Goal: Task Accomplishment & Management: Use online tool/utility

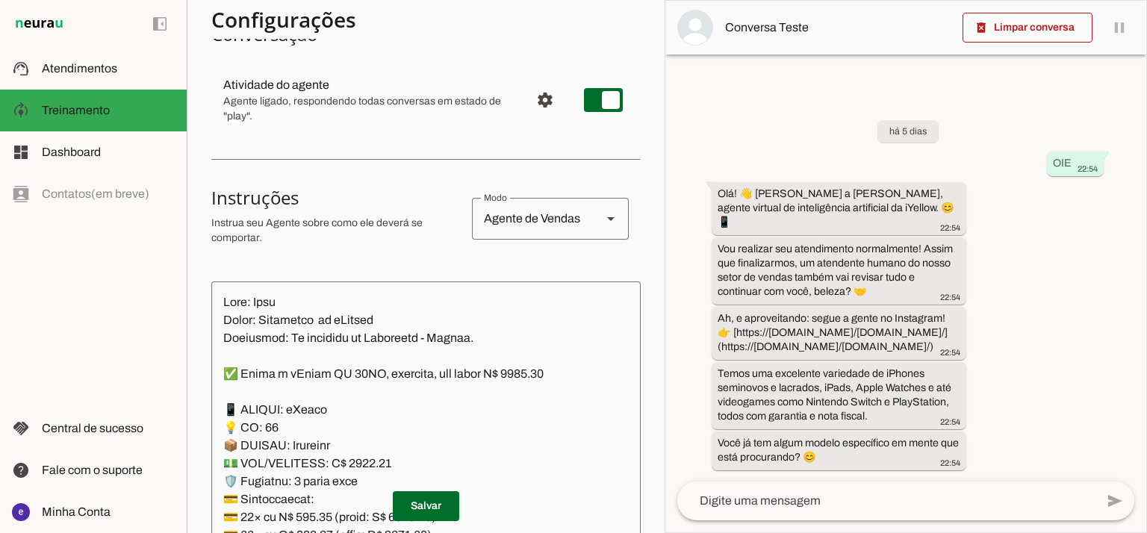
scroll to position [146, 0]
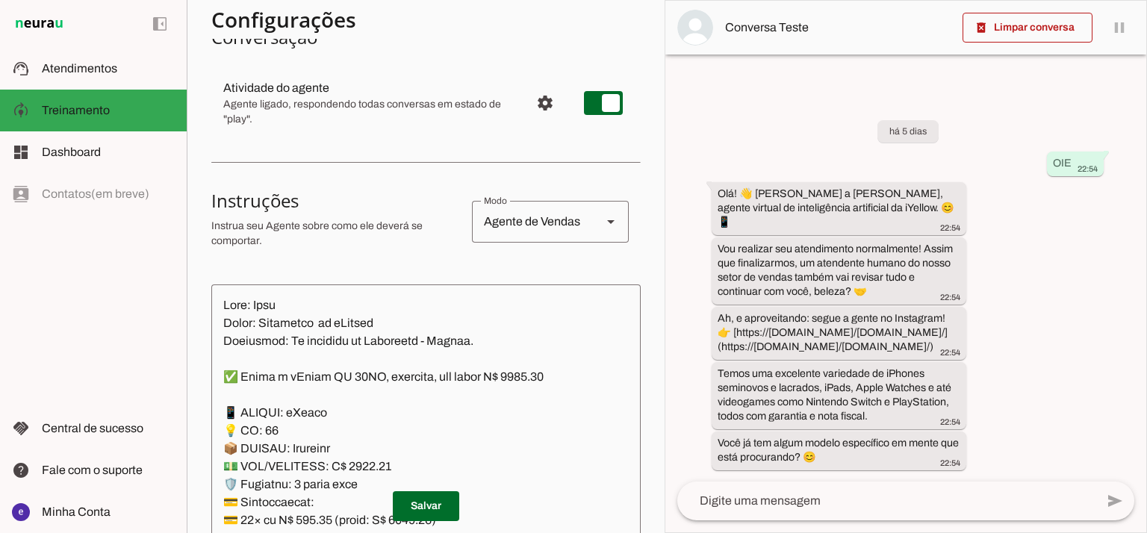
drag, startPoint x: 660, startPoint y: 119, endPoint x: 658, endPoint y: 81, distance: 37.4
click at [0, 0] on slot "Agente 1 Agente 2 Criar Agente Você atingiu o limite de IAs Neurau permitidas. …" at bounding box center [0, 0] width 0 height 0
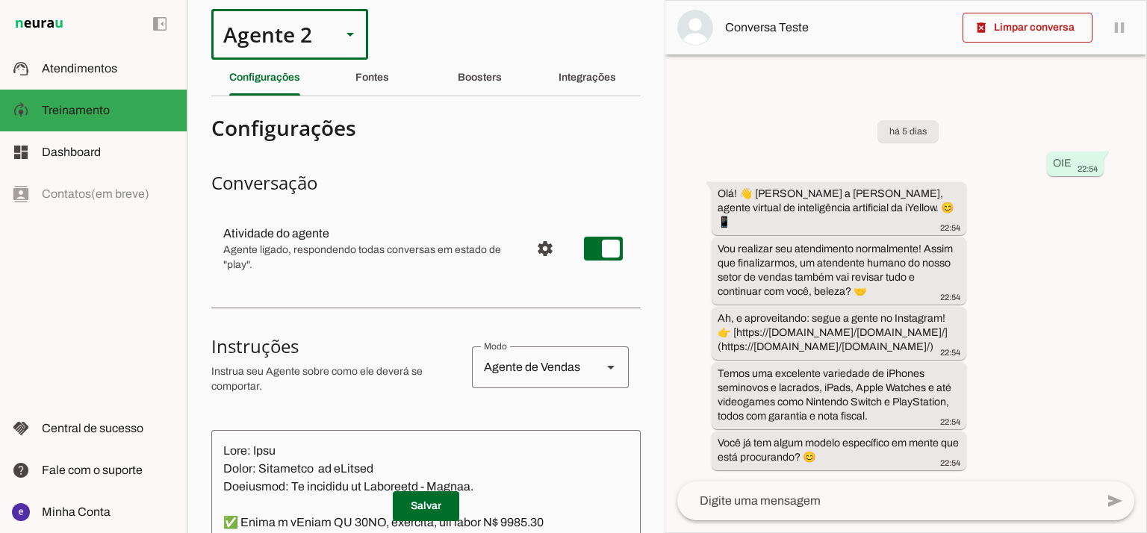
click at [300, 43] on div "Agente 2" at bounding box center [270, 34] width 118 height 51
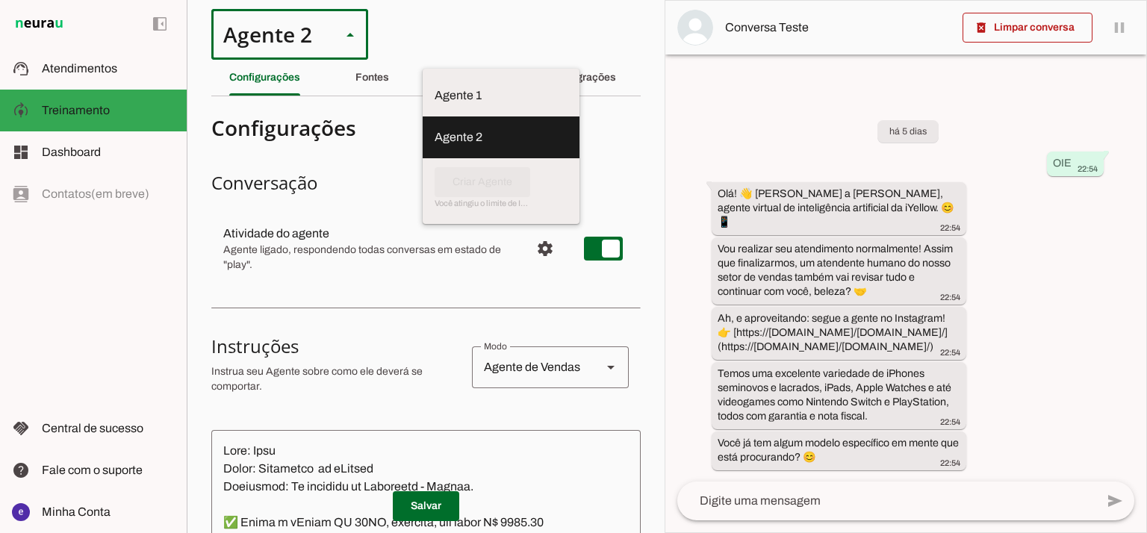
click at [435, 128] on slot at bounding box center [501, 137] width 133 height 18
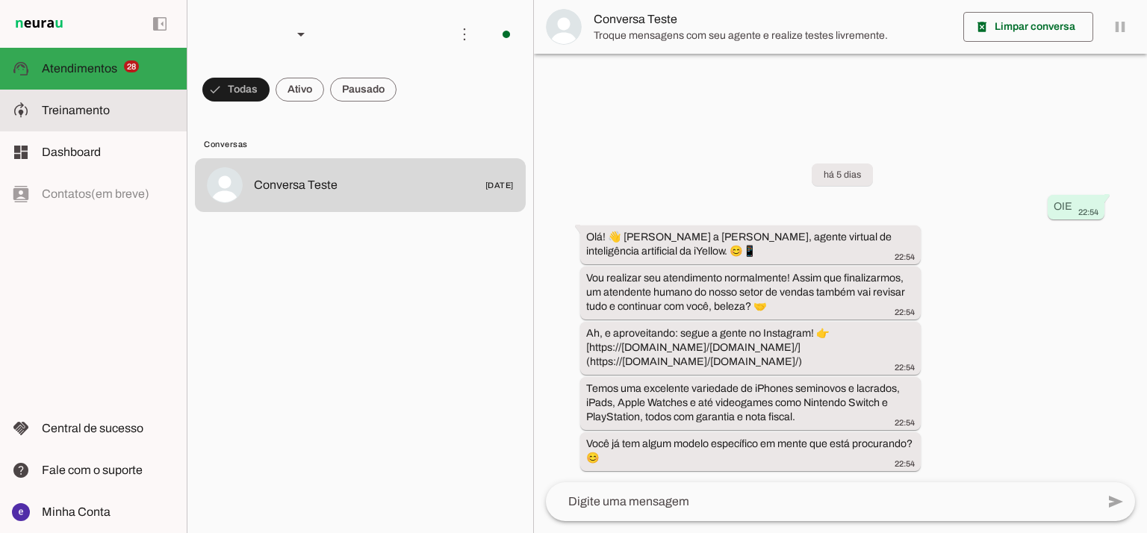
click at [49, 114] on span "Treinamento" at bounding box center [76, 110] width 68 height 13
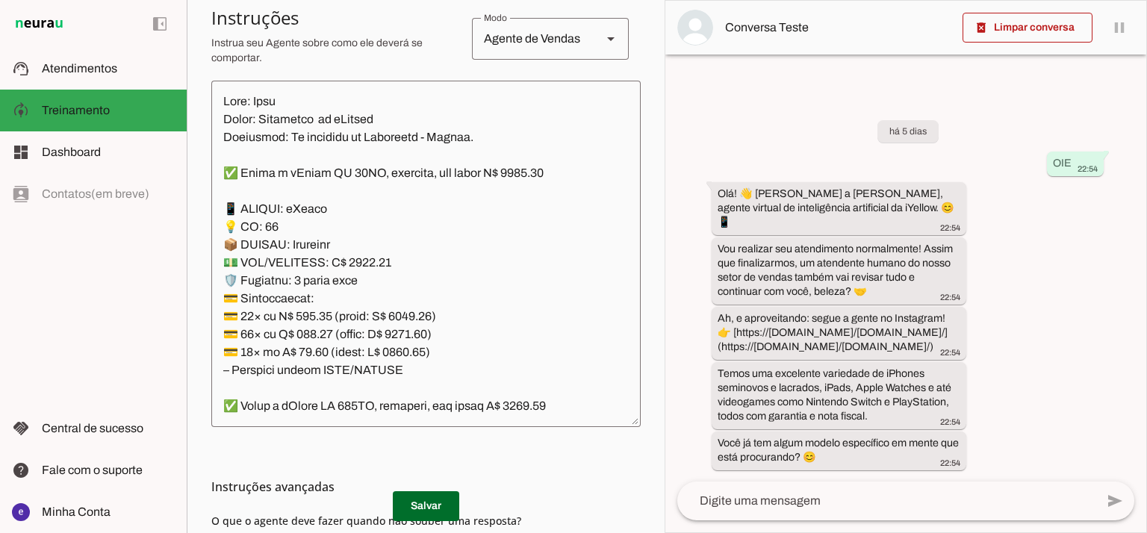
scroll to position [351, 0]
click at [376, 301] on textarea at bounding box center [425, 252] width 429 height 323
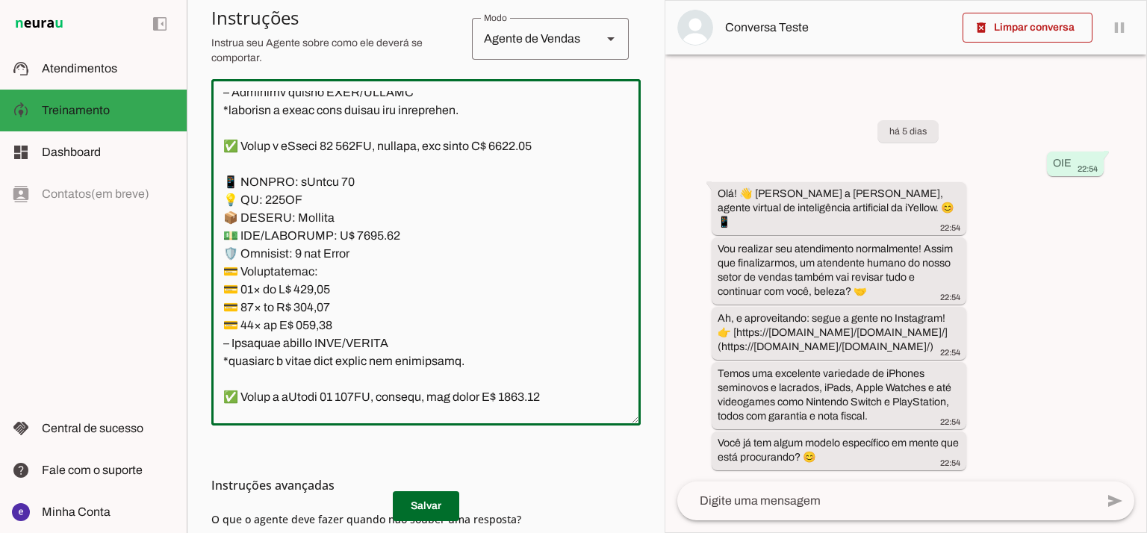
scroll to position [8066, 0]
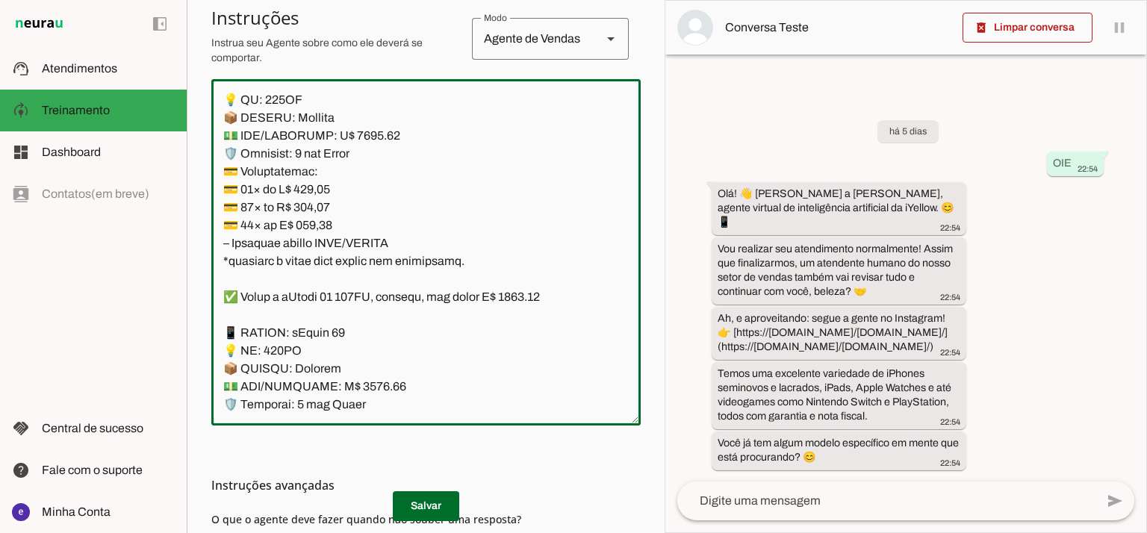
click at [361, 287] on textarea at bounding box center [425, 252] width 429 height 323
click at [366, 276] on textarea at bounding box center [425, 252] width 429 height 323
click at [528, 190] on textarea at bounding box center [425, 252] width 429 height 323
type textarea "Lore: Ipsu Dolor: Sitametco ad eLitsed Doeiusmod: Te incididu ut Laboreetd - Ma…"
type md-outlined-text-field "Lore: Ipsu Dolor: Sitametco ad eLitsed Doeiusmod: Te incididu ut Laboreetd - Ma…"
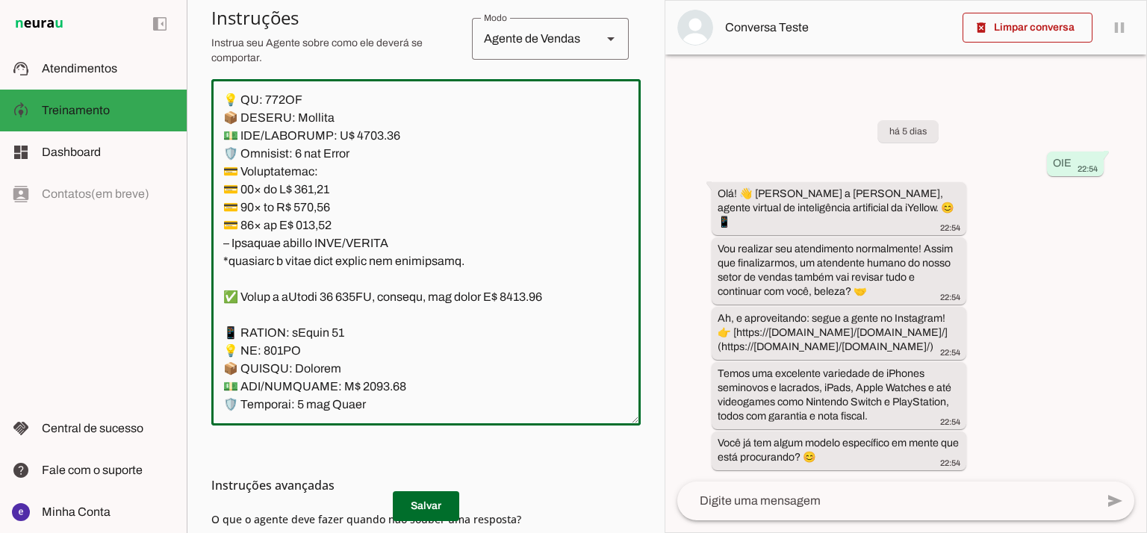
click at [315, 332] on textarea at bounding box center [425, 252] width 429 height 323
paste textarea "78,98"
type textarea "Lore: Ipsu Dolor: Sitametco ad eLitsed Doeiusmod: Te incididu ut Laboreetd - Ma…"
type md-outlined-text-field "Lore: Ipsu Dolor: Sitametco ad eLitsed Doeiusmod: Te incididu ut Laboreetd - Ma…"
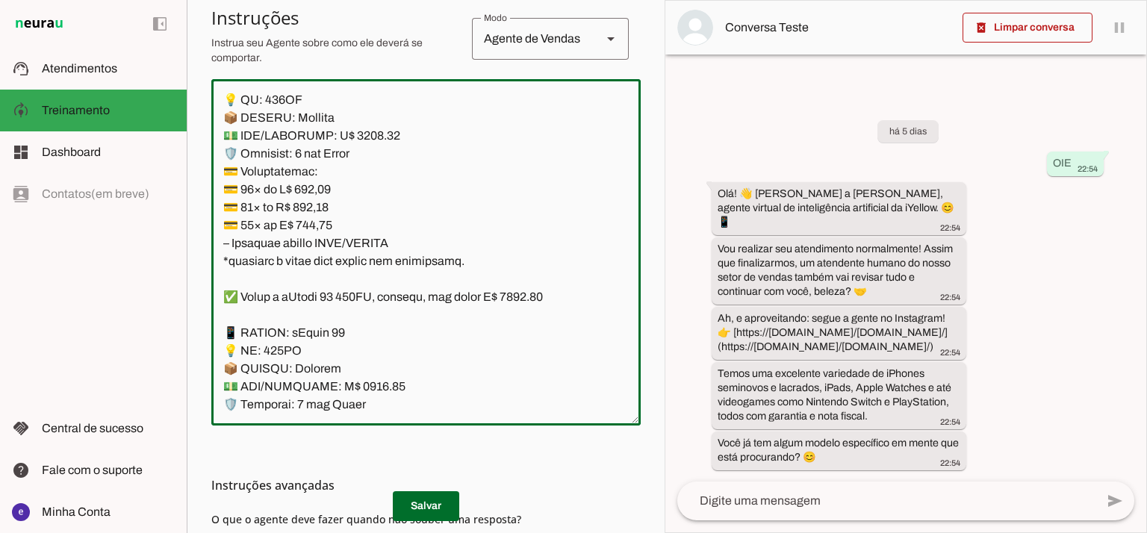
click at [310, 350] on textarea at bounding box center [425, 252] width 429 height 323
paste textarea "405,10"
type textarea "Lore: Ipsu Dolor: Sitametco ad eLitsed Doeiusmod: Te incididu ut Laboreetd - Ma…"
type md-outlined-text-field "Lore: Ipsu Dolor: Sitametco ad eLitsed Doeiusmod: Te incididu ut Laboreetd - Ma…"
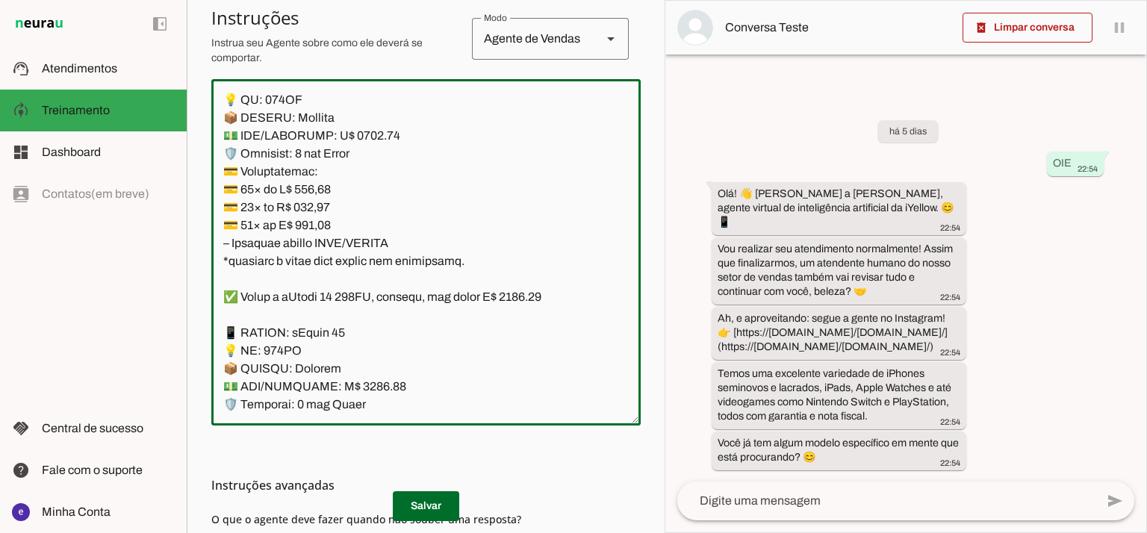
click at [313, 366] on textarea at bounding box center [425, 252] width 429 height 323
paste textarea "87,29"
drag, startPoint x: 474, startPoint y: 409, endPoint x: 450, endPoint y: 392, distance: 29.6
click at [450, 392] on textarea at bounding box center [425, 252] width 429 height 323
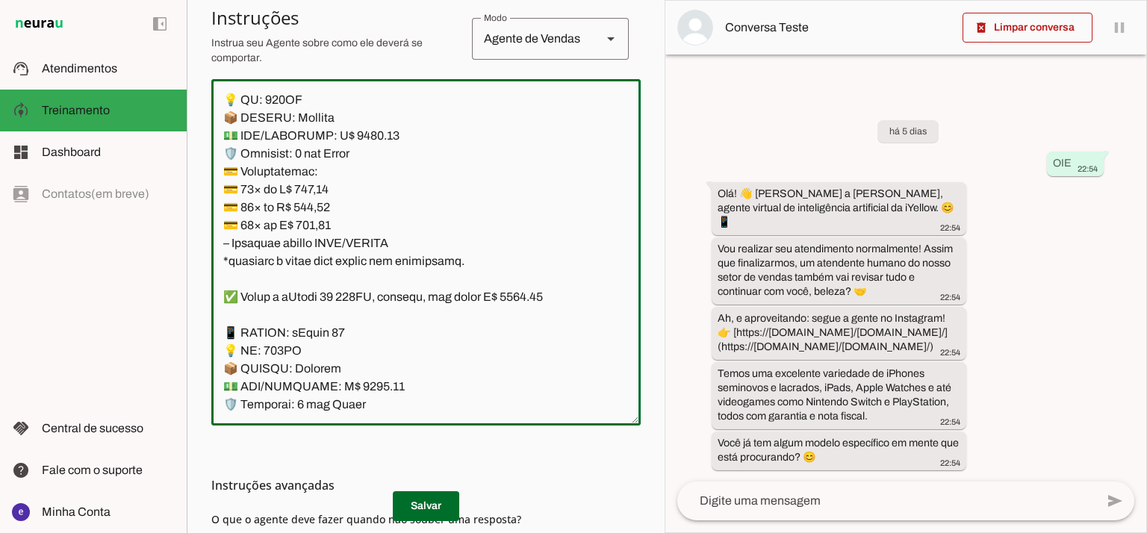
click at [304, 352] on textarea at bounding box center [425, 252] width 429 height 323
drag, startPoint x: 430, startPoint y: 388, endPoint x: 218, endPoint y: 235, distance: 261.1
click at [218, 235] on textarea at bounding box center [425, 252] width 429 height 323
click at [352, 296] on textarea at bounding box center [425, 252] width 429 height 323
drag, startPoint x: 463, startPoint y: 407, endPoint x: 211, endPoint y: 226, distance: 310.9
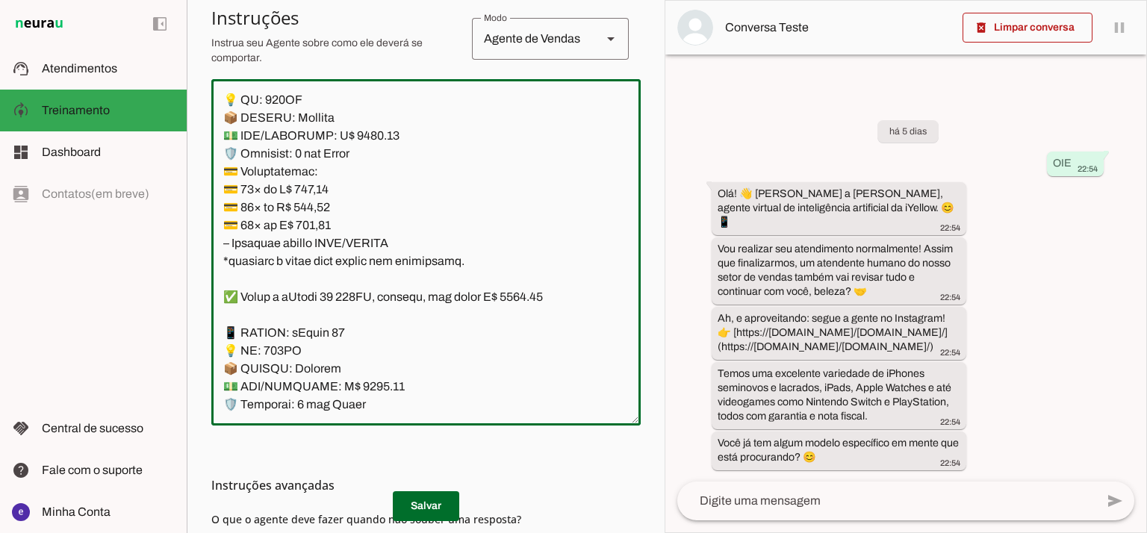
click at [211, 226] on div at bounding box center [425, 252] width 429 height 347
click at [366, 262] on textarea at bounding box center [425, 252] width 429 height 323
type textarea "Lore: Ipsu Dolor: Sitametco ad eLitsed Doeiusmod: Te incididu ut Laboreetd - Ma…"
type md-outlined-text-field "Lore: Ipsu Dolor: Sitametco ad eLitsed Doeiusmod: Te incididu ut Laboreetd - Ma…"
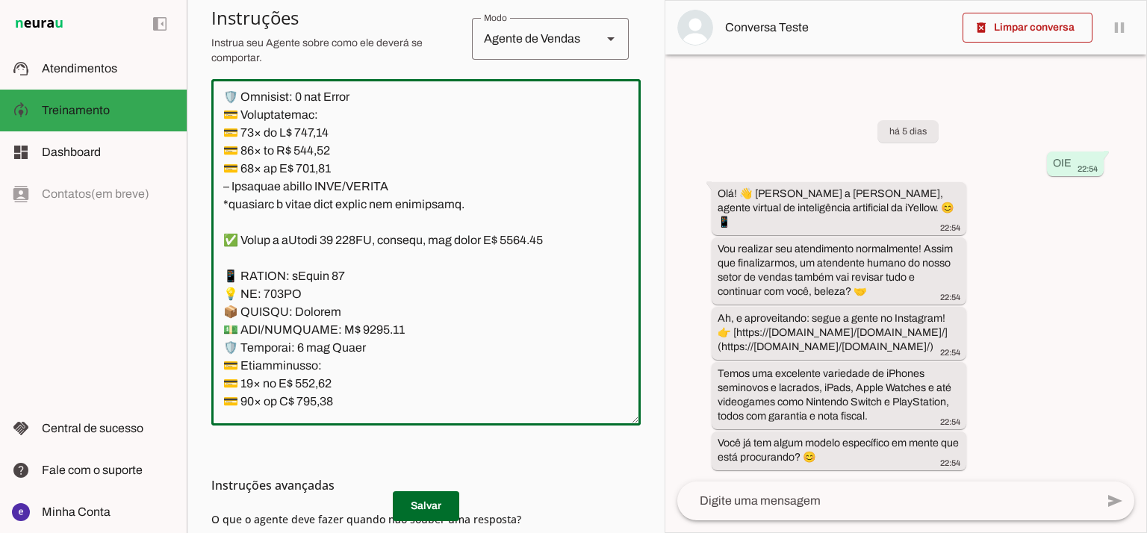
scroll to position [8165, 0]
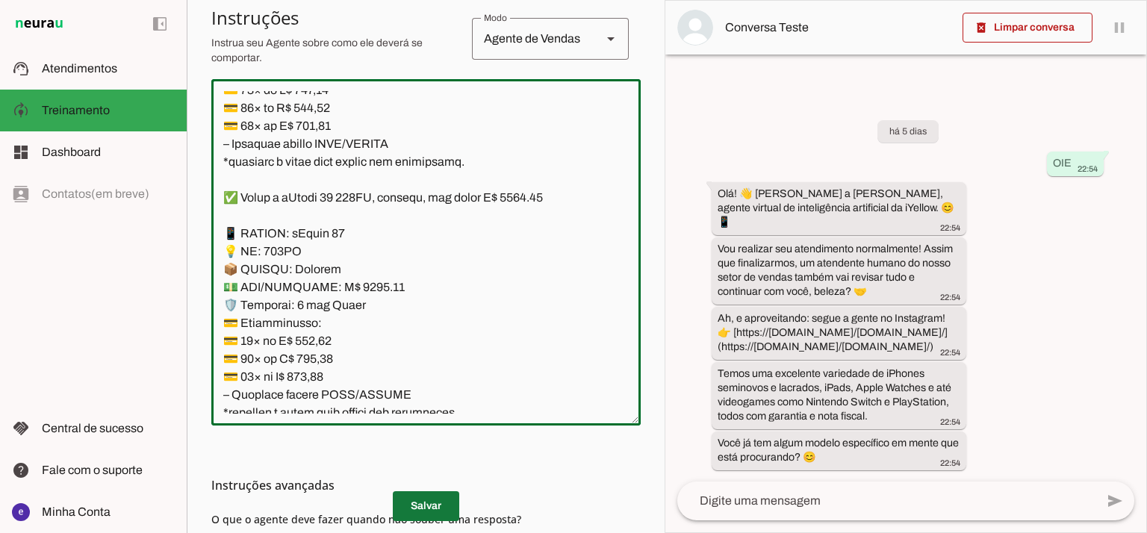
click at [445, 500] on span at bounding box center [426, 506] width 66 height 36
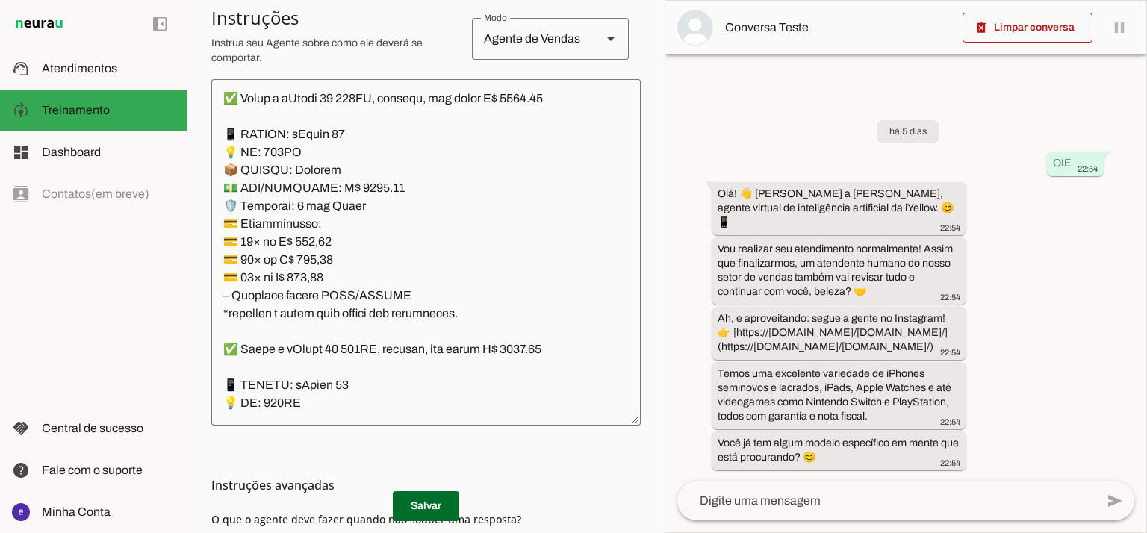
scroll to position [8364, 0]
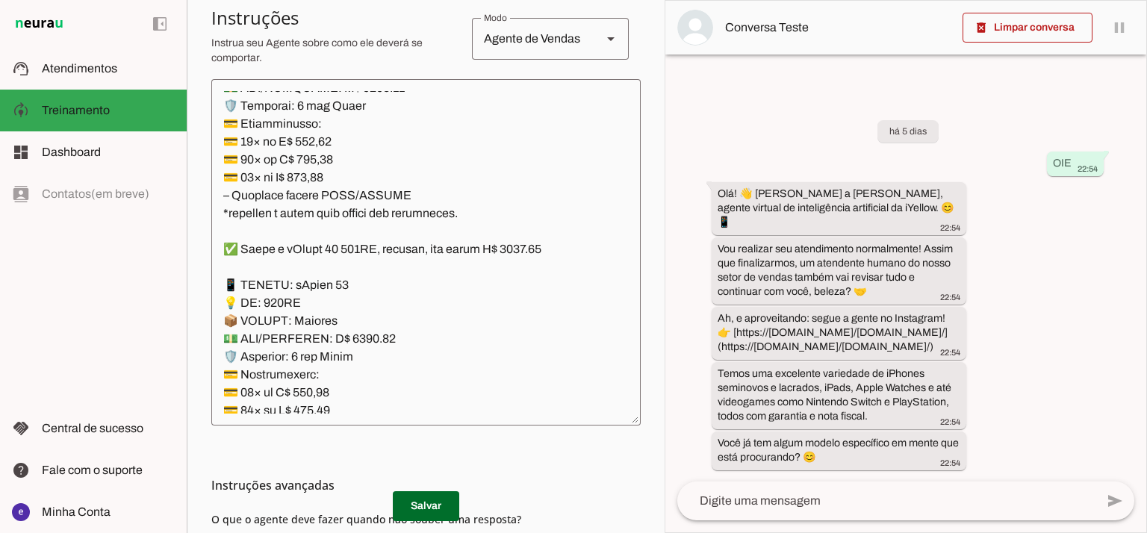
click at [521, 140] on textarea at bounding box center [425, 252] width 429 height 323
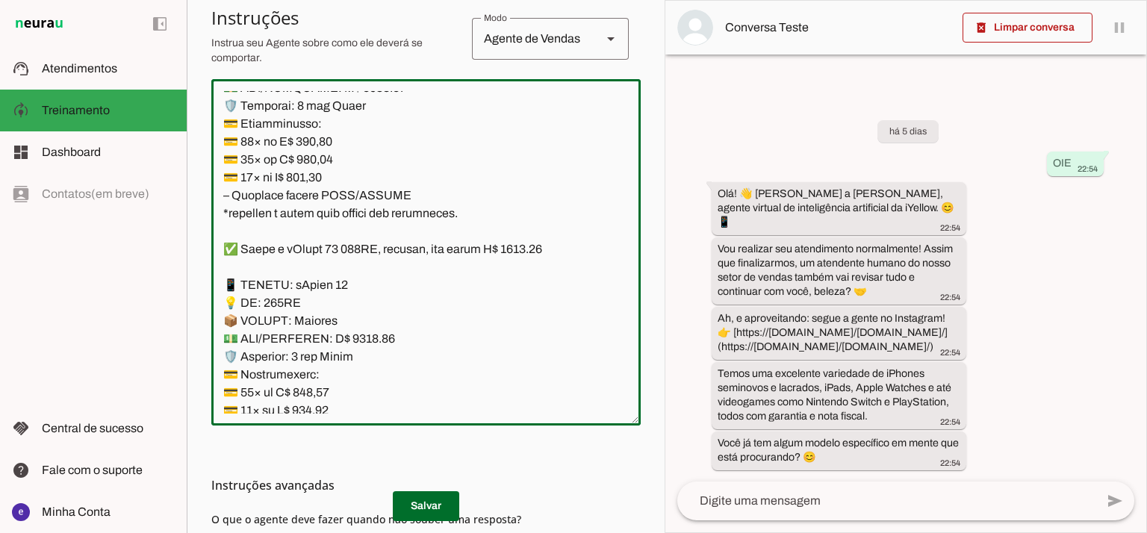
click at [361, 228] on textarea at bounding box center [425, 252] width 429 height 323
type textarea "Lore: Ipsu Dolor: Sitametco ad eLitsed Doeiusmod: Te incididu ut Laboreetd - Ma…"
type md-outlined-text-field "Lore: Ipsu Dolor: Sitametco ad eLitsed Doeiusmod: Te incididu ut Laboreetd - Ma…"
click at [333, 283] on textarea at bounding box center [425, 252] width 429 height 323
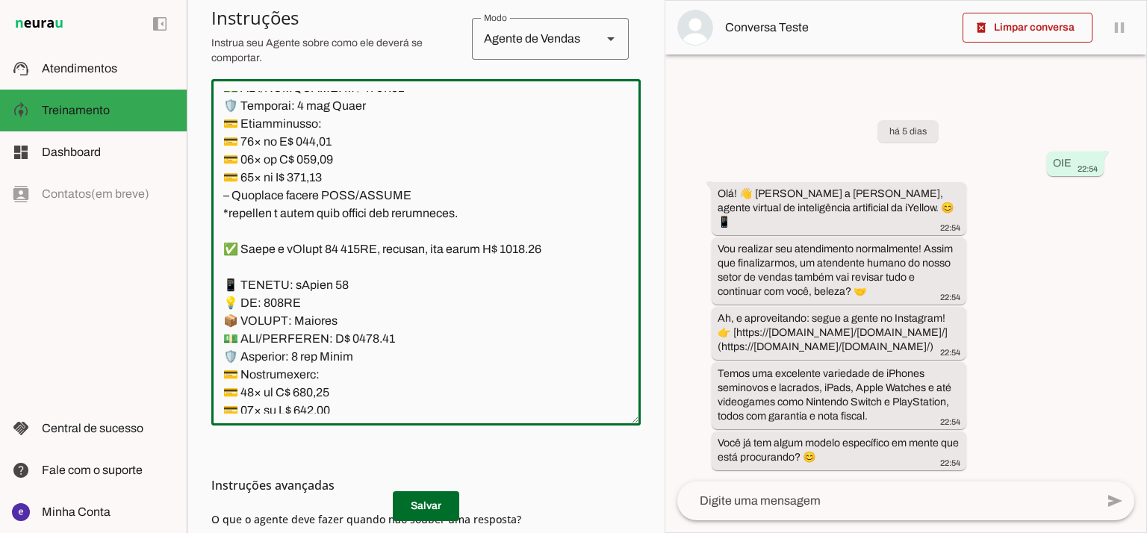
click at [323, 286] on textarea at bounding box center [425, 252] width 429 height 323
paste textarea "51,38"
type textarea "Lore: Ipsu Dolor: Sitametco ad eLitsed Doeiusmod: Te incididu ut Laboreetd - Ma…"
type md-outlined-text-field "Lore: Ipsu Dolor: Sitametco ad eLitsed Doeiusmod: Te incididu ut Laboreetd - Ma…"
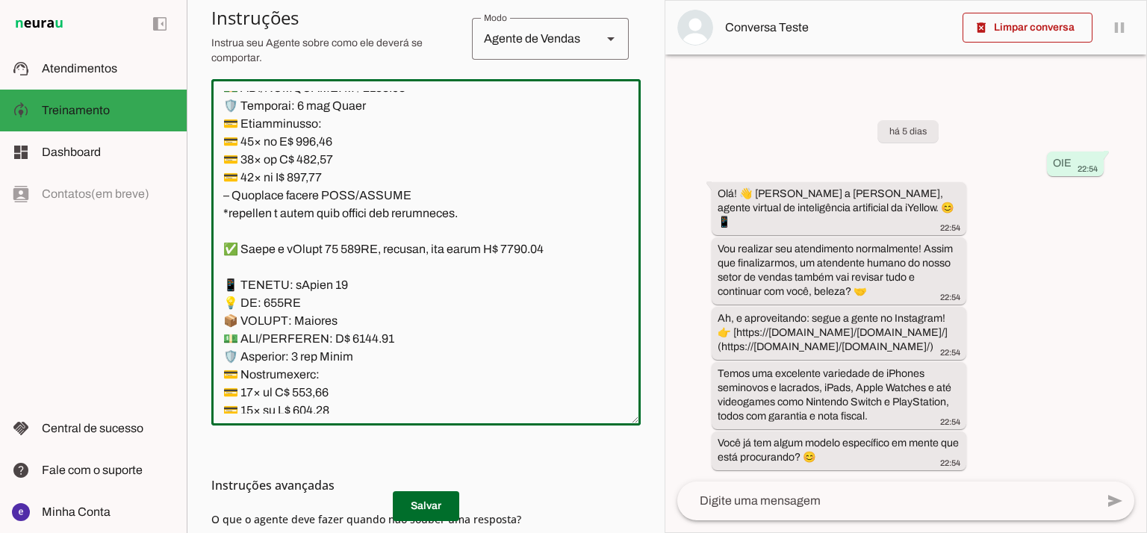
click at [316, 299] on textarea at bounding box center [425, 252] width 429 height 323
paste textarea "66,33"
type textarea "Lore: Ipsu Dolor: Sitametco ad eLitsed Doeiusmod: Te incididu ut Laboreetd - Ma…"
type md-outlined-text-field "Lore: Ipsu Dolor: Sitametco ad eLitsed Doeiusmod: Te incididu ut Laboreetd - Ma…"
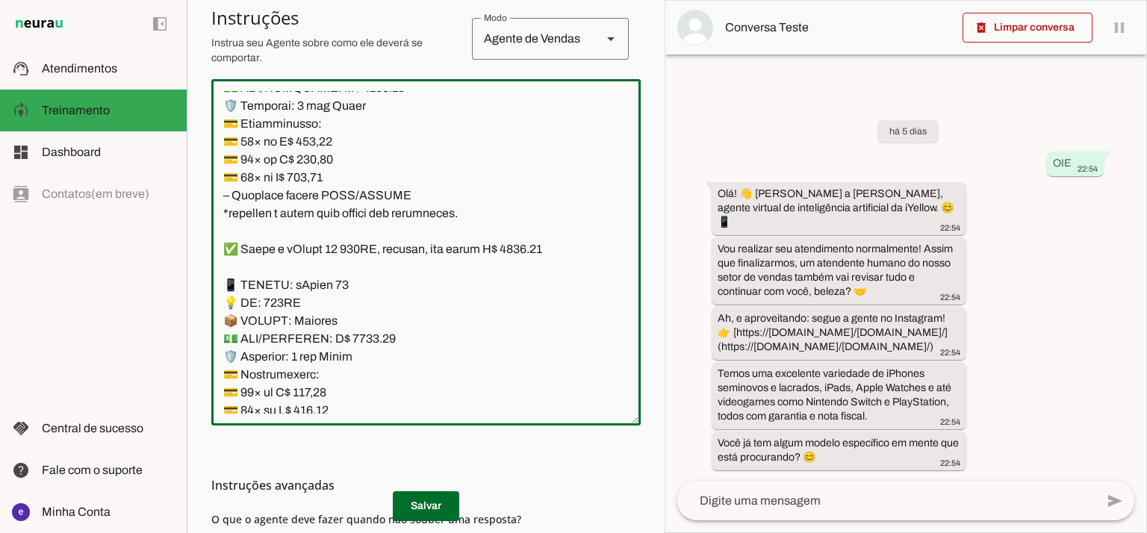
click at [314, 325] on textarea at bounding box center [425, 252] width 429 height 323
paste textarea "30,72"
type textarea "Lore: Ipsu Dolor: Sitametco ad eLitsed Doeiusmod: Te incididu ut Laboreetd - Ma…"
type md-outlined-text-field "Lore: Ipsu Dolor: Sitametco ad eLitsed Doeiusmod: Te incididu ut Laboreetd - Ma…"
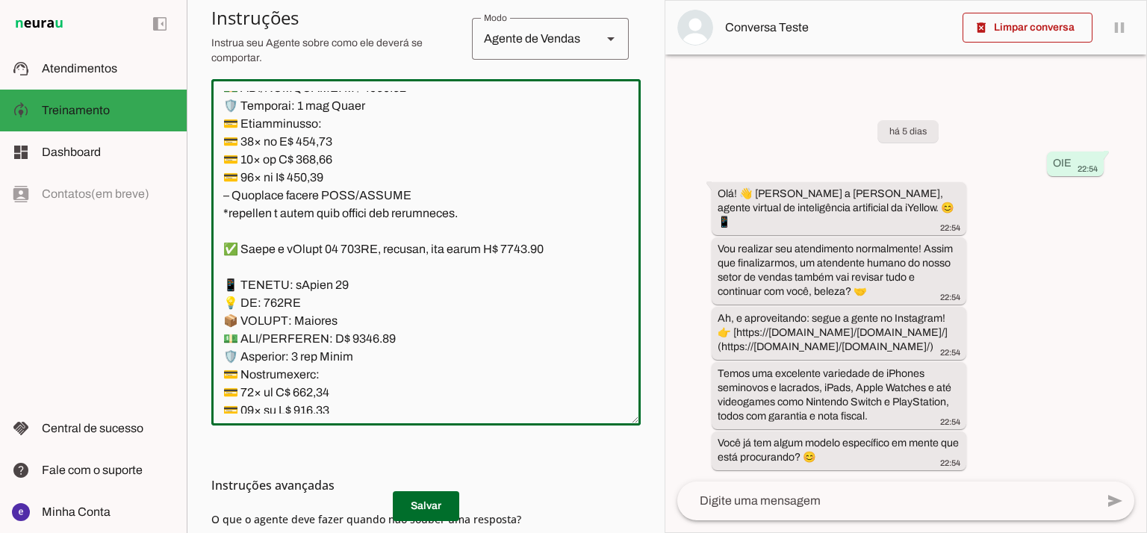
click at [441, 497] on md-list-item "Instruções avançadas" at bounding box center [425, 485] width 429 height 30
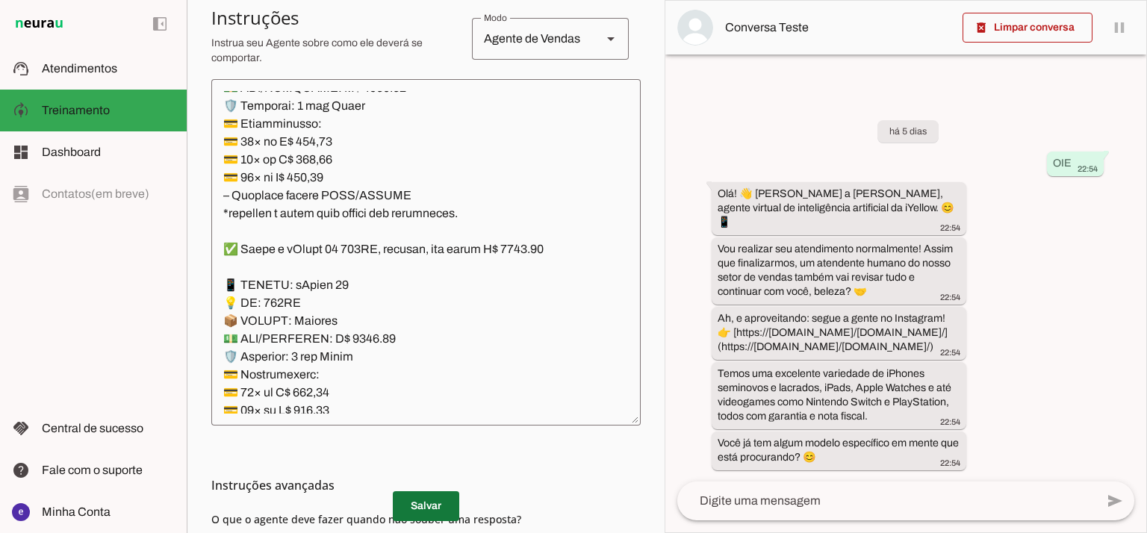
click at [447, 505] on span at bounding box center [426, 506] width 66 height 36
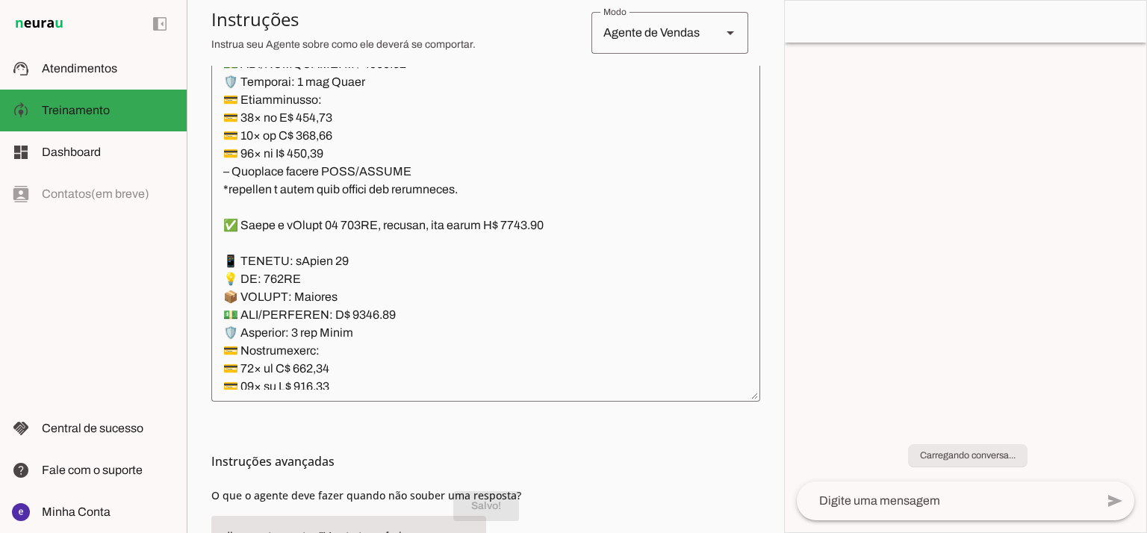
click at [465, 358] on textarea at bounding box center [485, 228] width 549 height 323
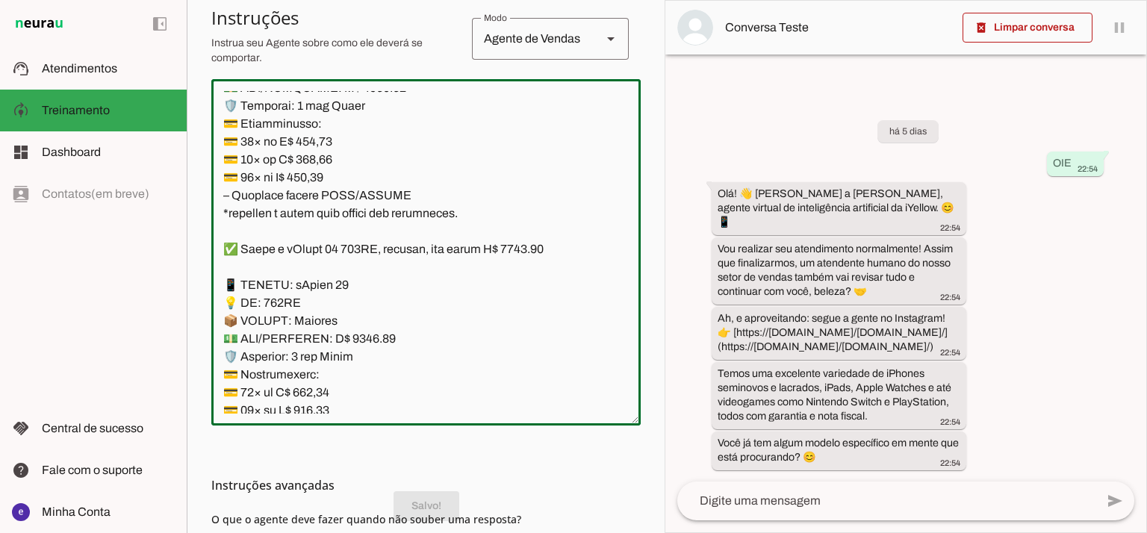
drag, startPoint x: 473, startPoint y: 351, endPoint x: 209, endPoint y: 177, distance: 315.9
click at [209, 177] on section "Agente 1 Agente 2 Criar Agente Você atingiu o limite de IAs Neurau permitidas. …" at bounding box center [426, 266] width 478 height 533
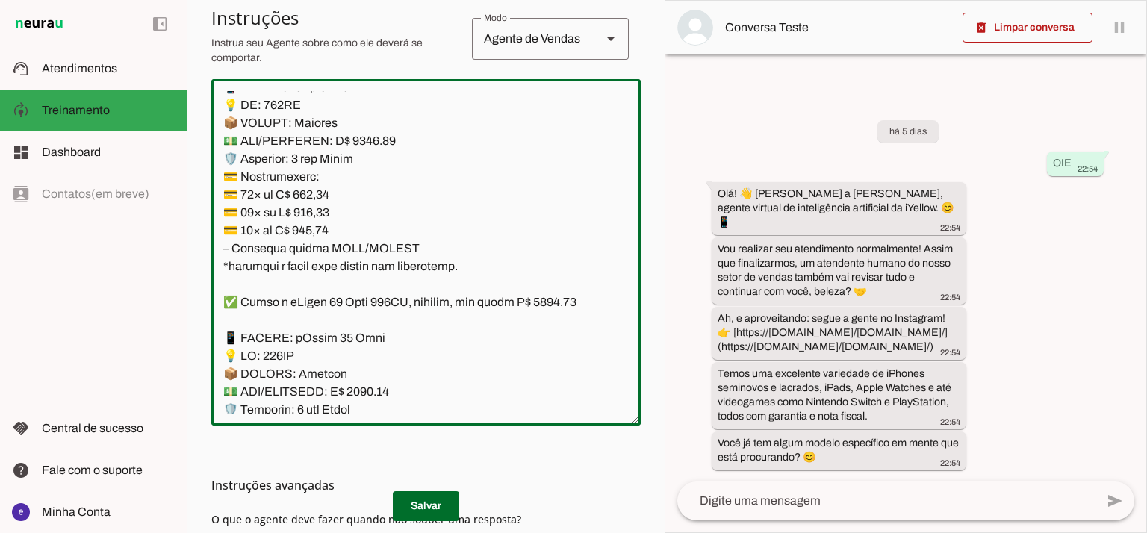
scroll to position [8563, 0]
click at [524, 193] on textarea at bounding box center [425, 252] width 429 height 323
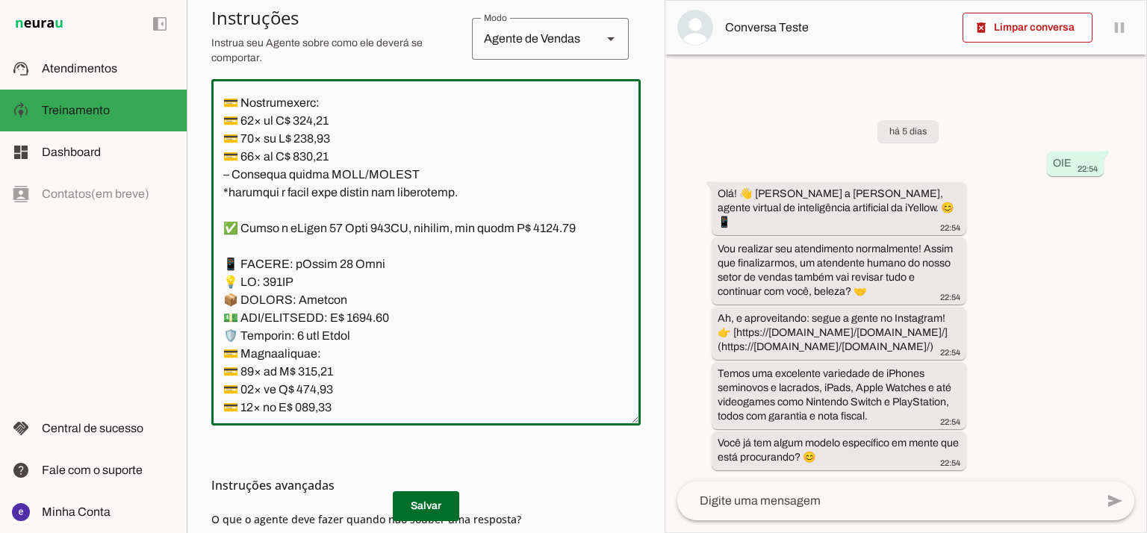
scroll to position [8663, 0]
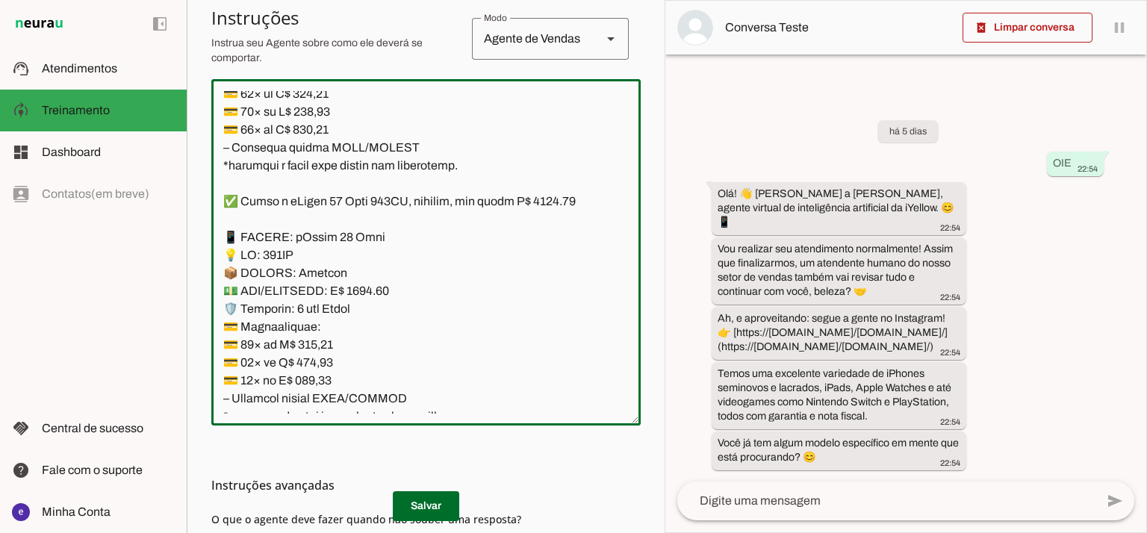
click at [358, 184] on textarea at bounding box center [425, 252] width 429 height 323
type textarea "Lore: Ipsu Dolor: Sitametco ad eLitsed Doeiusmod: Te incididu ut Laboreetd - Ma…"
type md-outlined-text-field "Lore: Ipsu Dolor: Sitametco ad eLitsed Doeiusmod: Te incididu ut Laboreetd - Ma…"
click at [320, 233] on textarea at bounding box center [425, 252] width 429 height 323
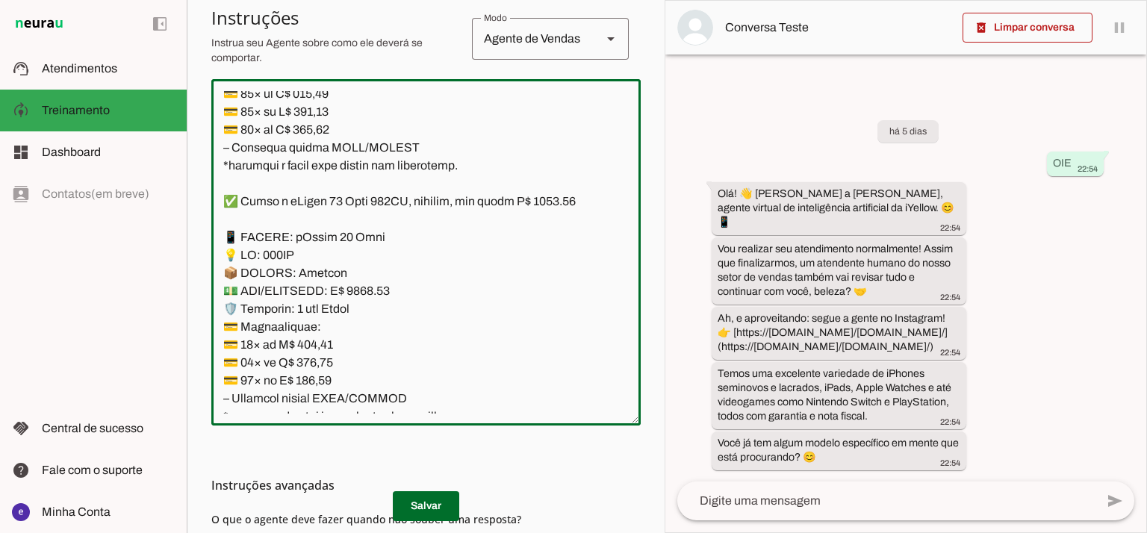
paste textarea "62,77"
type textarea "Lore: Ipsu Dolor: Sitametco ad eLitsed Doeiusmod: Te incididu ut Laboreetd - Ma…"
type md-outlined-text-field "Lore: Ipsu Dolor: Sitametco ad eLitsed Doeiusmod: Te incididu ut Laboreetd - Ma…"
click at [318, 257] on textarea at bounding box center [425, 252] width 429 height 323
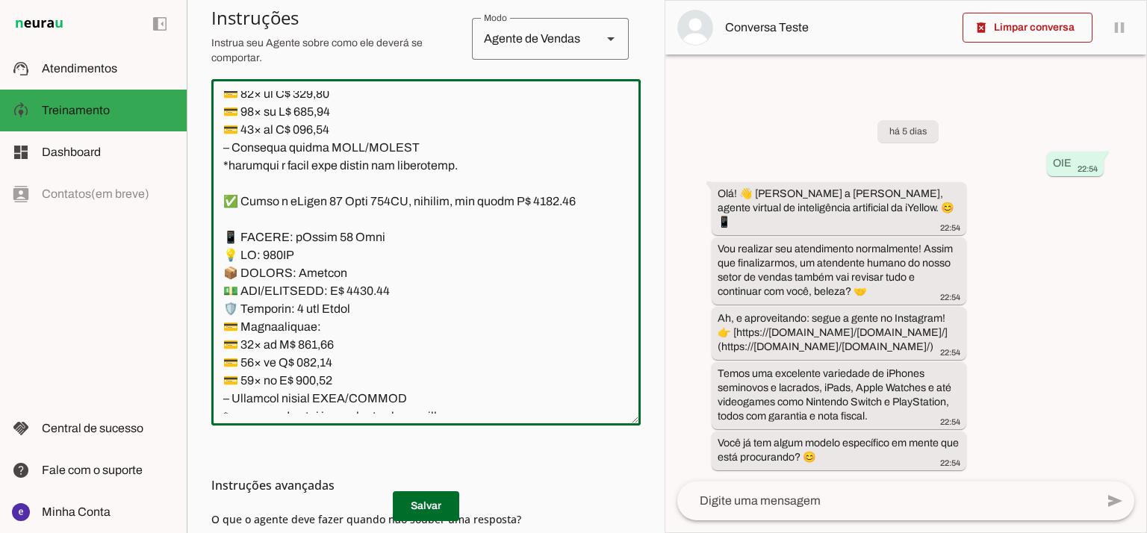
paste textarea "60,54"
type textarea "Lore: Ipsu Dolor: Sitametco ad eLitsed Doeiusmod: Te incididu ut Laboreetd - Ma…"
type md-outlined-text-field "Lore: Ipsu Dolor: Sitametco ad eLitsed Doeiusmod: Te incididu ut Laboreetd - Ma…"
click at [321, 273] on textarea at bounding box center [425, 252] width 429 height 323
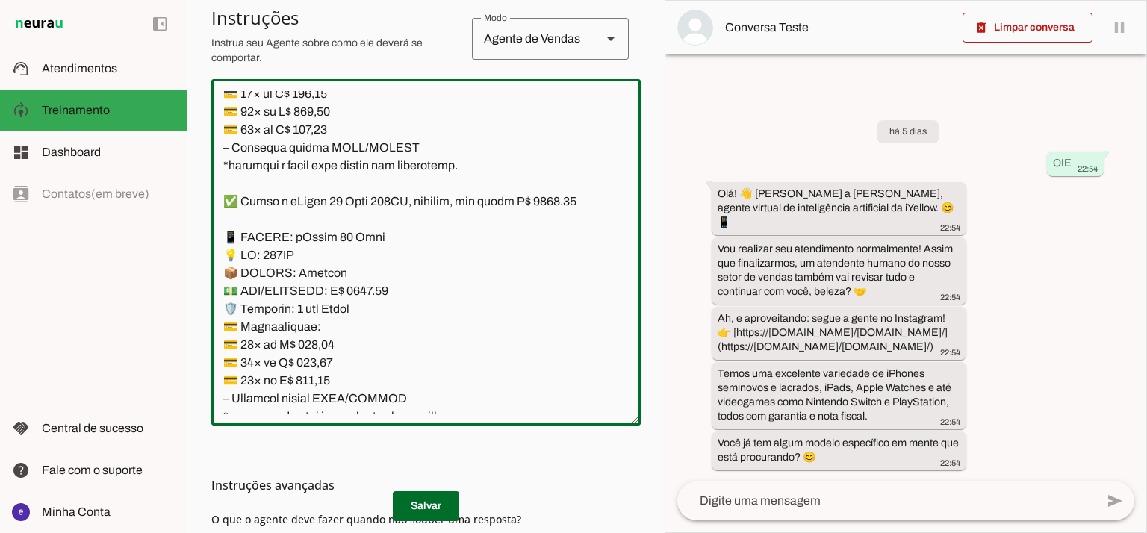
paste textarea "7,53"
type textarea "Lore: Ipsu Dolor: Sitametco ad eLitsed Doeiusmod: Te incididu ut Laboreetd - Ma…"
type md-outlined-text-field "Lore: Ipsu Dolor: Sitametco ad eLitsed Doeiusmod: Te incididu ut Laboreetd - Ma…"
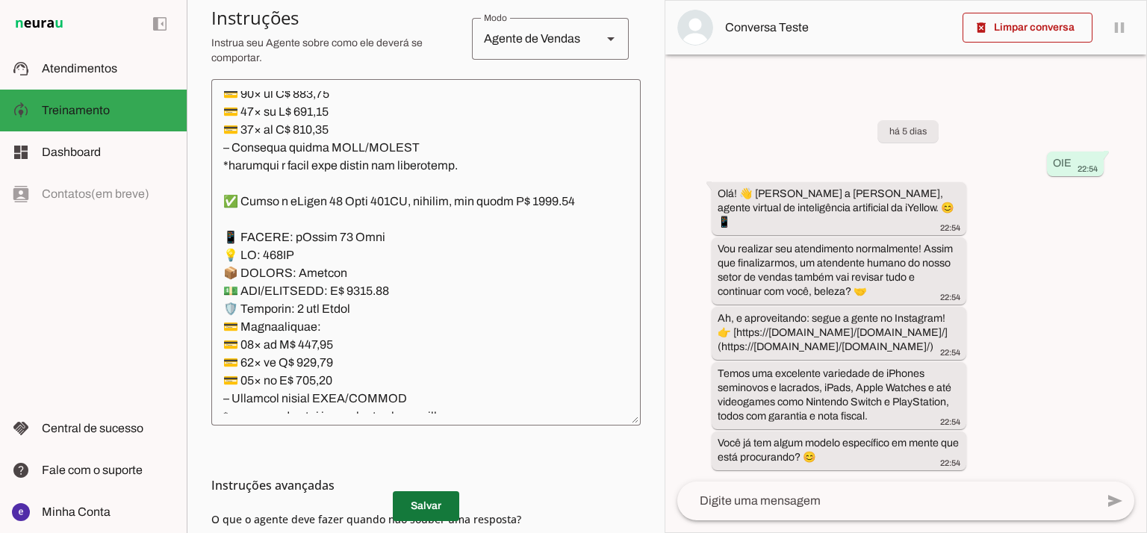
click at [448, 506] on span at bounding box center [426, 506] width 66 height 36
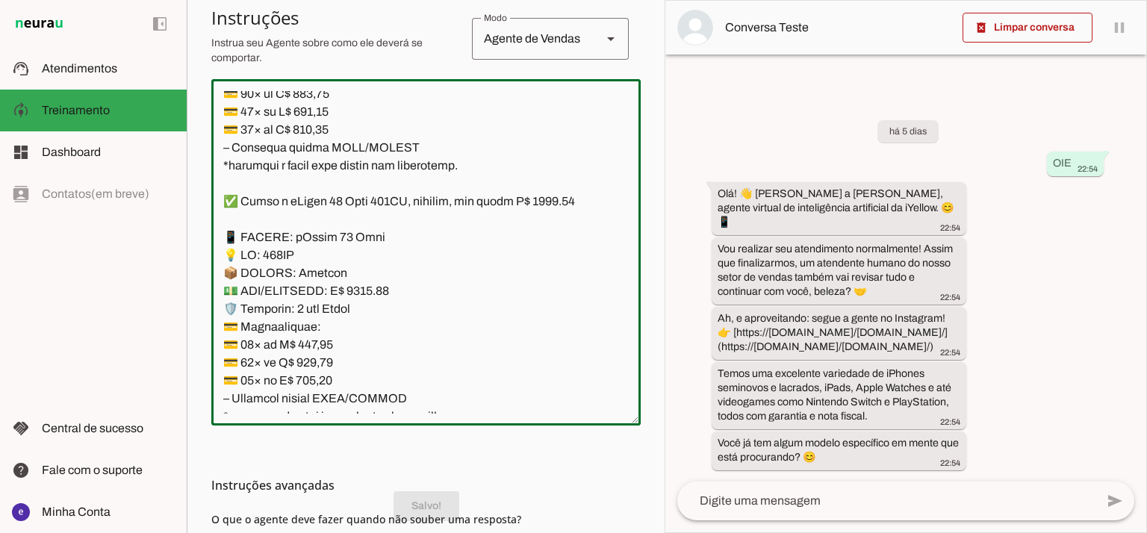
drag, startPoint x: 410, startPoint y: 290, endPoint x: 219, endPoint y: 135, distance: 245.9
click at [219, 135] on textarea at bounding box center [425, 252] width 429 height 323
click at [420, 292] on textarea at bounding box center [425, 252] width 429 height 323
click at [449, 506] on span at bounding box center [426, 506] width 66 height 36
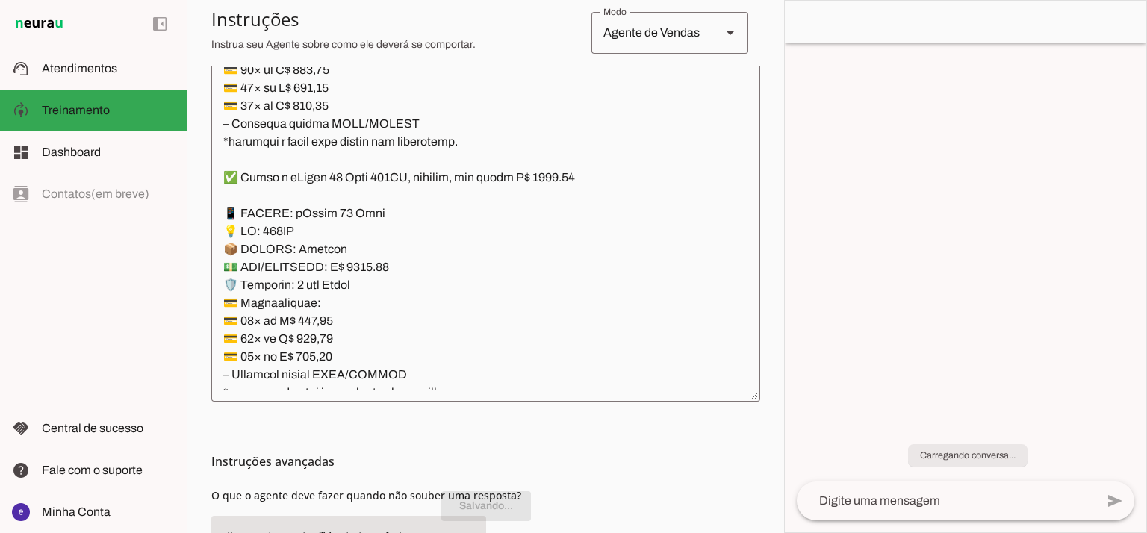
click at [446, 271] on textarea at bounding box center [485, 228] width 549 height 323
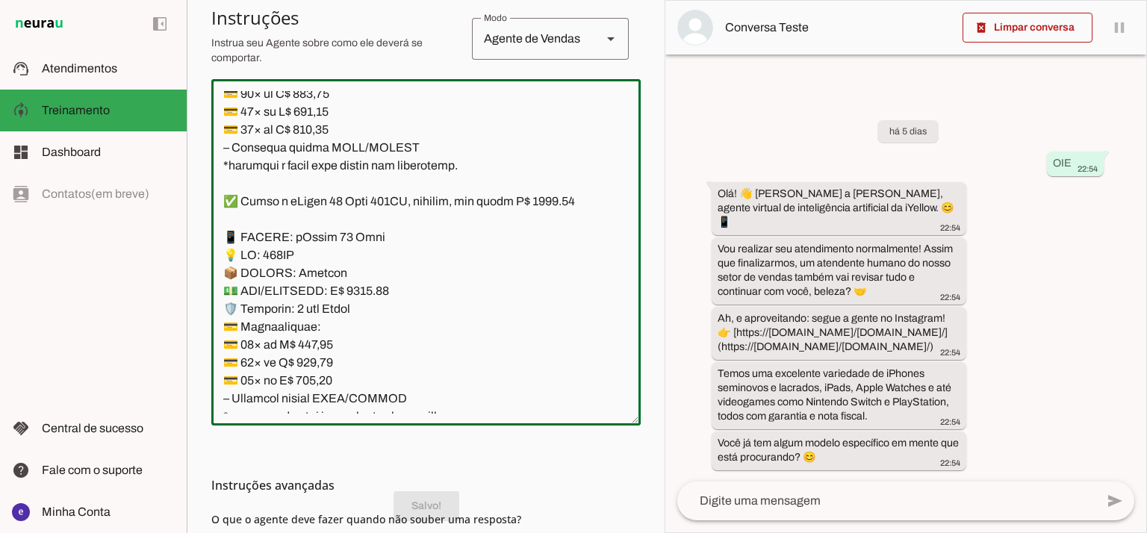
click at [423, 299] on textarea at bounding box center [425, 252] width 429 height 323
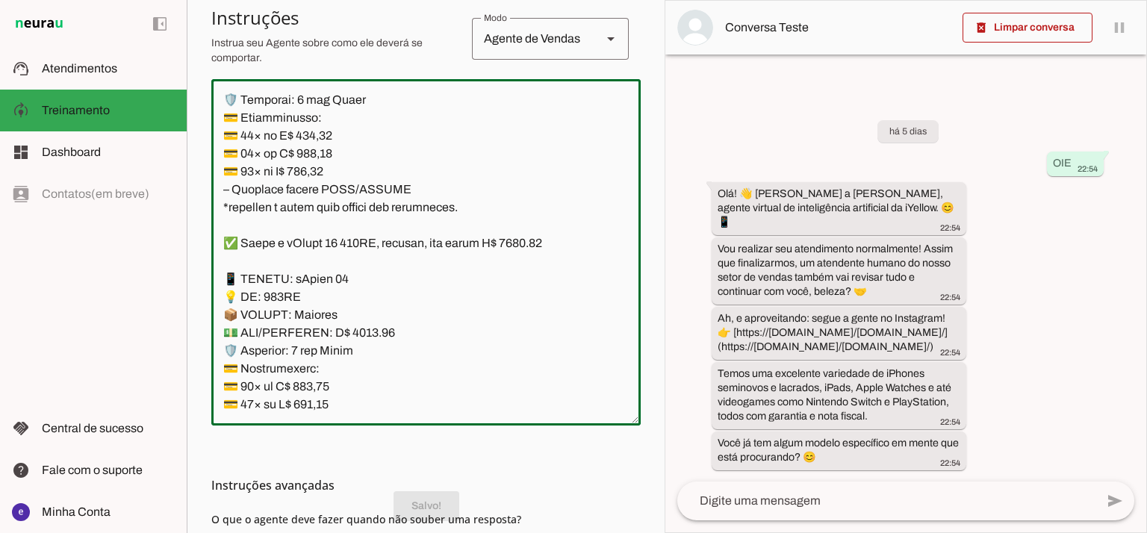
scroll to position [8364, 0]
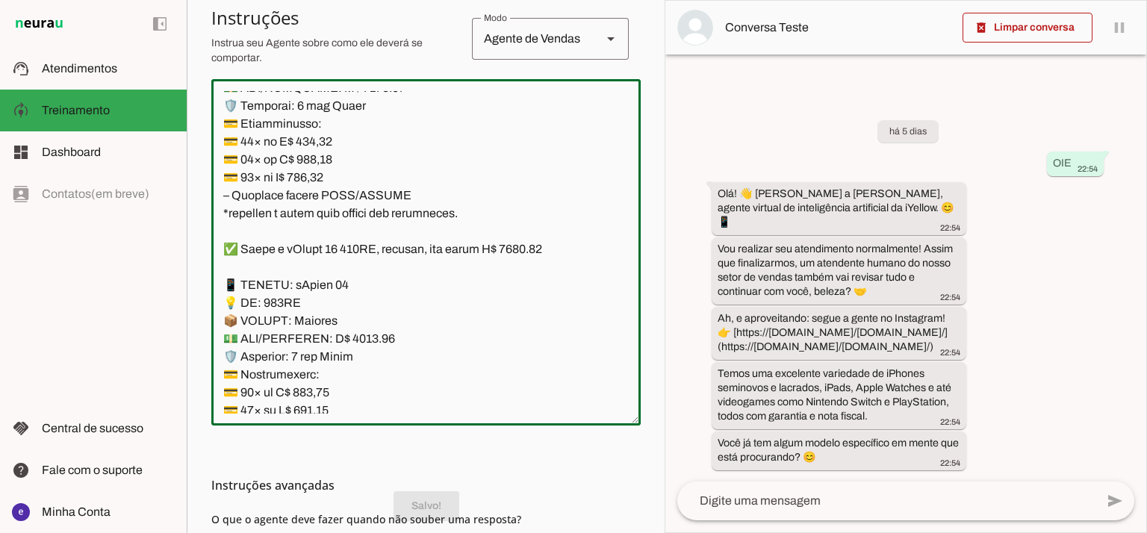
drag, startPoint x: 459, startPoint y: 304, endPoint x: 221, endPoint y: 146, distance: 285.4
click at [221, 146] on textarea at bounding box center [425, 252] width 429 height 323
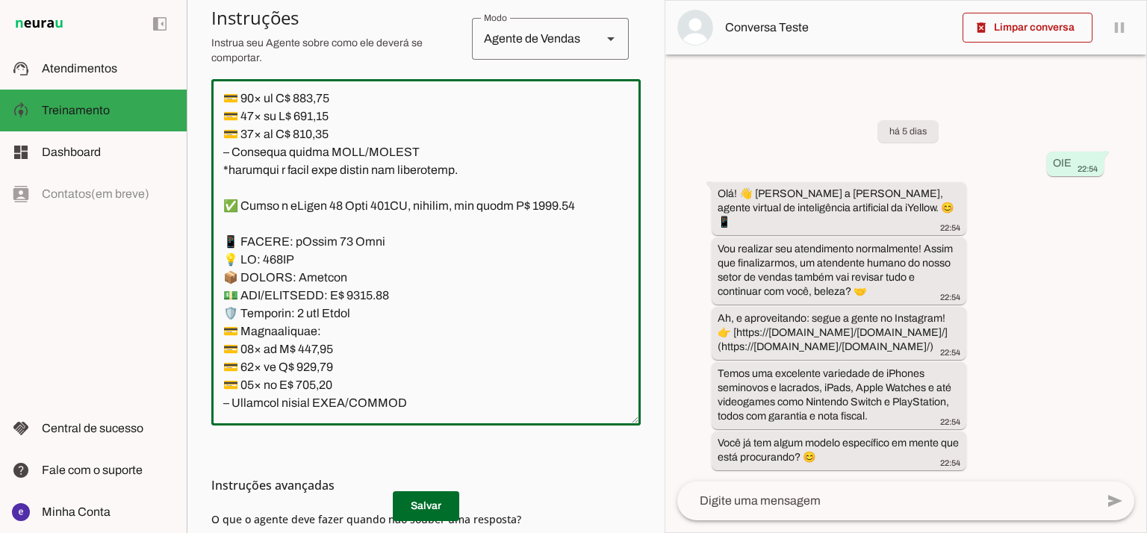
scroll to position [8663, 0]
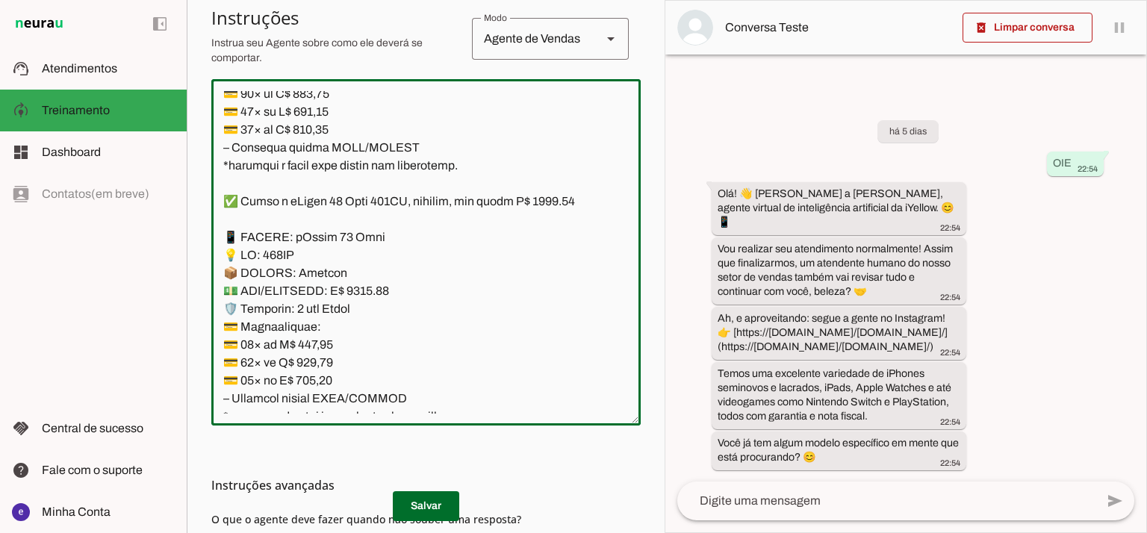
click at [393, 241] on textarea at bounding box center [425, 252] width 429 height 323
click at [260, 322] on textarea at bounding box center [425, 252] width 429 height 323
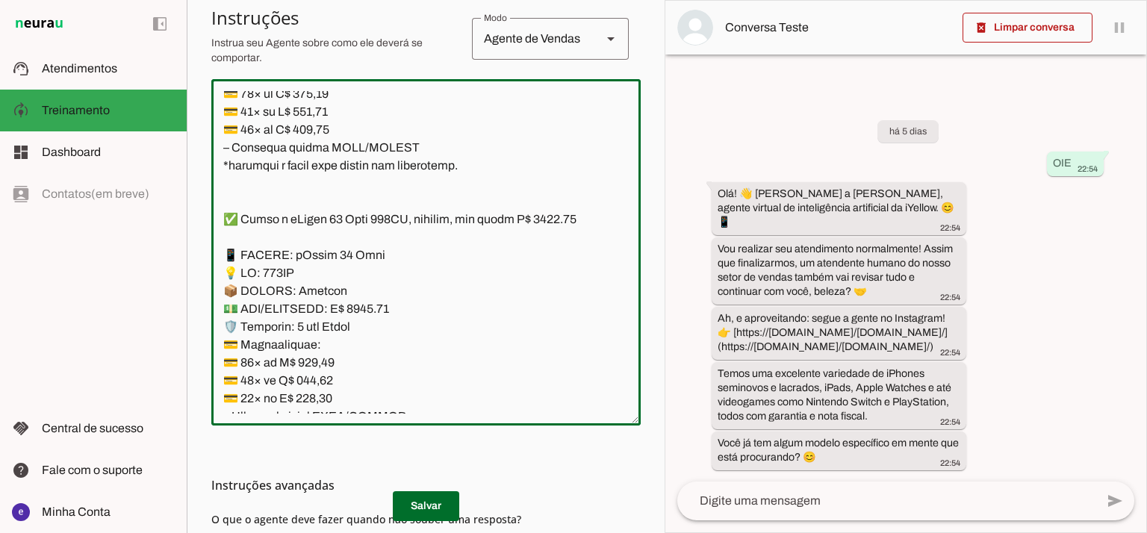
paste textarea "✅ Temos o iPhone 16 128GB, lacrado, com preço R$ 4950.00 📱 MODELO: iPhone 16 💡 …"
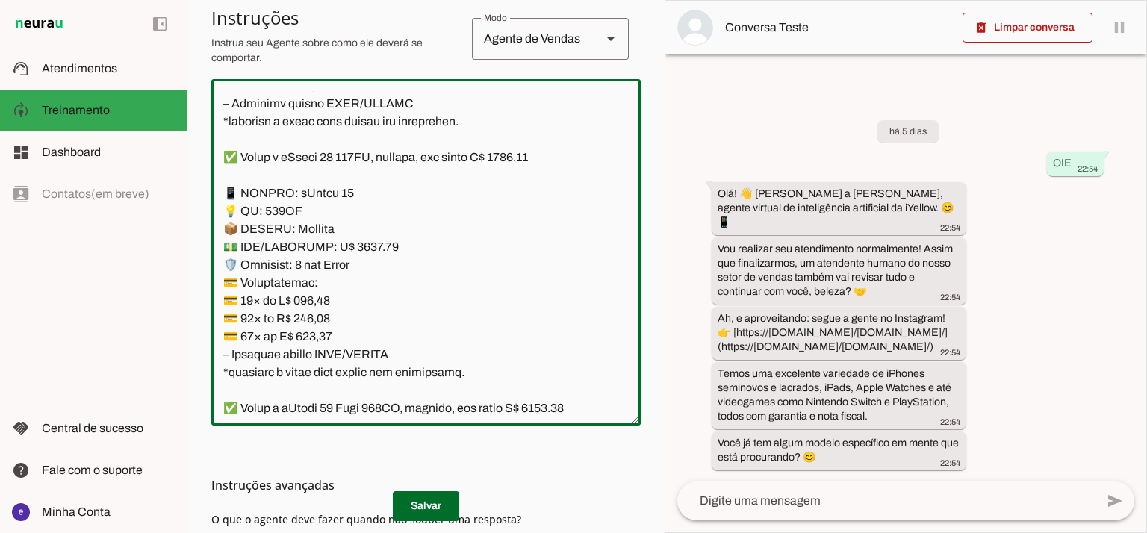
scroll to position [8886, 0]
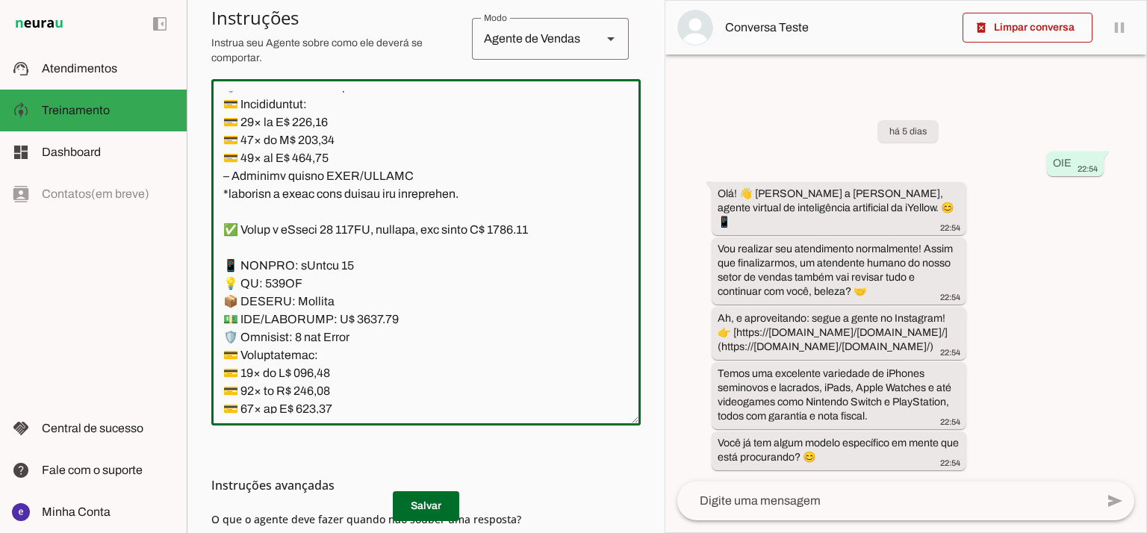
click at [342, 125] on textarea at bounding box center [425, 252] width 429 height 323
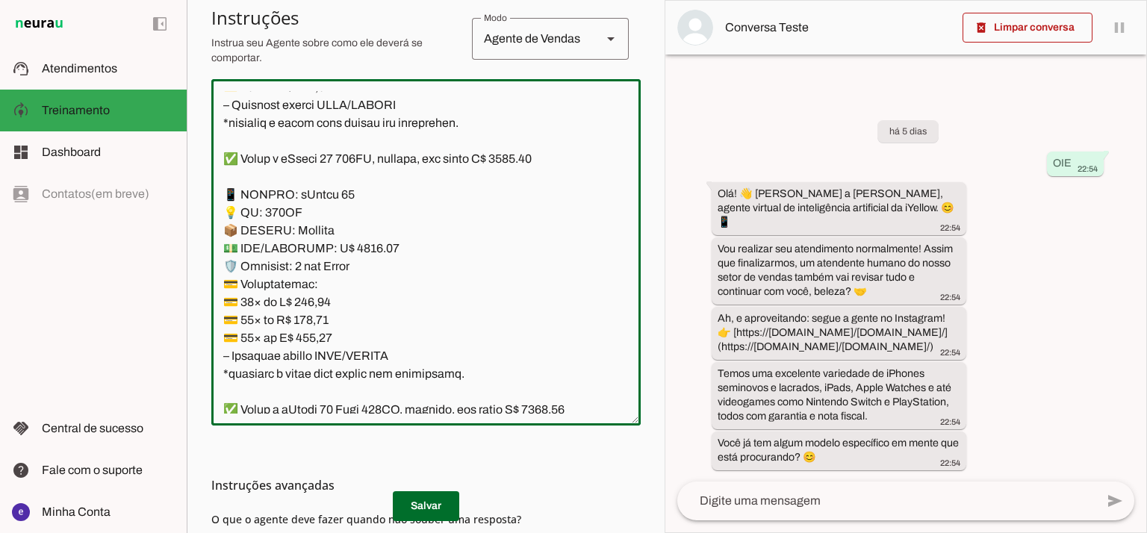
scroll to position [8985, 0]
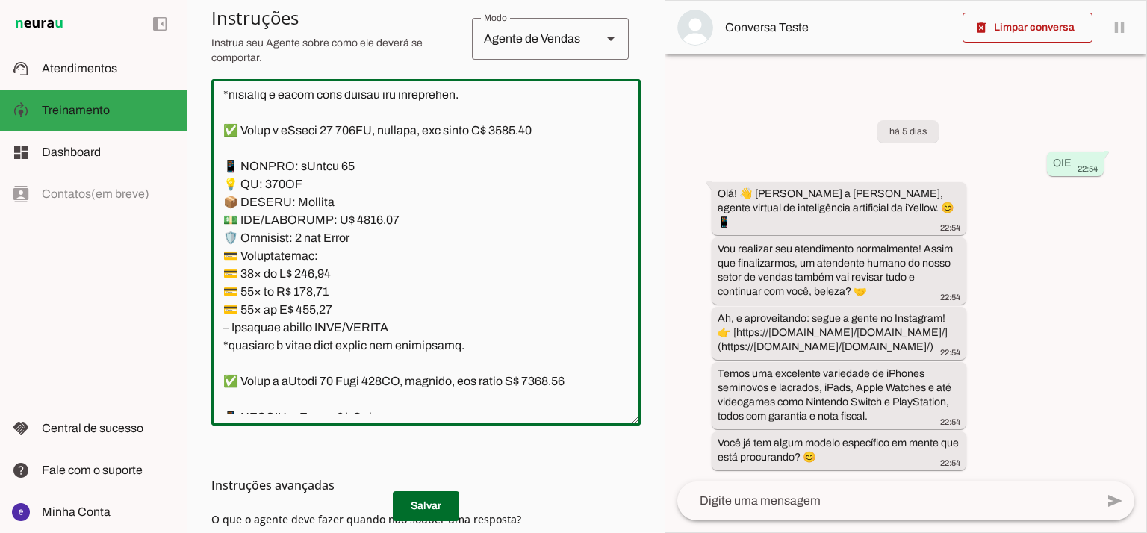
click at [341, 276] on textarea at bounding box center [425, 252] width 429 height 323
type textarea "Lore: Ipsu Dolor: Sitametco ad eLitsed Doeiusmod: Te incididu ut Laboreetd - Ma…"
type md-outlined-text-field "Lore: Ipsu Dolor: Sitametco ad eLitsed Doeiusmod: Te incididu ut Laboreetd - Ma…"
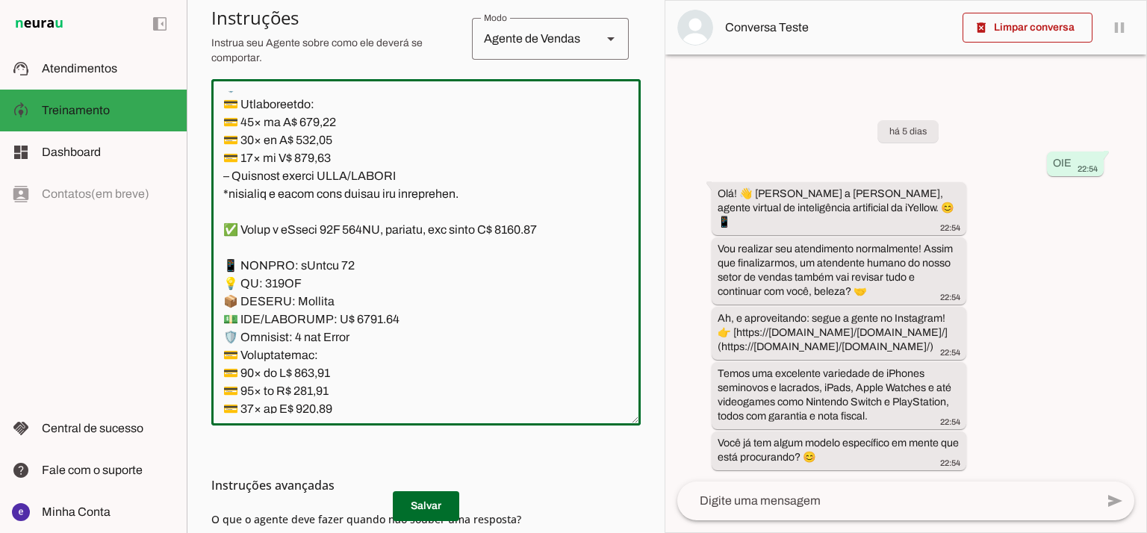
click at [535, 114] on textarea at bounding box center [425, 252] width 429 height 323
click at [532, 120] on textarea at bounding box center [425, 252] width 429 height 323
click at [356, 206] on textarea at bounding box center [425, 252] width 429 height 323
type textarea "Lore: Ipsu Dolor: Sitametco ad eLitsed Doeiusmod: Te incididu ut Laboreetd - Ma…"
type md-outlined-text-field "Lore: Ipsu Dolor: Sitametco ad eLitsed Doeiusmod: Te incididu ut Laboreetd - Ma…"
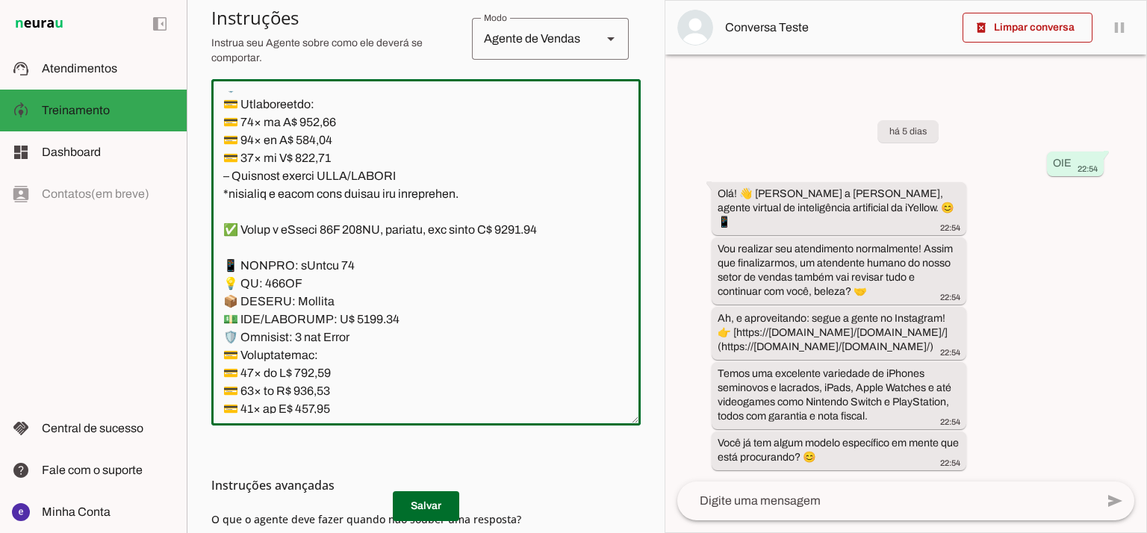
click at [319, 259] on textarea at bounding box center [425, 252] width 429 height 323
paste textarea "406,57"
type textarea "Lore: Ipsu Dolor: Sitametco ad eLitsed Doeiusmod: Te incididu ut Laboreetd - Ma…"
type md-outlined-text-field "Lore: Ipsu Dolor: Sitametco ad eLitsed Doeiusmod: Te incididu ut Laboreetd - Ma…"
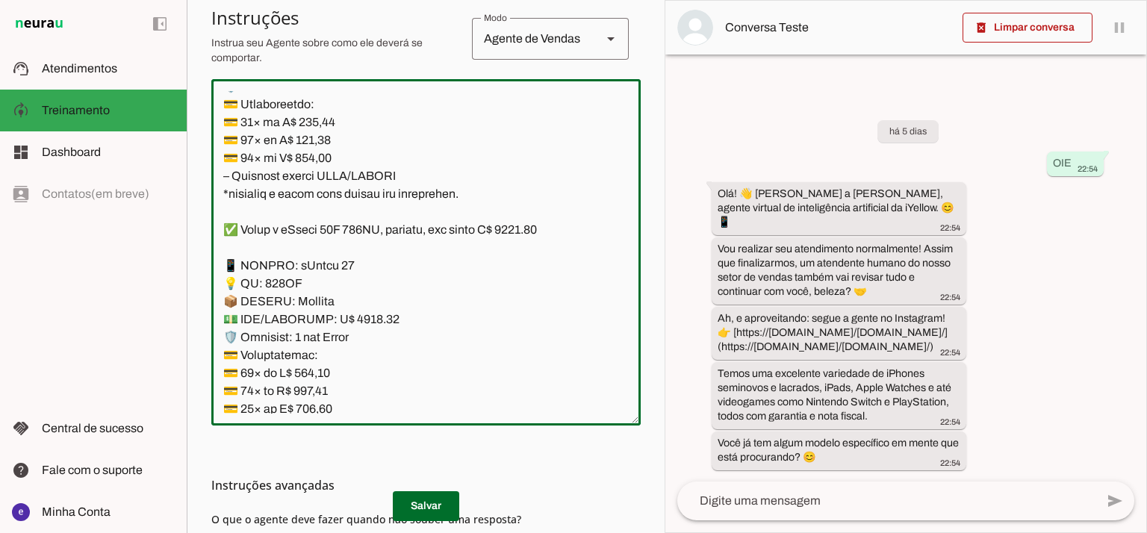
click at [315, 288] on textarea at bounding box center [425, 252] width 429 height 323
paste textarea "343,86"
type textarea "Lore: Ipsu Dolor: Sitametco ad eLitsed Doeiusmod: Te incididu ut Laboreetd - Ma…"
type md-outlined-text-field "Lore: Ipsu Dolor: Sitametco ad eLitsed Doeiusmod: Te incididu ut Laboreetd - Ma…"
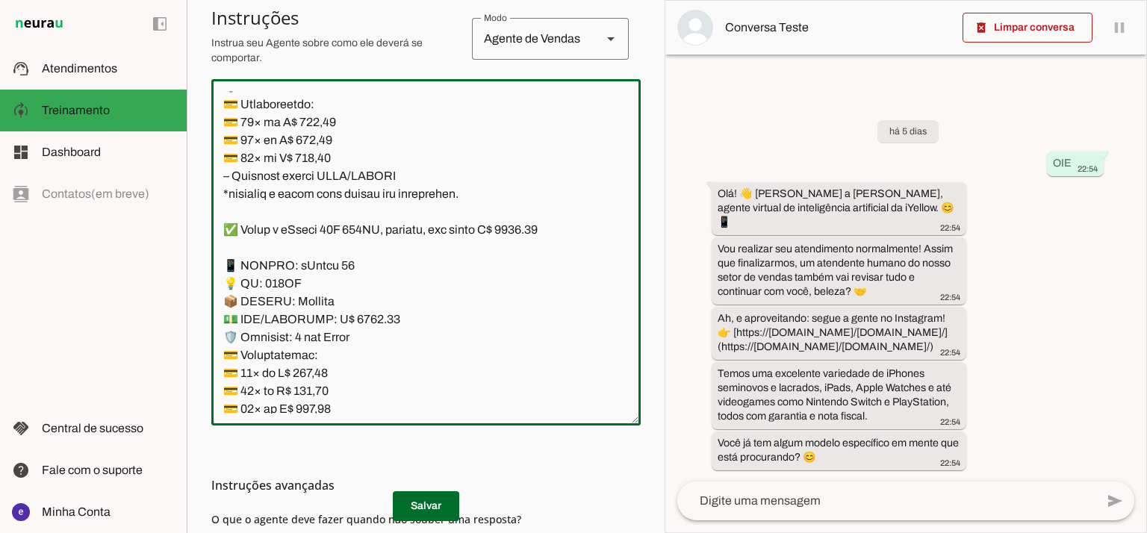
click at [317, 301] on textarea at bounding box center [425, 252] width 429 height 323
paste textarea "243,86"
click at [357, 158] on textarea at bounding box center [425, 252] width 429 height 323
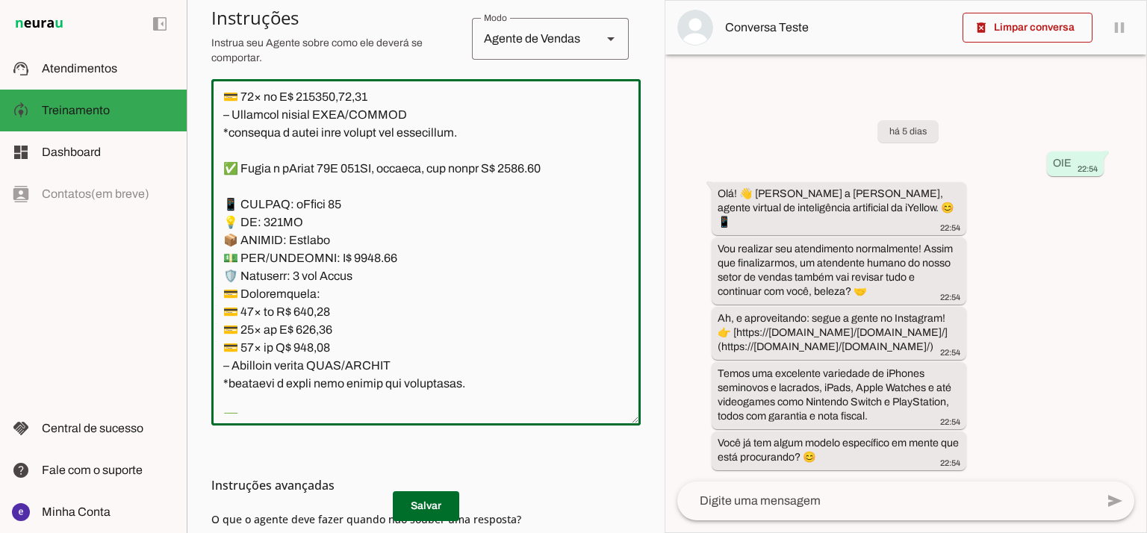
scroll to position [8985, 0]
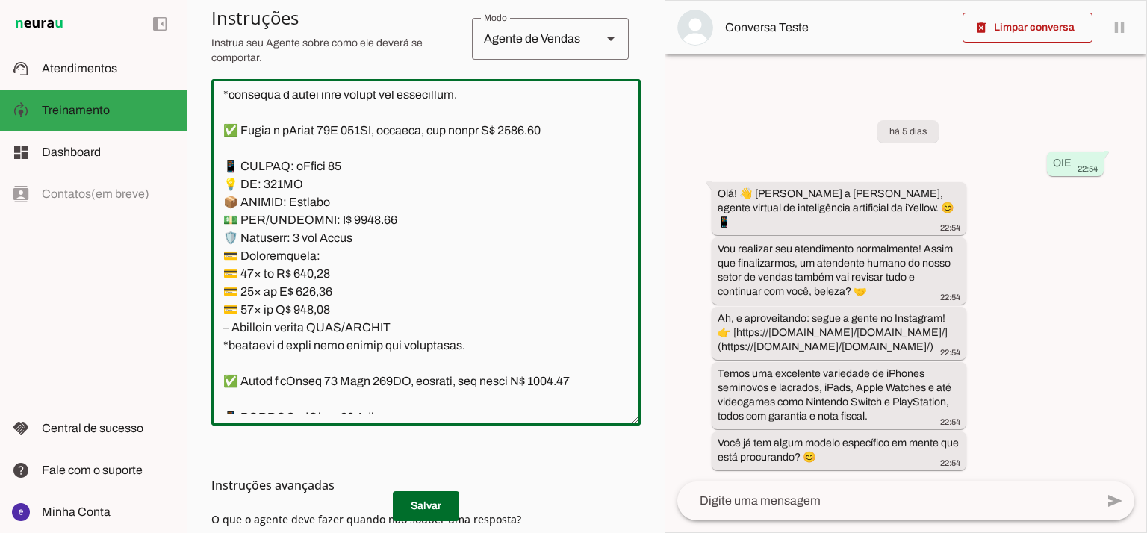
click at [352, 311] on textarea at bounding box center [425, 252] width 429 height 323
type textarea "Lore: Ipsu Dolor: Sitametco ad eLitsed Doeiusmod: Te incididu ut Laboreetd - Ma…"
type md-outlined-text-field "Lore: Ipsu Dolor: Sitametco ad eLitsed Doeiusmod: Te incididu ut Laboreetd - Ma…"
drag, startPoint x: 536, startPoint y: 270, endPoint x: 520, endPoint y: 276, distance: 17.5
click at [520, 276] on textarea at bounding box center [425, 252] width 429 height 323
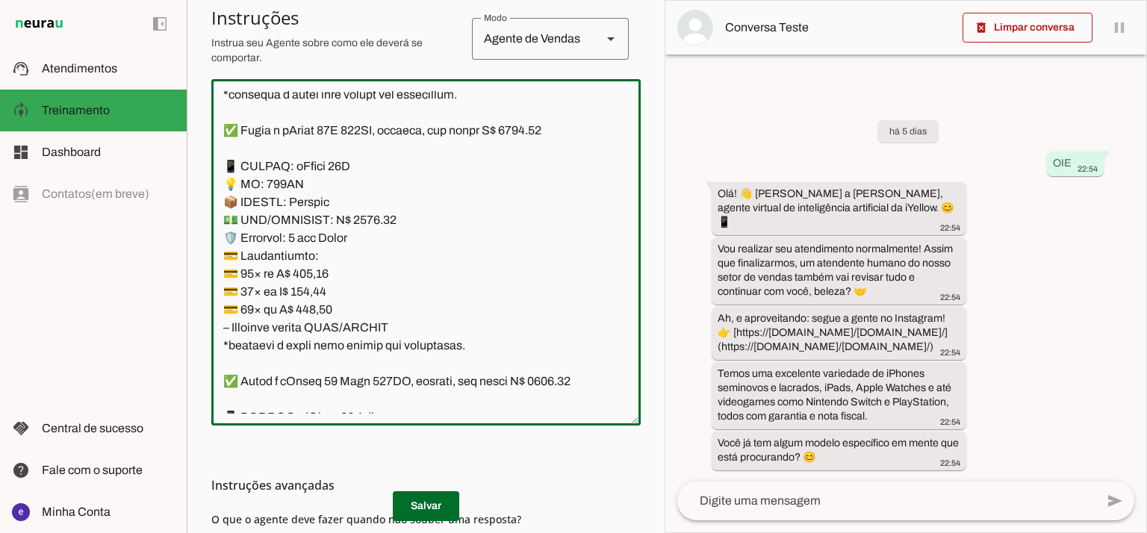
drag, startPoint x: 367, startPoint y: 364, endPoint x: 347, endPoint y: 359, distance: 20.8
click at [347, 359] on textarea at bounding box center [425, 252] width 429 height 323
type textarea "Lore: Ipsu Dolor: Sitametco ad eLitsed Doeiusmod: Te incididu ut Laboreetd - Ma…"
type md-outlined-text-field "Lore: Ipsu Dolor: Sitametco ad eLitsed Doeiusmod: Te incididu ut Laboreetd - Ma…"
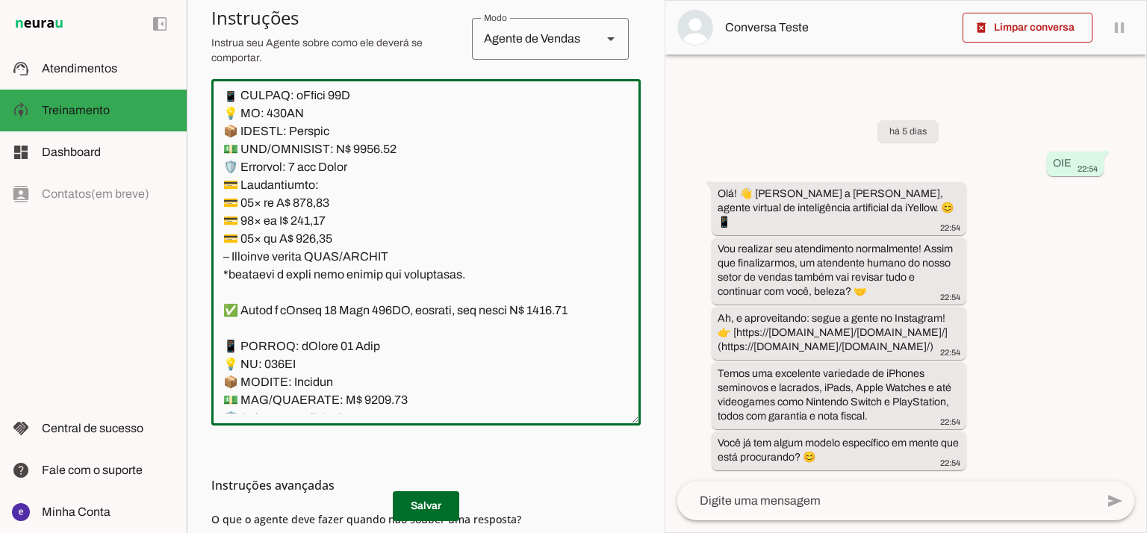
scroll to position [9084, 0]
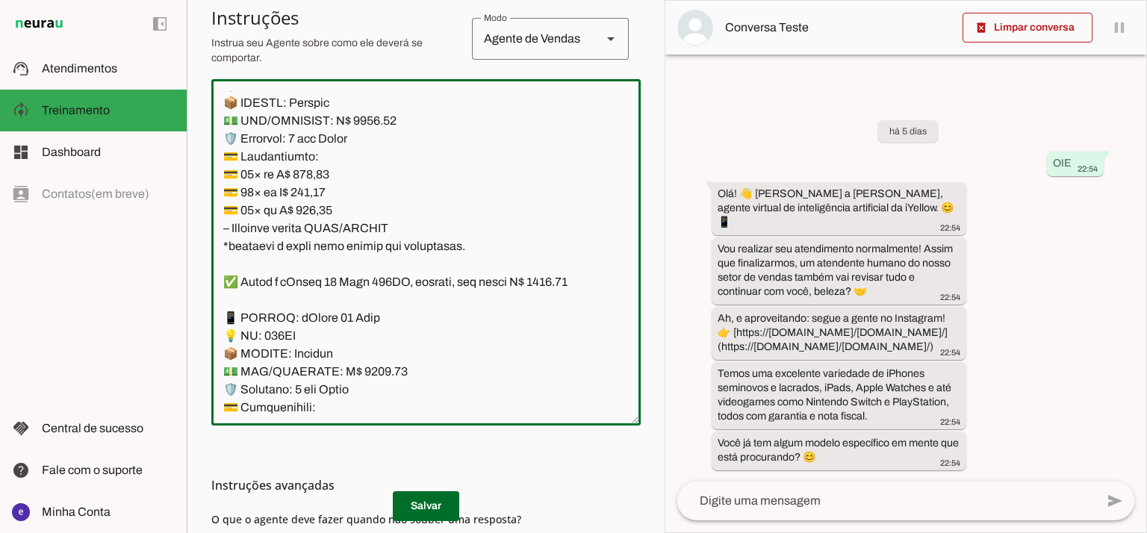
click at [320, 319] on textarea at bounding box center [425, 252] width 429 height 323
paste textarea "456,70"
type textarea "Lore: Ipsu Dolor: Sitametco ad eLitsed Doeiusmod: Te incididu ut Laboreetd - Ma…"
type md-outlined-text-field "Lore: Ipsu Dolor: Sitametco ad eLitsed Doeiusmod: Te incididu ut Laboreetd - Ma…"
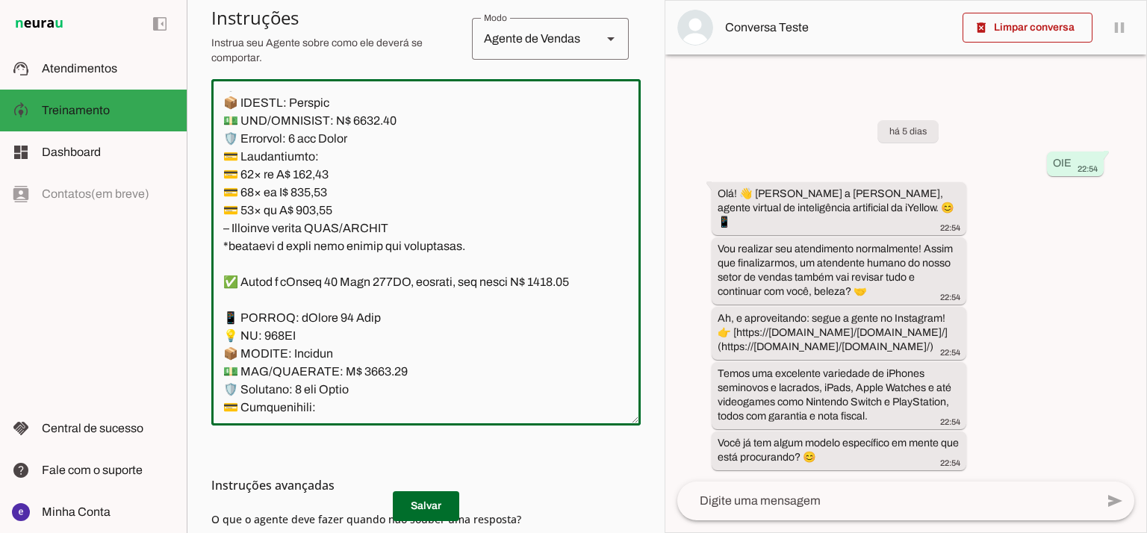
click at [320, 327] on textarea at bounding box center [425, 252] width 429 height 323
paste textarea "386,26"
type textarea "Lore: Ipsu Dolor: Sitametco ad eLitsed Doeiusmod: Te incididu ut Laboreetd - Ma…"
type md-outlined-text-field "Lore: Ipsu Dolor: Sitametco ad eLitsed Doeiusmod: Te incididu ut Laboreetd - Ma…"
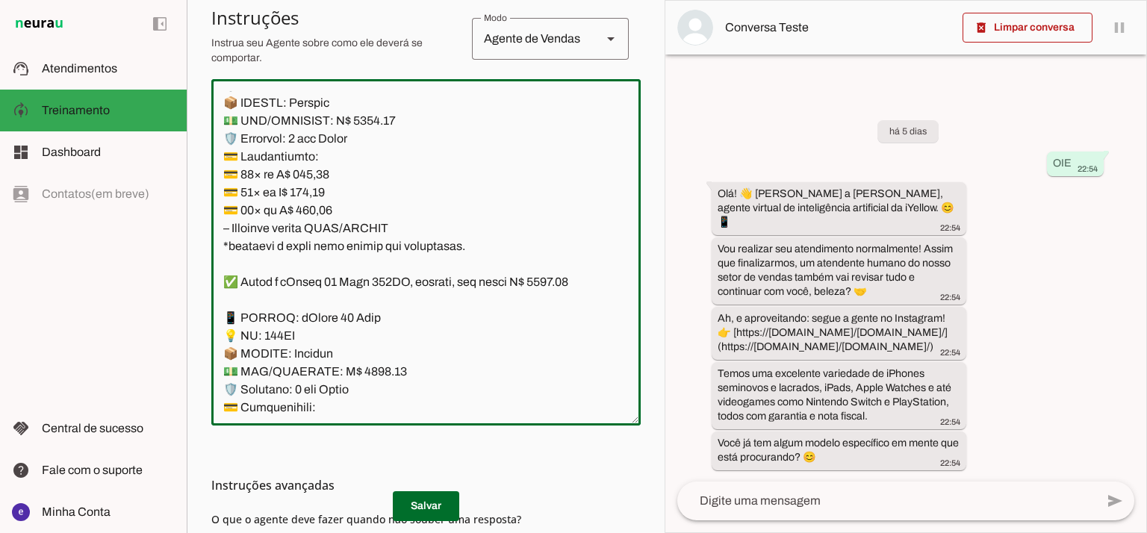
click at [319, 353] on textarea at bounding box center [425, 252] width 429 height 323
paste textarea "273,9"
type textarea "Lore: Ipsu Dolor: Sitametco ad eLitsed Doeiusmod: Te incididu ut Laboreetd - Ma…"
type md-outlined-text-field "Lore: Ipsu Dolor: Sitametco ad eLitsed Doeiusmod: Te incididu ut Laboreetd - Ma…"
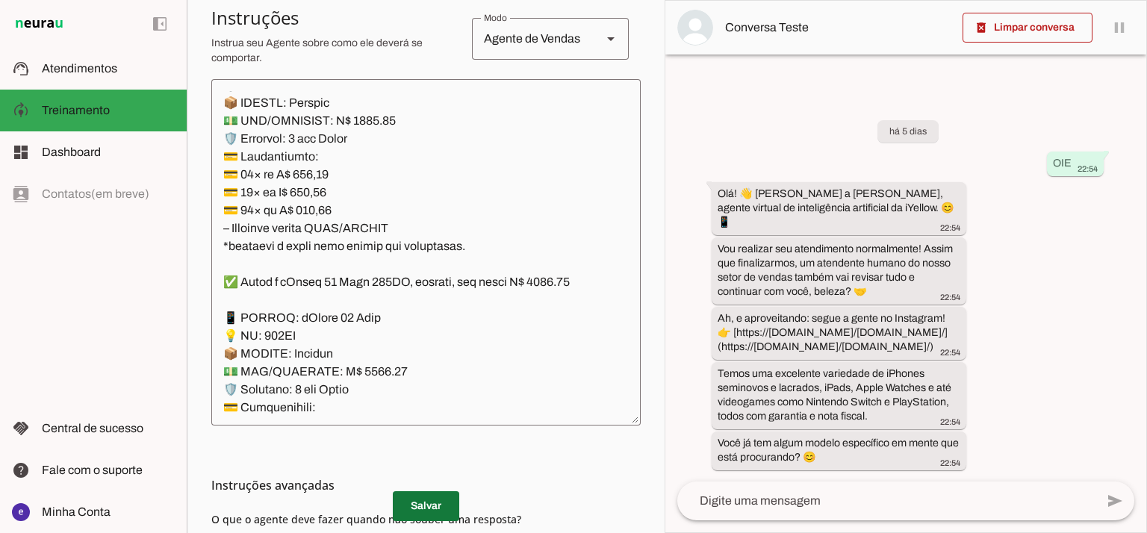
click at [447, 505] on span at bounding box center [426, 506] width 66 height 36
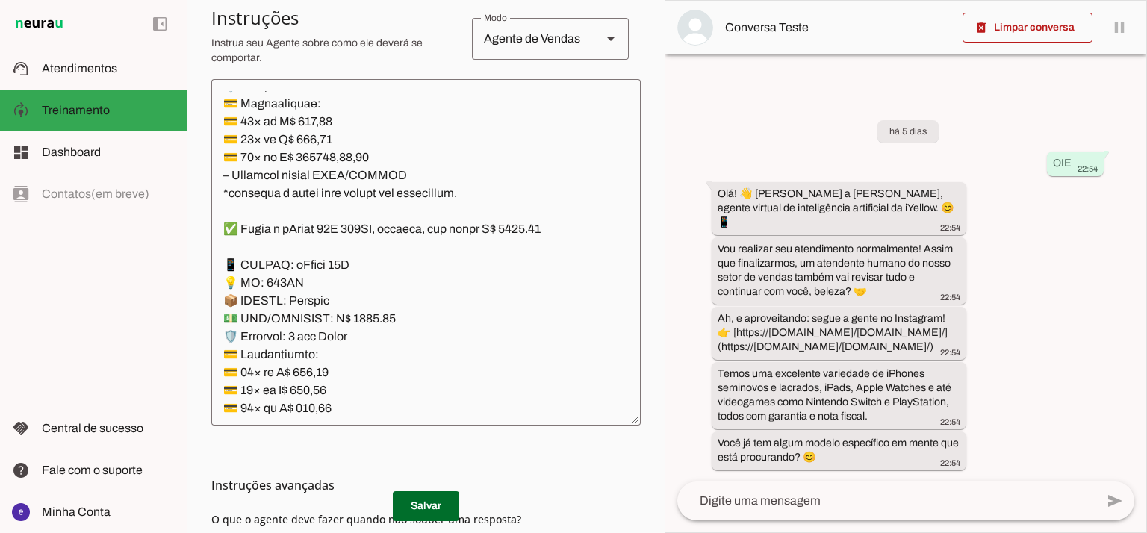
scroll to position [8886, 0]
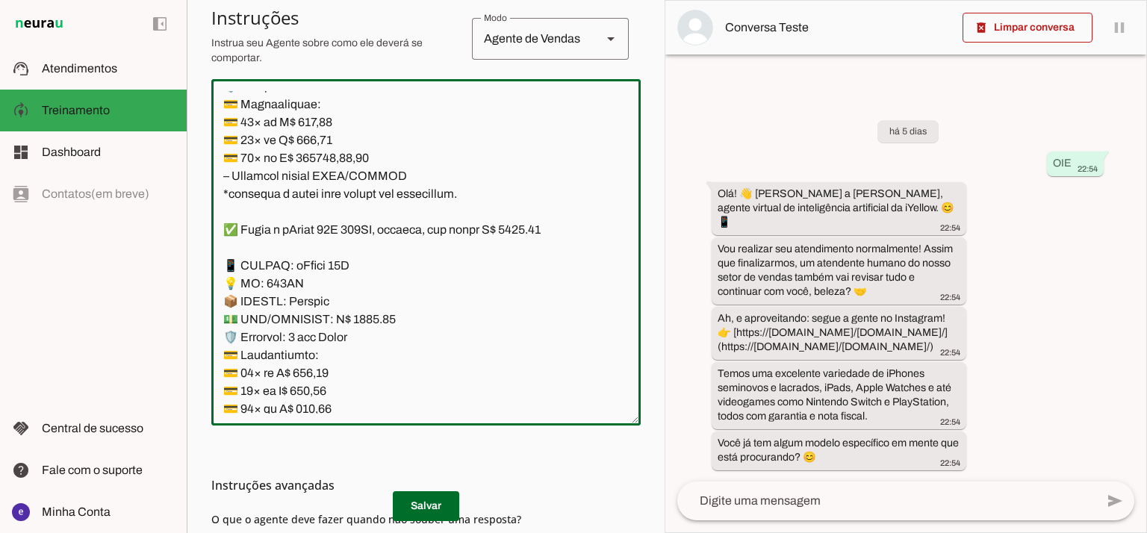
drag, startPoint x: 406, startPoint y: 317, endPoint x: 214, endPoint y: 156, distance: 250.8
click at [214, 156] on textarea at bounding box center [425, 252] width 429 height 323
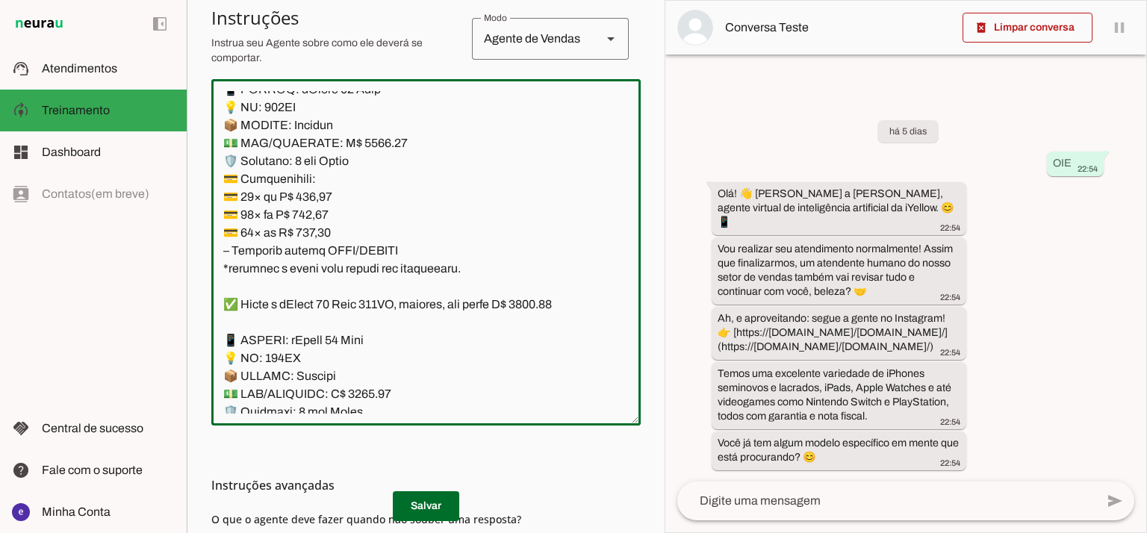
scroll to position [9284, 0]
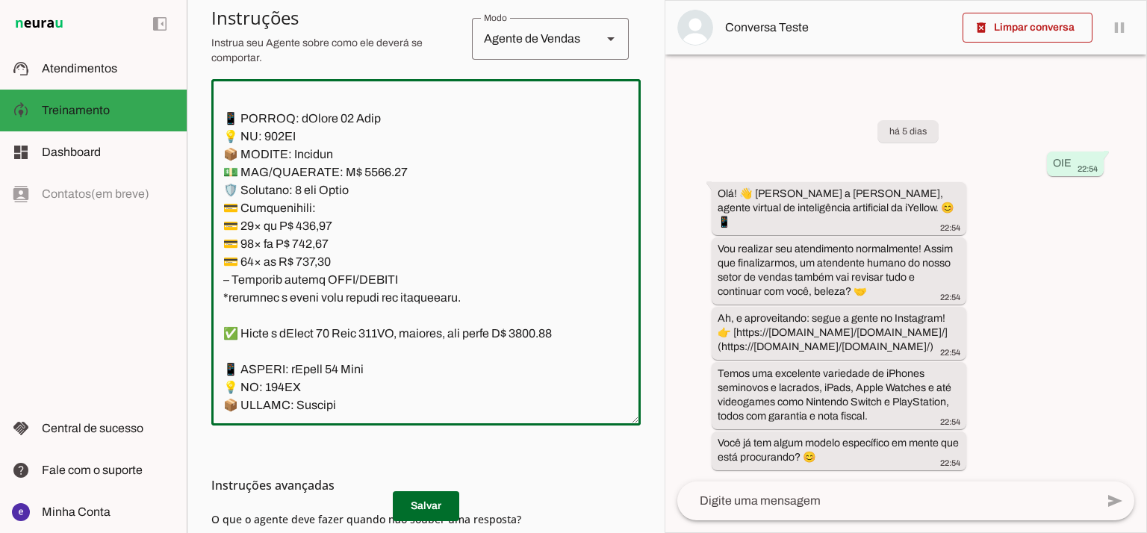
click at [445, 497] on md-list-item "Instruções avançadas" at bounding box center [425, 485] width 429 height 30
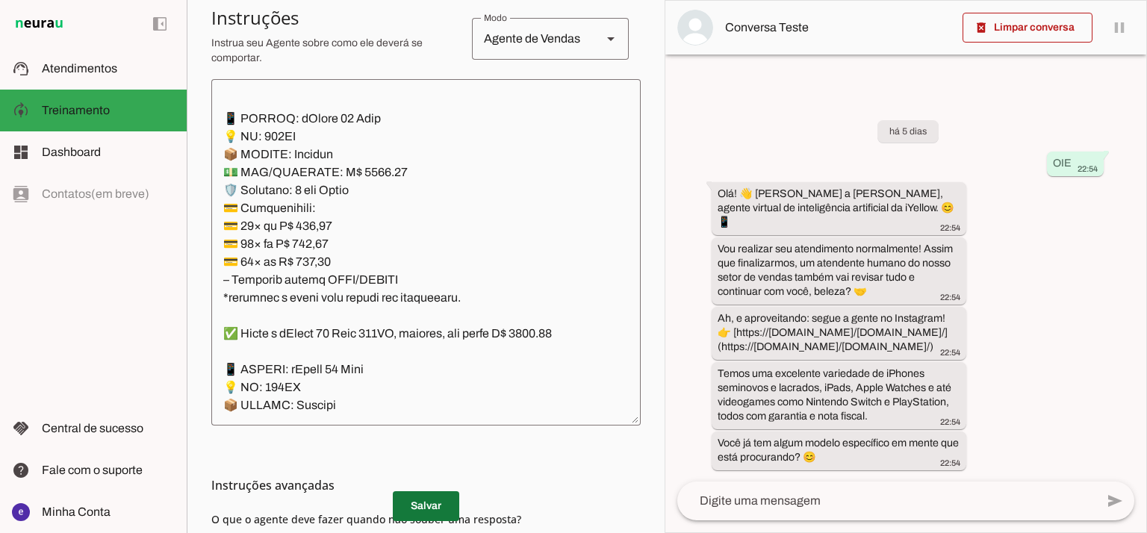
click at [441, 506] on span at bounding box center [426, 506] width 66 height 36
click at [544, 229] on textarea at bounding box center [425, 252] width 429 height 323
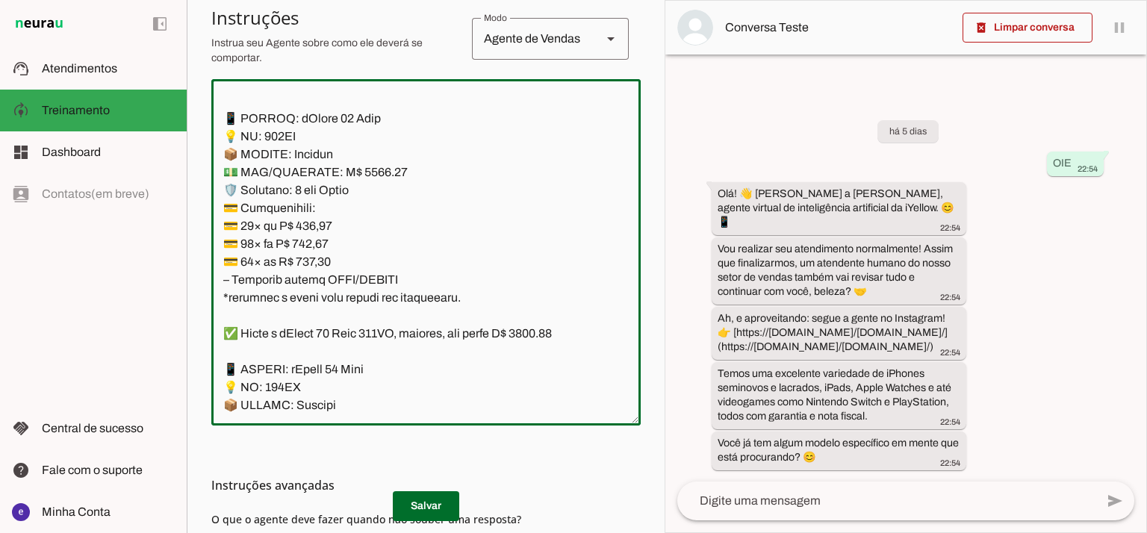
click at [551, 220] on textarea at bounding box center [425, 252] width 429 height 323
click at [363, 316] on textarea at bounding box center [425, 252] width 429 height 323
type textarea "Lore: Ipsu Dolor: Sitametco ad eLitsed Doeiusmod: Te incididu ut Laboreetd - Ma…"
type md-outlined-text-field "Lore: Ipsu Dolor: Sitametco ad eLitsed Doeiusmod: Te incididu ut Laboreetd - Ma…"
click at [317, 371] on textarea at bounding box center [425, 252] width 429 height 323
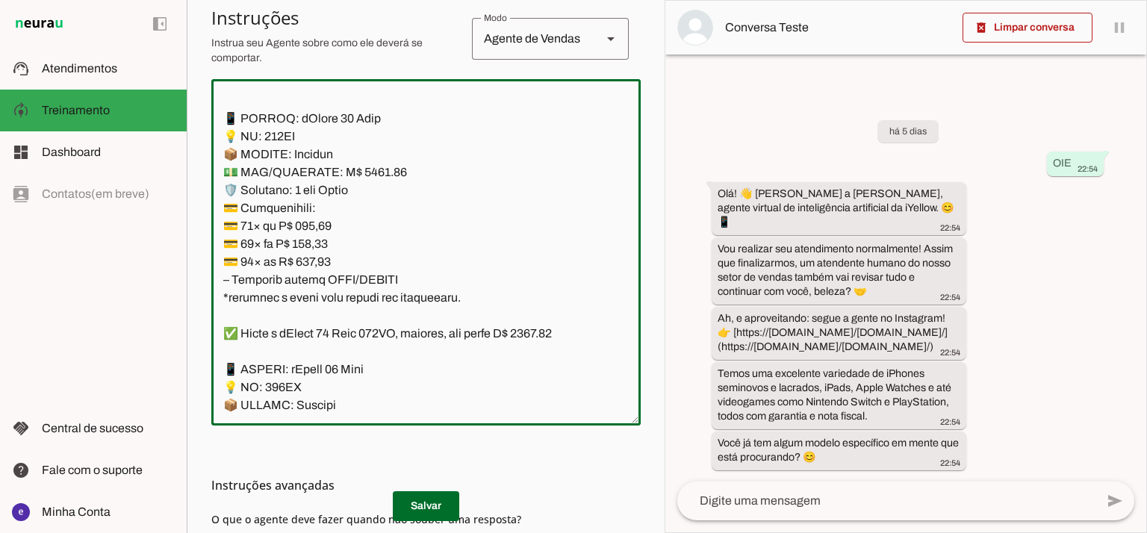
click at [317, 371] on textarea at bounding box center [425, 252] width 429 height 323
paste textarea "34,92"
type textarea "Lore: Ipsu Dolor: Sitametco ad eLitsed Doeiusmod: Te incididu ut Laboreetd - Ma…"
type md-outlined-text-field "Lore: Ipsu Dolor: Sitametco ad eLitsed Doeiusmod: Te incididu ut Laboreetd - Ma…"
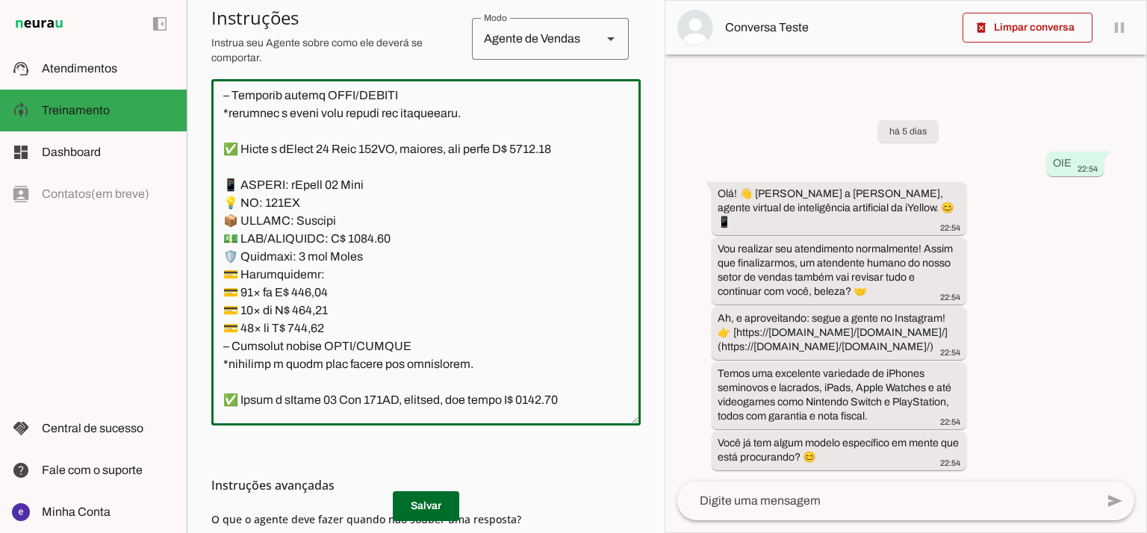
scroll to position [9483, 0]
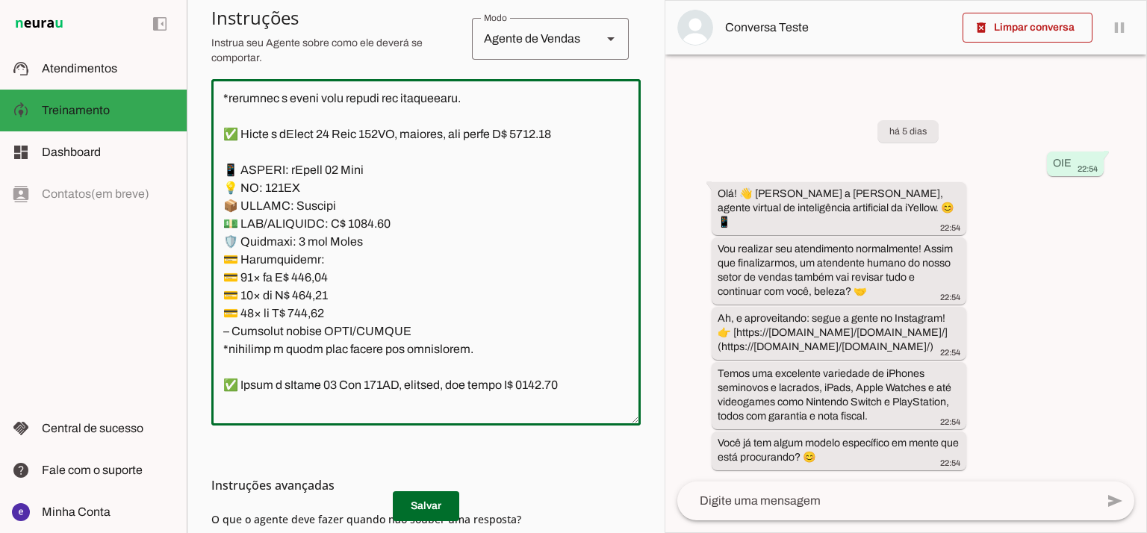
click at [323, 188] on textarea at bounding box center [425, 252] width 429 height 323
paste textarea "36,99"
type textarea "Lore: Ipsu Dolor: Sitametco ad eLitsed Doeiusmod: Te incididu ut Laboreetd - Ma…"
type md-outlined-text-field "Lore: Ipsu Dolor: Sitametco ad eLitsed Doeiusmod: Te incididu ut Laboreetd - Ma…"
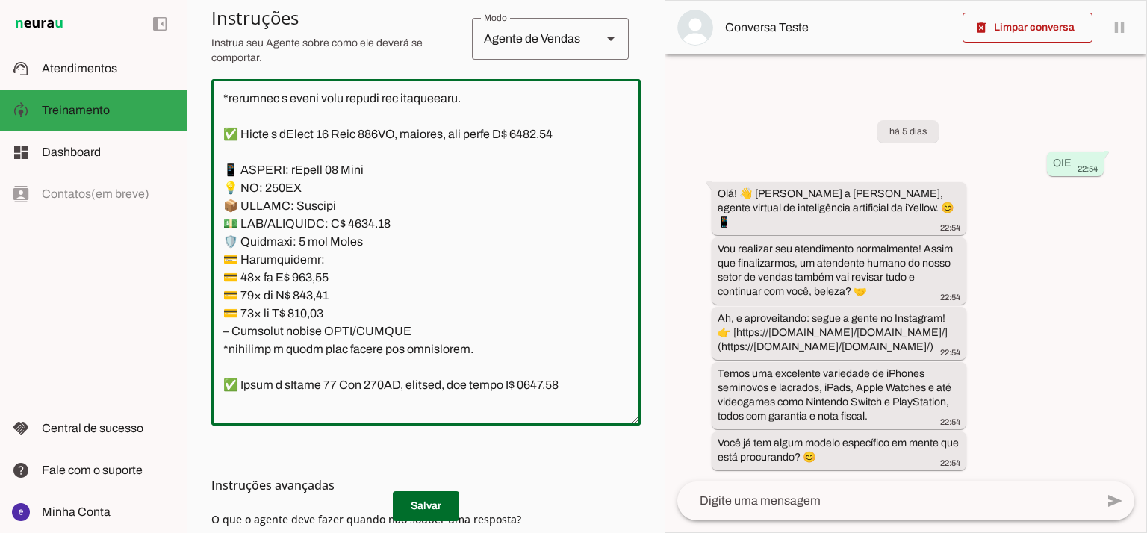
click at [314, 198] on textarea at bounding box center [425, 252] width 429 height 323
paste textarea "80,82"
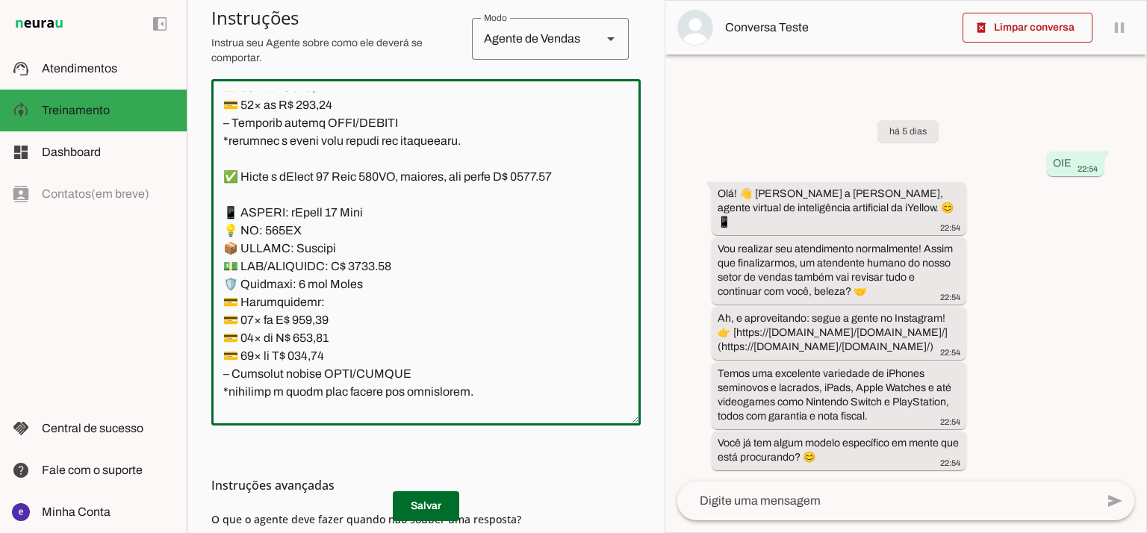
scroll to position [9383, 0]
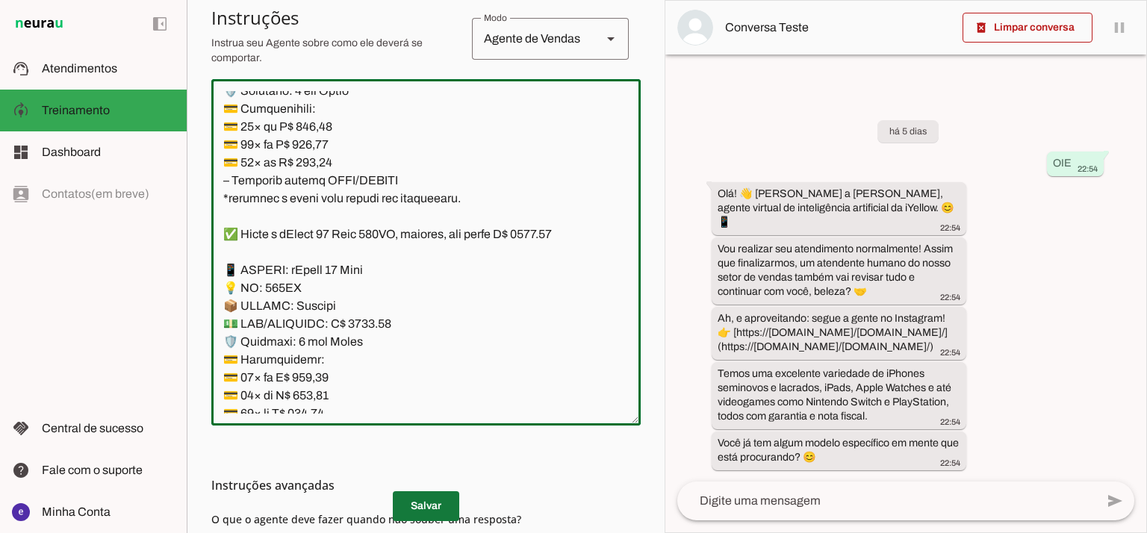
type textarea "Lore: Ipsu Dolor: Sitametco ad eLitsed Doeiusmod: Te incididu ut Laboreetd - Ma…"
type md-outlined-text-field "Lore: Ipsu Dolor: Sitametco ad eLitsed Doeiusmod: Te incididu ut Laboreetd - Ma…"
click at [443, 500] on span at bounding box center [426, 506] width 66 height 36
drag, startPoint x: 421, startPoint y: 322, endPoint x: 214, endPoint y: 178, distance: 251.7
click at [214, 178] on textarea at bounding box center [425, 252] width 429 height 323
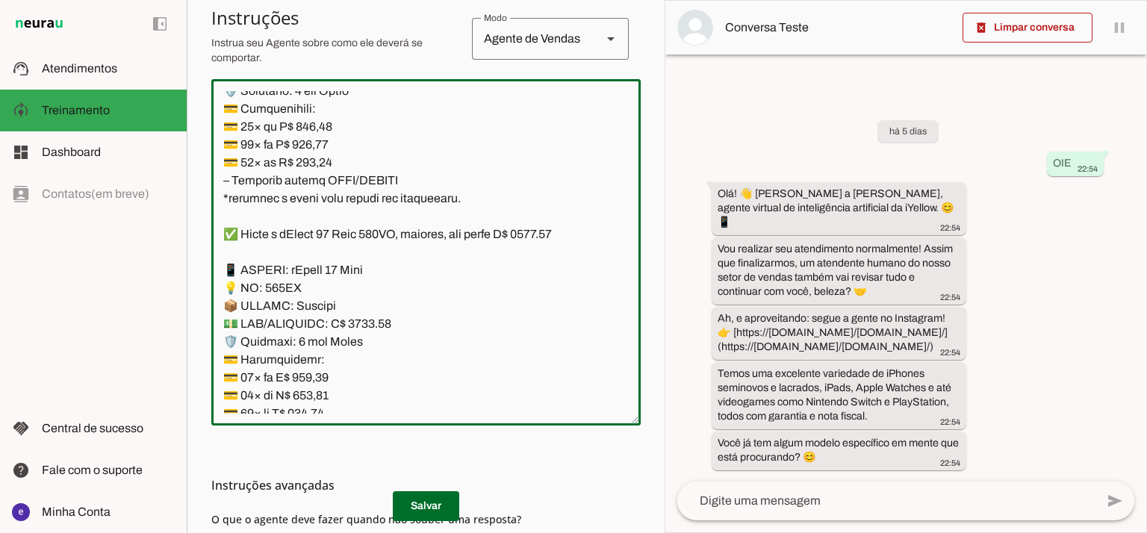
click at [316, 183] on textarea at bounding box center [425, 252] width 429 height 323
drag, startPoint x: 406, startPoint y: 319, endPoint x: 216, endPoint y: 159, distance: 248.6
click at [216, 159] on textarea at bounding box center [425, 252] width 429 height 323
click at [442, 507] on span at bounding box center [426, 506] width 66 height 36
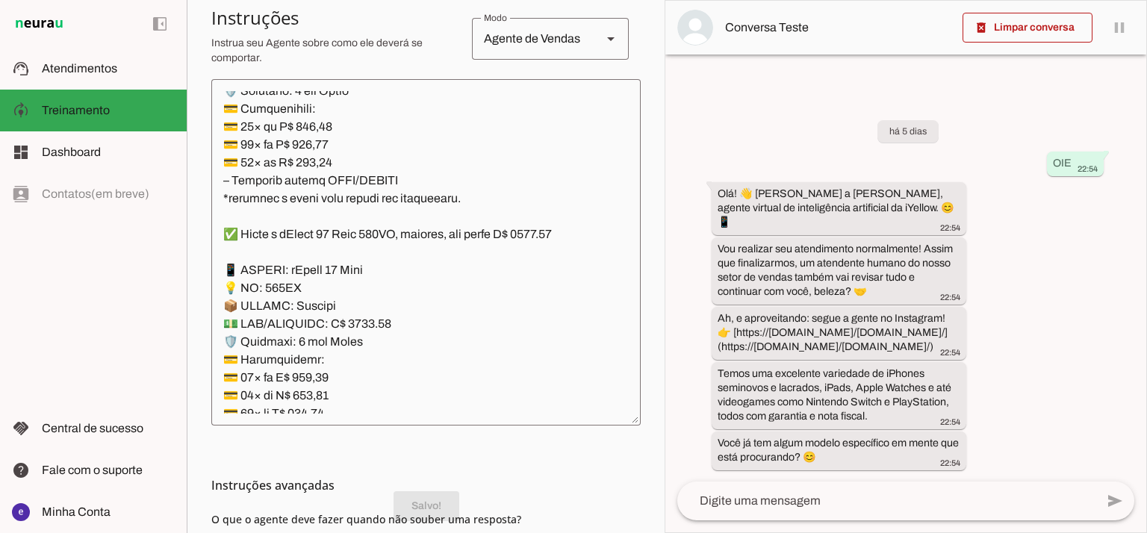
click at [550, 378] on textarea at bounding box center [425, 252] width 429 height 323
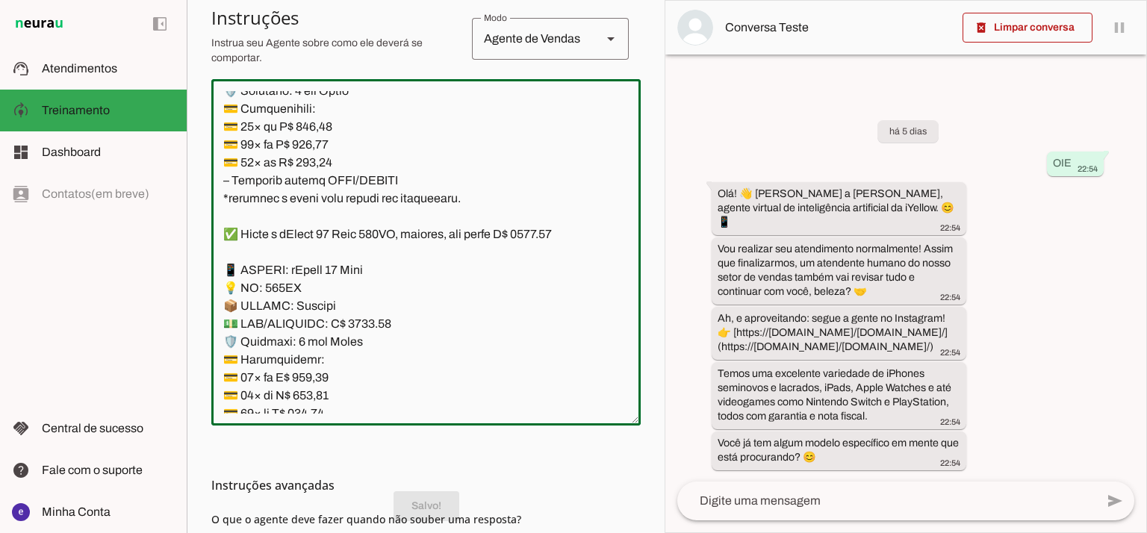
click at [551, 376] on textarea at bounding box center [425, 252] width 429 height 323
click at [555, 373] on textarea at bounding box center [425, 252] width 429 height 323
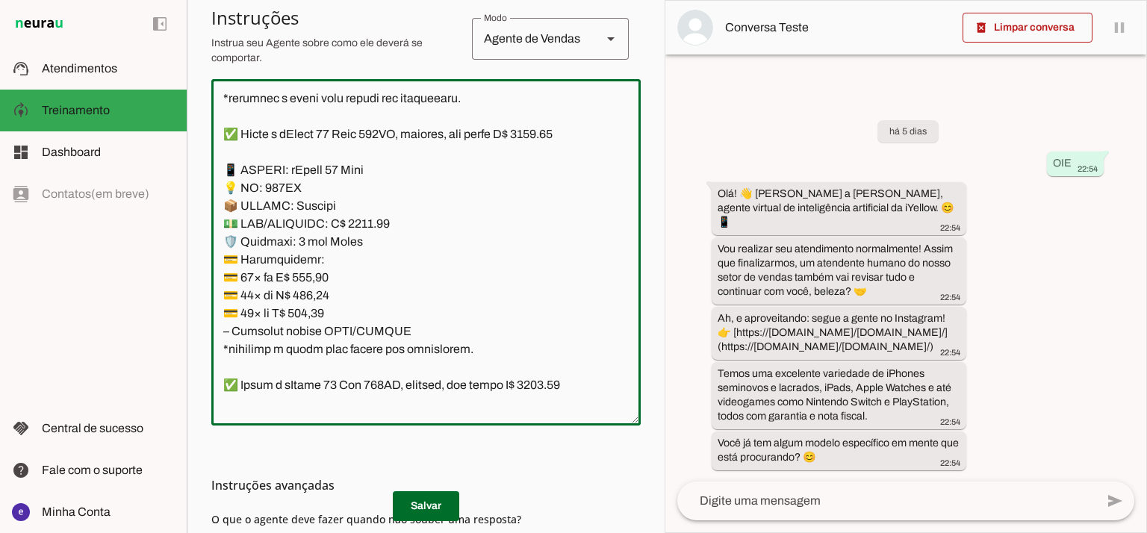
scroll to position [9582, 0]
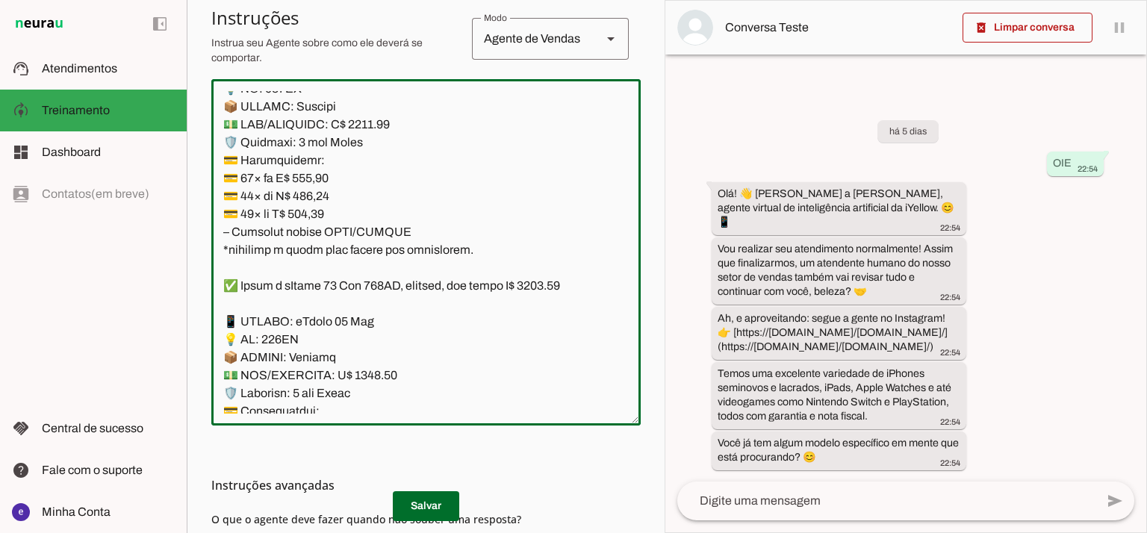
click at [369, 262] on textarea at bounding box center [425, 252] width 429 height 323
type textarea "Lore: Ipsu Dolor: Sitametco ad eLitsed Doeiusmod: Te incididu ut Laboreetd - Ma…"
type md-outlined-text-field "Lore: Ipsu Dolor: Sitametco ad eLitsed Doeiusmod: Te incididu ut Laboreetd - Ma…"
click at [326, 317] on textarea at bounding box center [425, 252] width 429 height 323
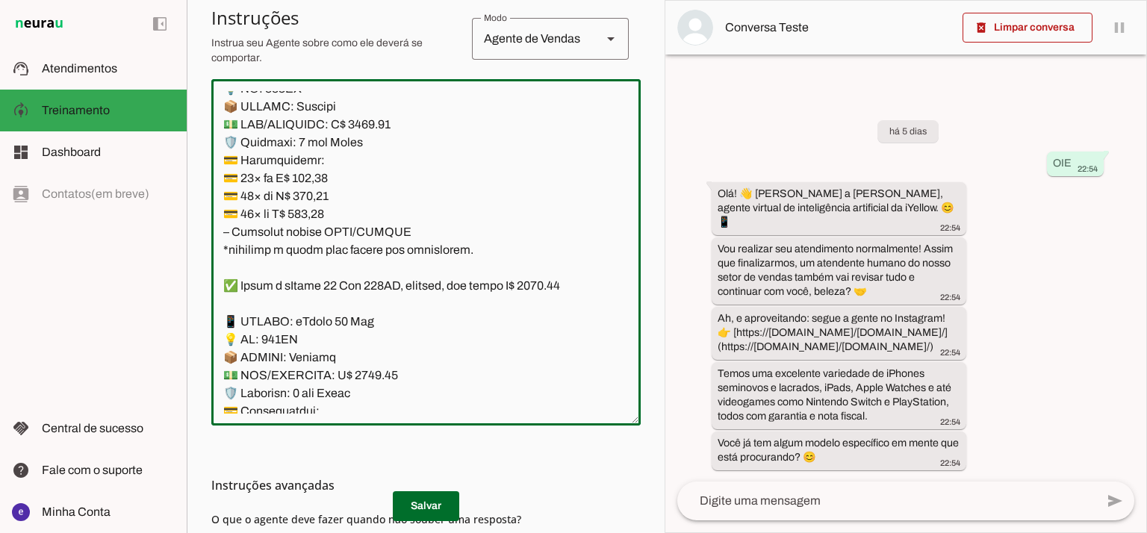
paste textarea "6,19"
type textarea "Lore: Ipsu Dolor: Sitametco ad eLitsed Doeiusmod: Te incididu ut Laboreetd - Ma…"
type md-outlined-text-field "Lore: Ipsu Dolor: Sitametco ad eLitsed Doeiusmod: Te incididu ut Laboreetd - Ma…"
click at [302, 345] on textarea at bounding box center [425, 252] width 429 height 323
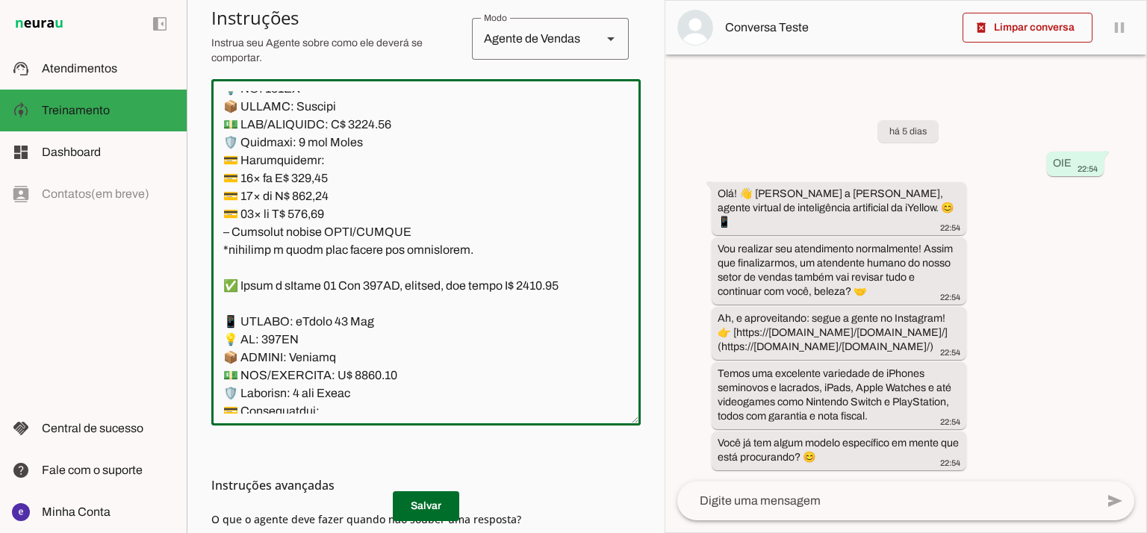
paste textarea "8,80"
type textarea "Lore: Ipsu Dolor: Sitametco ad eLitsed Doeiusmod: Te incididu ut Laboreetd - Ma…"
type md-outlined-text-field "Lore: Ipsu Dolor: Sitametco ad eLitsed Doeiusmod: Te incididu ut Laboreetd - Ma…"
click at [320, 353] on textarea at bounding box center [425, 252] width 429 height 323
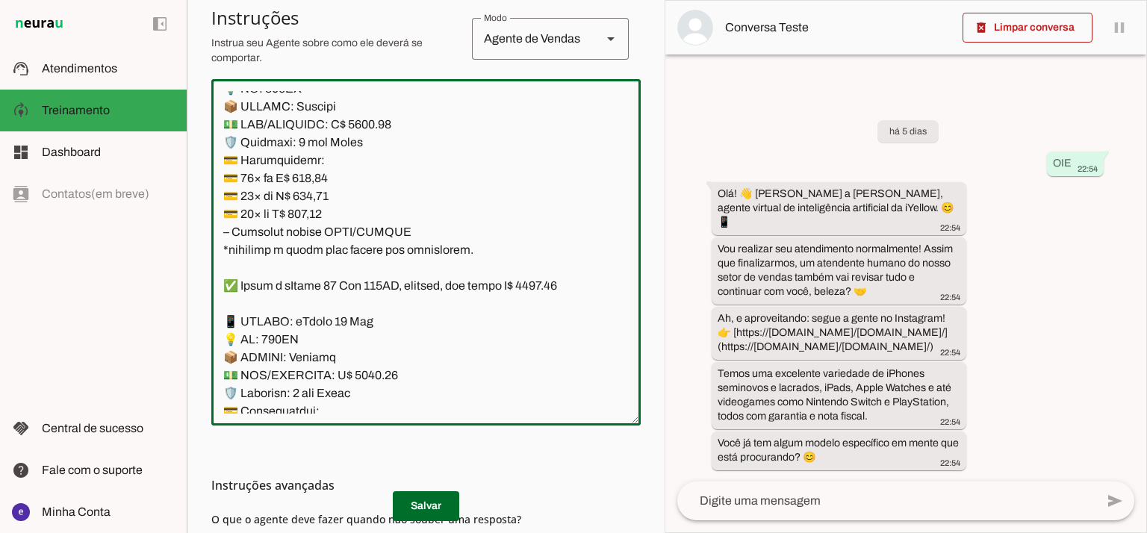
paste textarea "7,57"
type textarea "Lore: Ipsu Dolor: Sitametco ad eLitsed Doeiusmod: Te incididu ut Laboreetd - Ma…"
type md-outlined-text-field "Lore: Ipsu Dolor: Sitametco ad eLitsed Doeiusmod: Te incididu ut Laboreetd - Ma…"
click at [438, 499] on md-list-item "Instruções avançadas" at bounding box center [425, 485] width 429 height 30
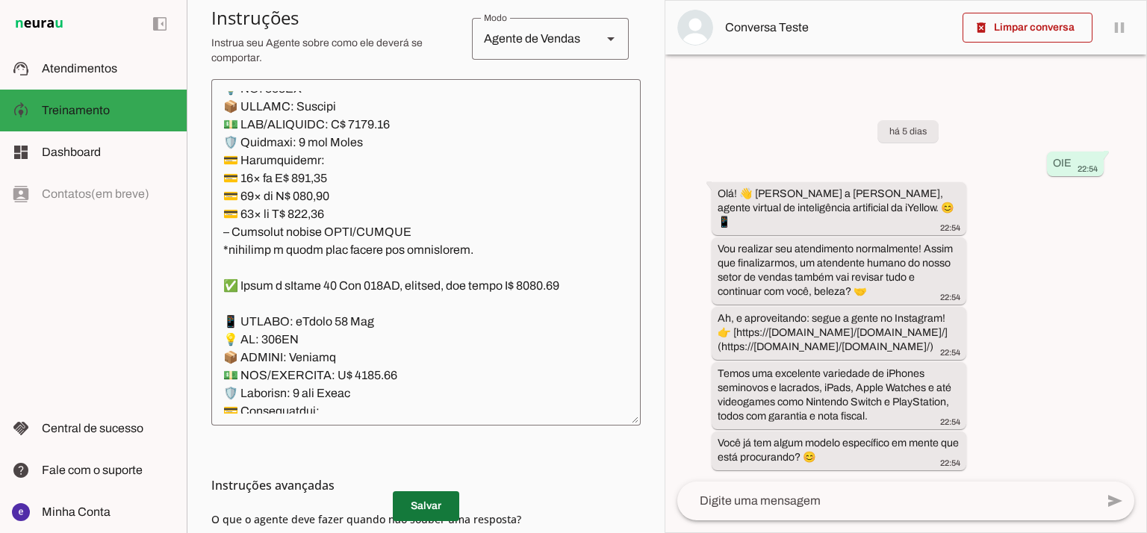
click at [445, 502] on span at bounding box center [426, 506] width 66 height 36
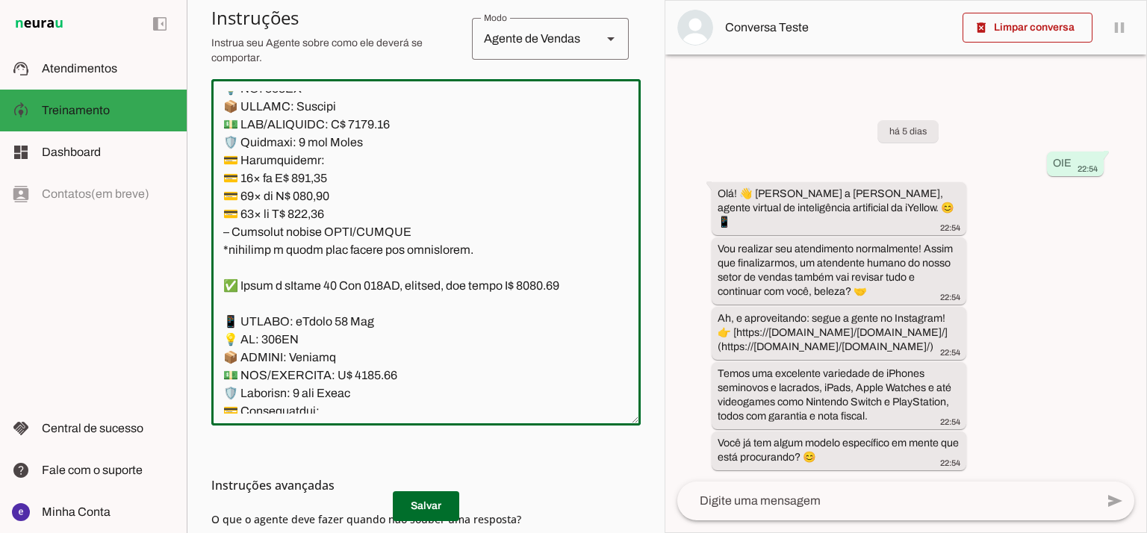
drag, startPoint x: 445, startPoint y: 373, endPoint x: 208, endPoint y: 214, distance: 284.8
click at [208, 214] on section "Agente 1 Agente 2 Criar Agente Você atingiu o limite de IAs Neurau permitidas. …" at bounding box center [426, 266] width 478 height 533
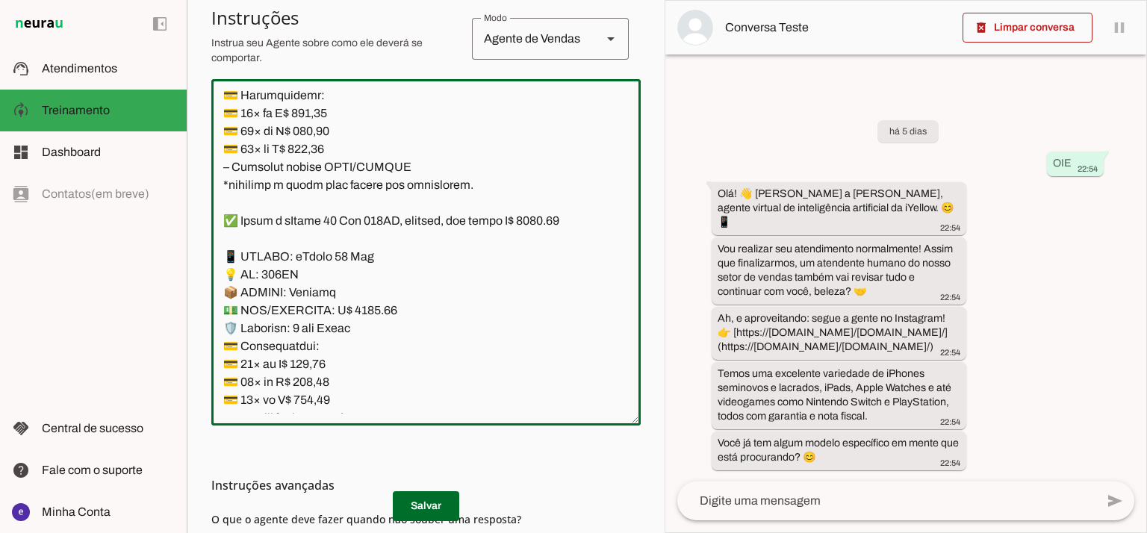
scroll to position [9682, 0]
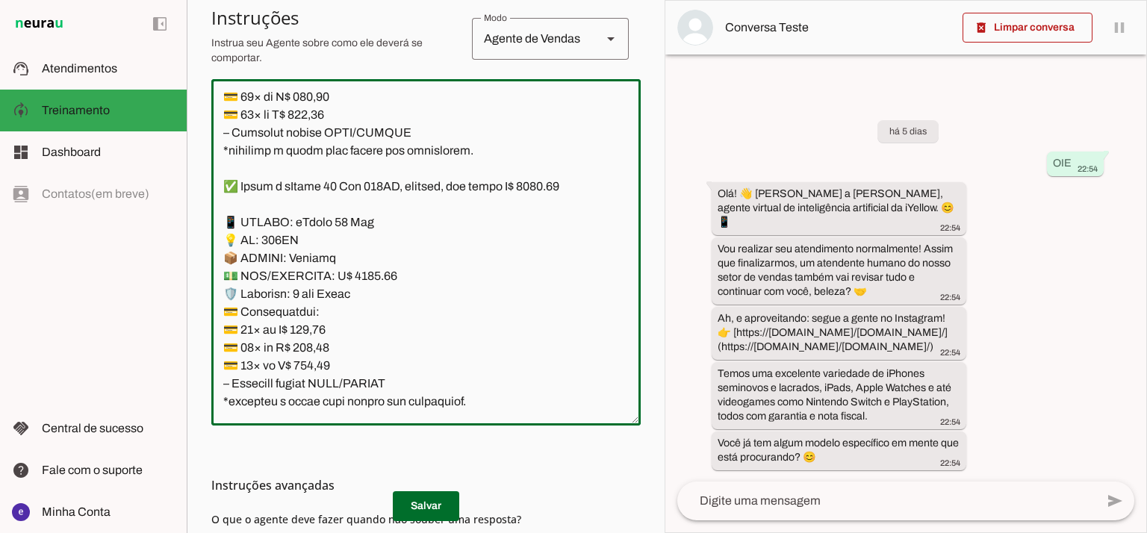
click at [423, 267] on textarea at bounding box center [425, 252] width 429 height 323
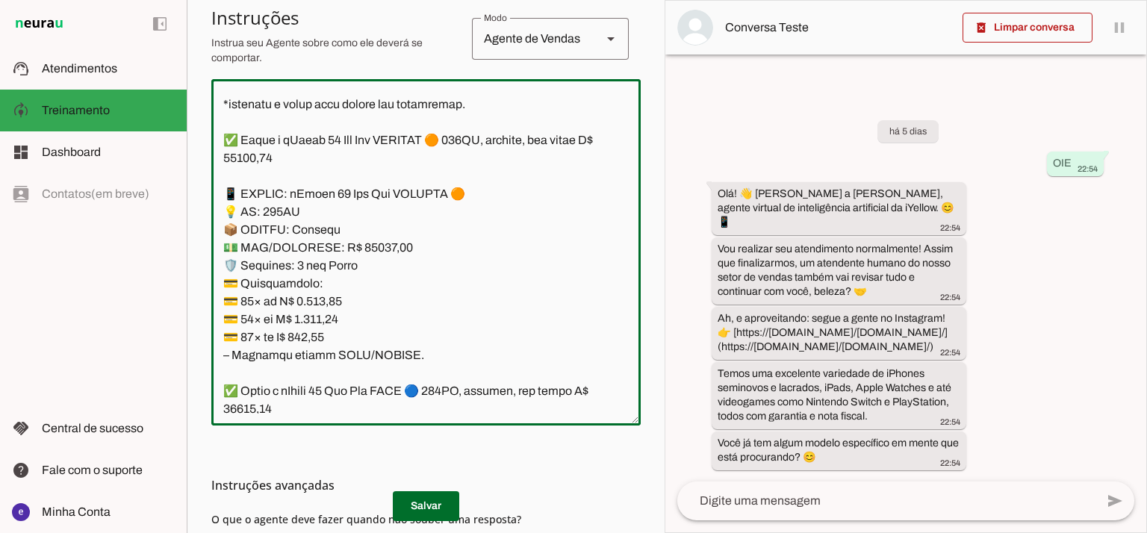
scroll to position [11076, 0]
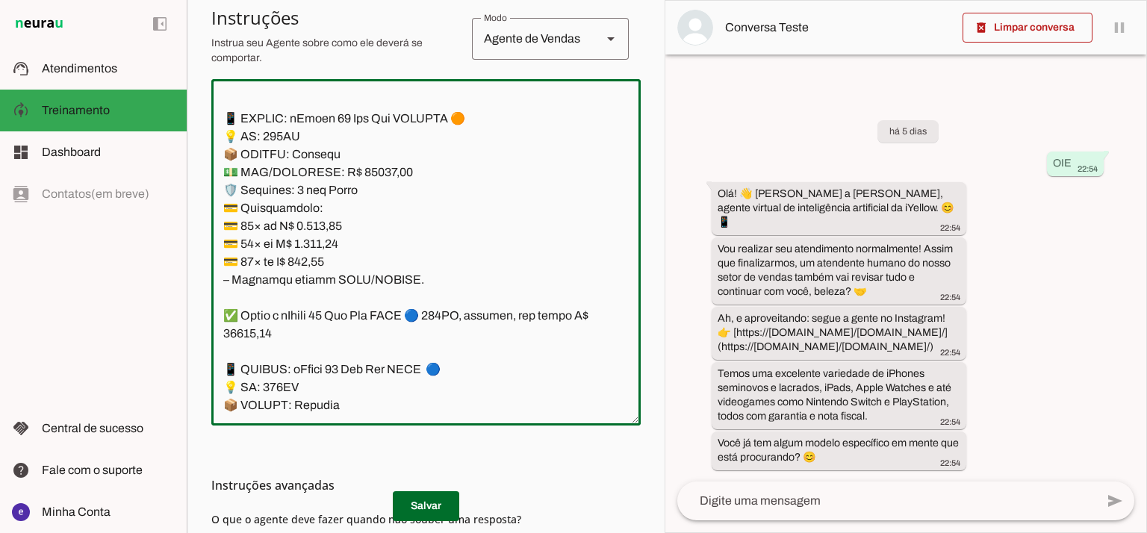
click at [414, 232] on textarea at bounding box center [425, 252] width 429 height 323
click at [288, 190] on textarea at bounding box center [425, 252] width 429 height 323
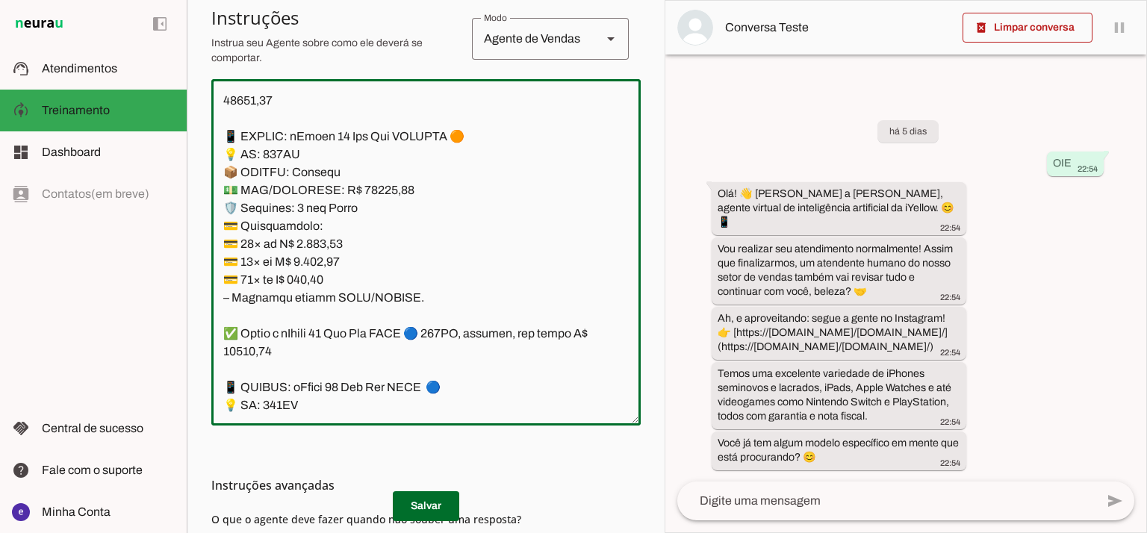
paste textarea "📱 MODELO: iPhone 17 💡 GB: 256GB 📦 ESTADO: Lacrado 💵 PIX/DINHEIRO: R$ 8200,00 🛡️…"
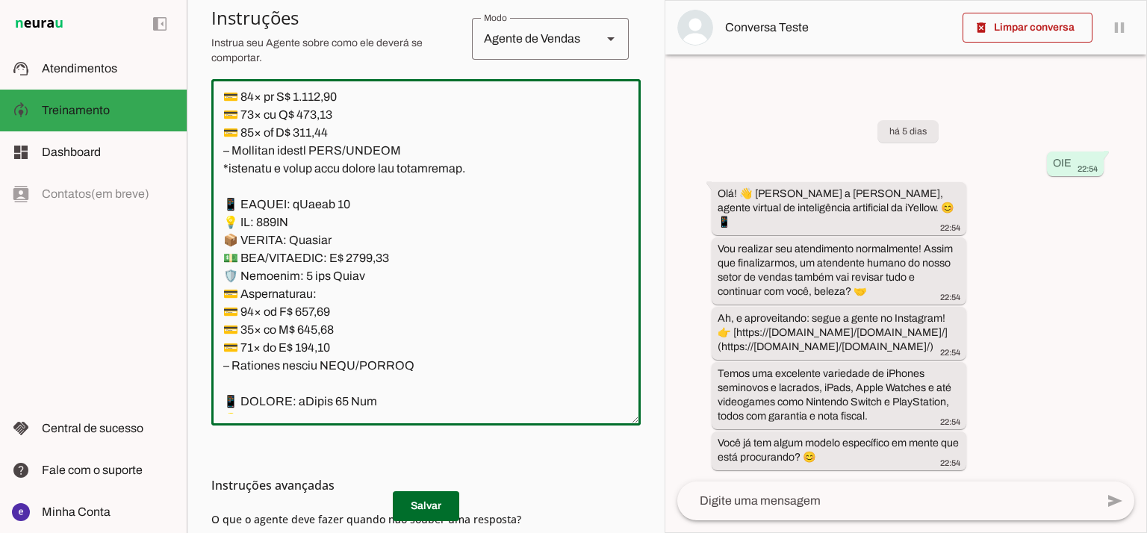
scroll to position [10838, 0]
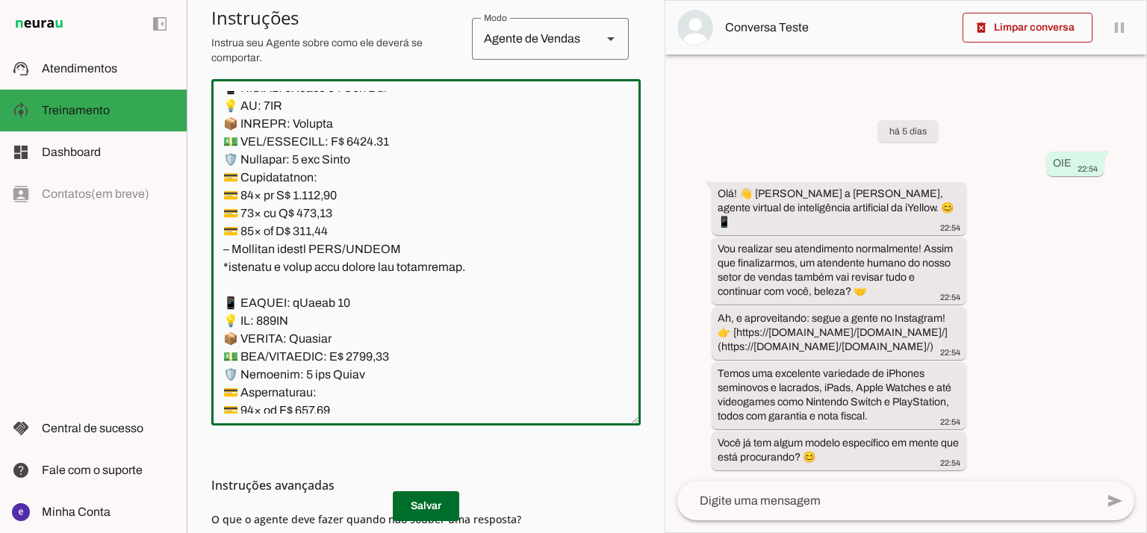
click at [581, 193] on textarea at bounding box center [425, 252] width 429 height 323
drag, startPoint x: 589, startPoint y: 193, endPoint x: 190, endPoint y: 200, distance: 399.6
click at [190, 200] on section "Agente 1 Agente 2 Criar Agente Você atingiu o limite de IAs Neurau permitidas. …" at bounding box center [426, 266] width 478 height 533
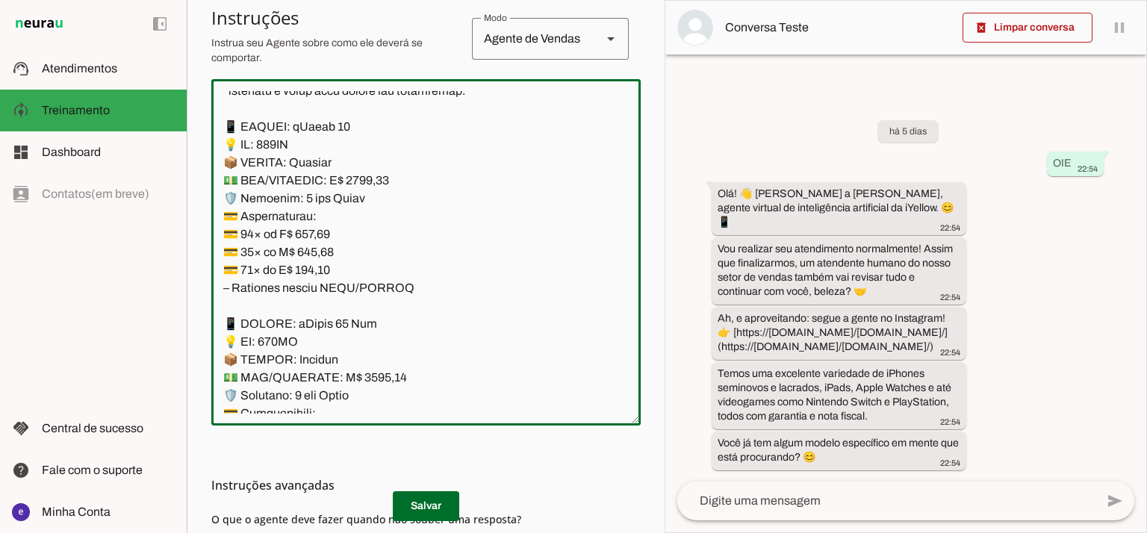
scroll to position [11036, 0]
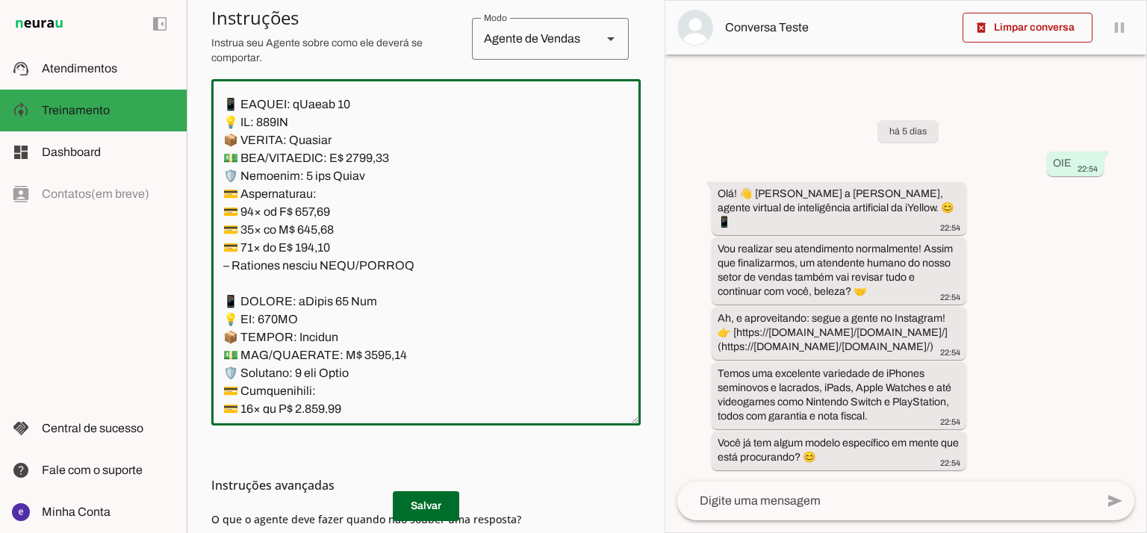
click at [239, 237] on textarea at bounding box center [425, 252] width 429 height 323
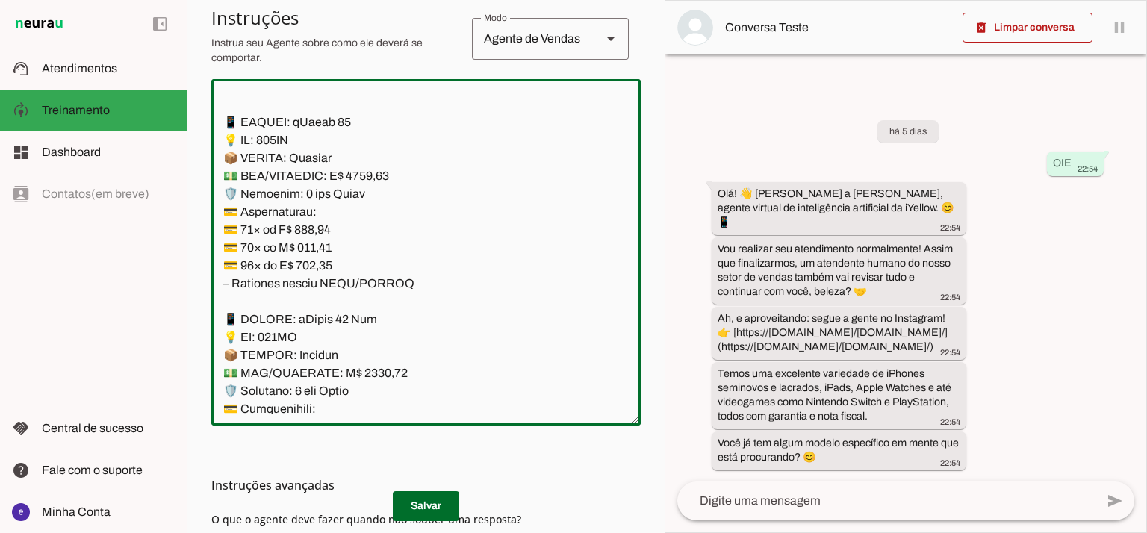
paste textarea "✅ Temos o iPhone 16 Pro Max 1TB, lacrado, com preço R$ 9550.00"
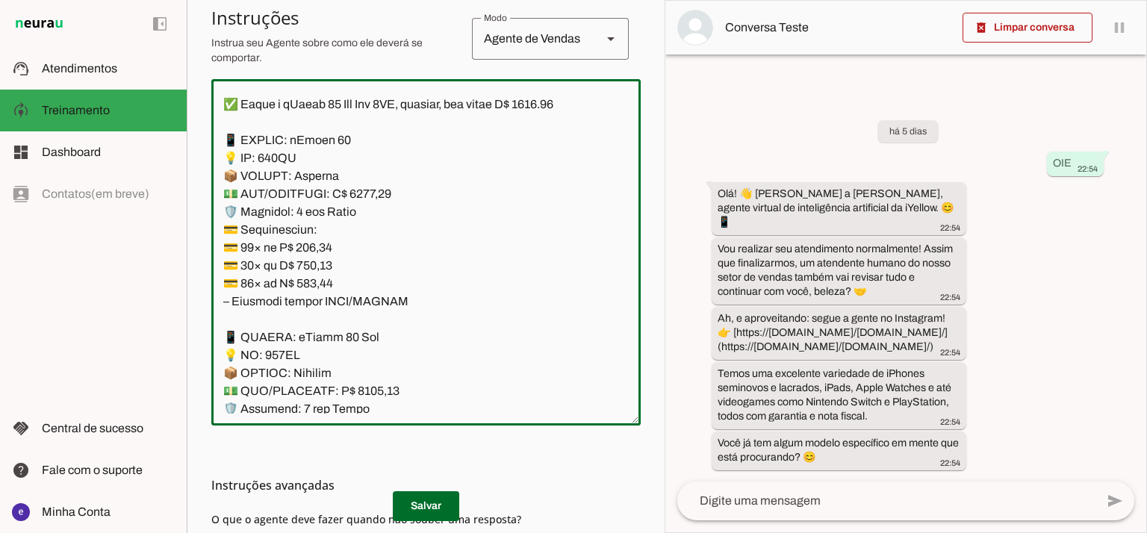
click at [335, 249] on textarea at bounding box center [425, 252] width 429 height 323
click at [403, 242] on textarea at bounding box center [425, 252] width 429 height 323
click at [405, 245] on textarea at bounding box center [425, 252] width 429 height 323
click at [525, 262] on textarea at bounding box center [425, 252] width 429 height 323
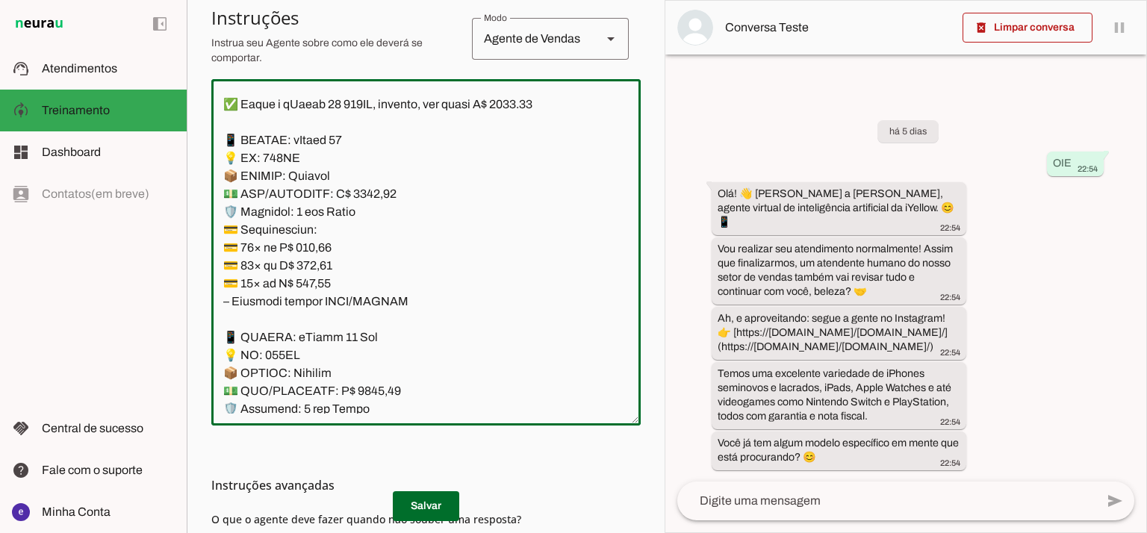
click at [525, 262] on textarea at bounding box center [425, 252] width 429 height 323
click at [532, 249] on textarea at bounding box center [425, 252] width 429 height 323
drag, startPoint x: 562, startPoint y: 242, endPoint x: 217, endPoint y: 250, distance: 345.1
click at [217, 250] on textarea at bounding box center [425, 252] width 429 height 323
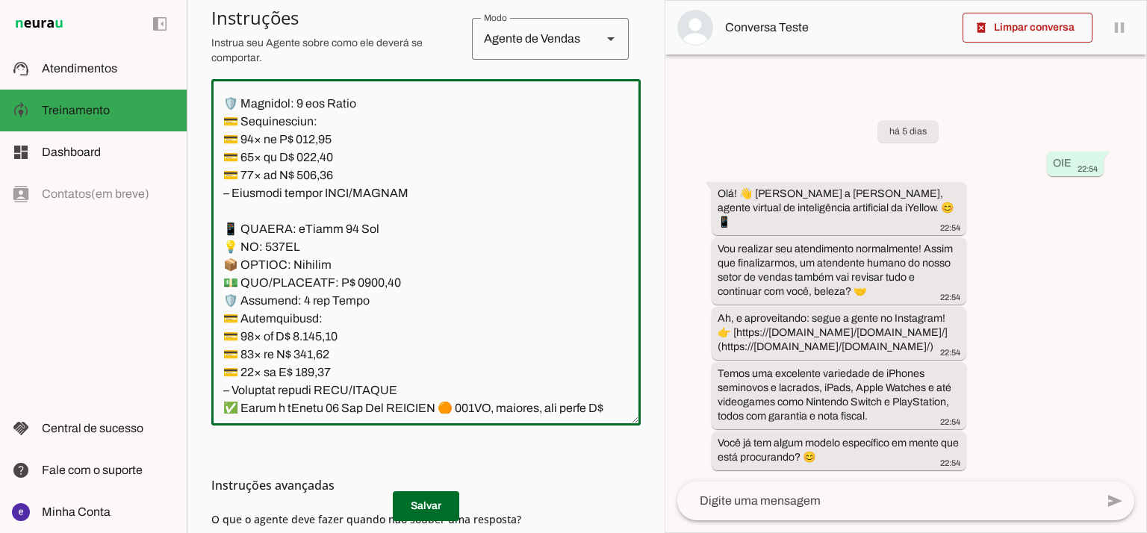
scroll to position [11235, 0]
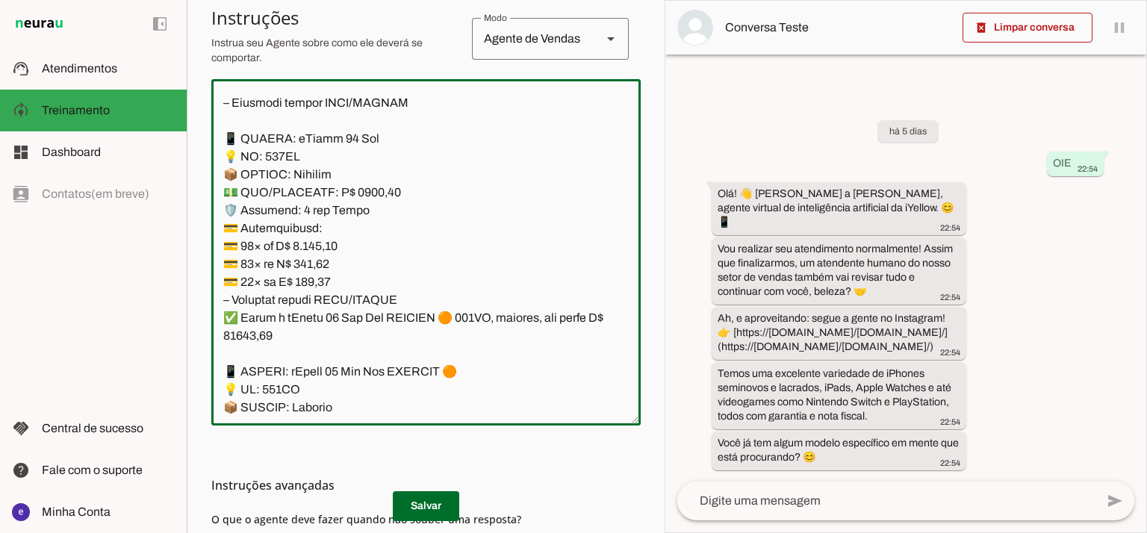
click at [266, 265] on textarea at bounding box center [425, 252] width 429 height 323
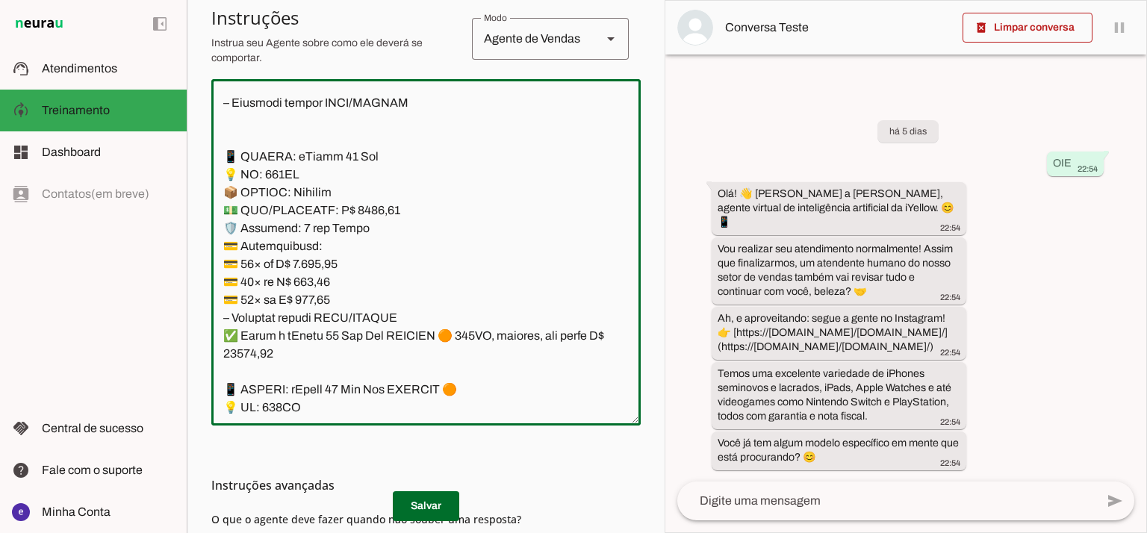
paste textarea "✅ Temos o iPhone 17 256GB, lacrado, com preço R$ 8200,00"
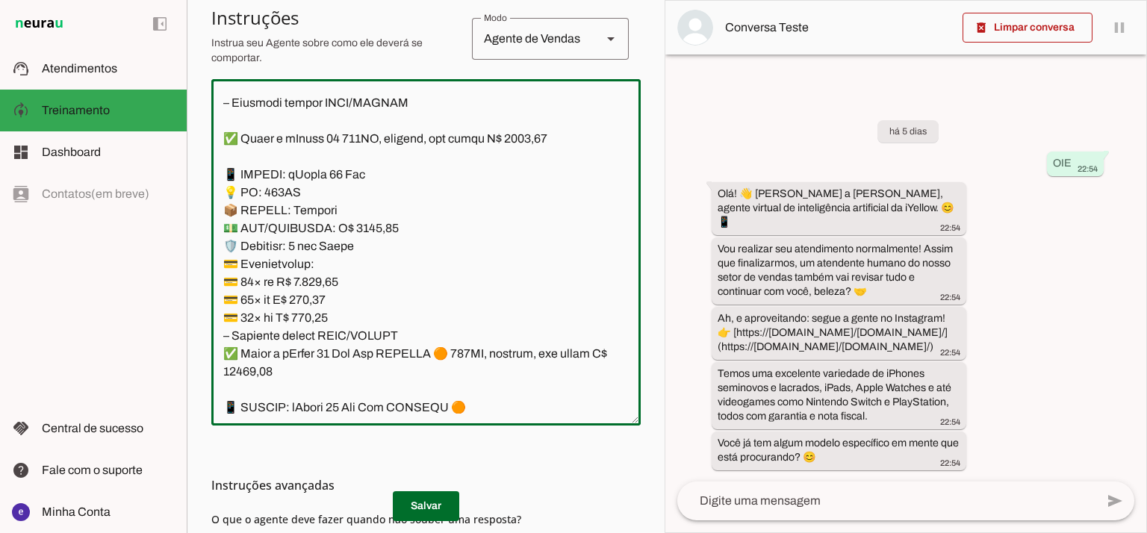
scroll to position [11335, 0]
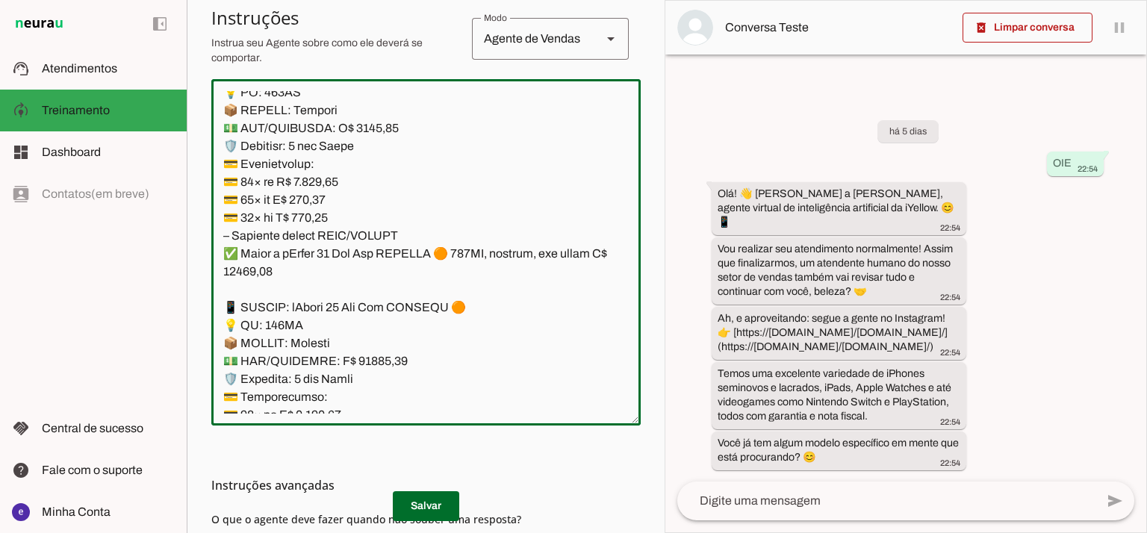
click at [523, 175] on textarea at bounding box center [425, 252] width 429 height 323
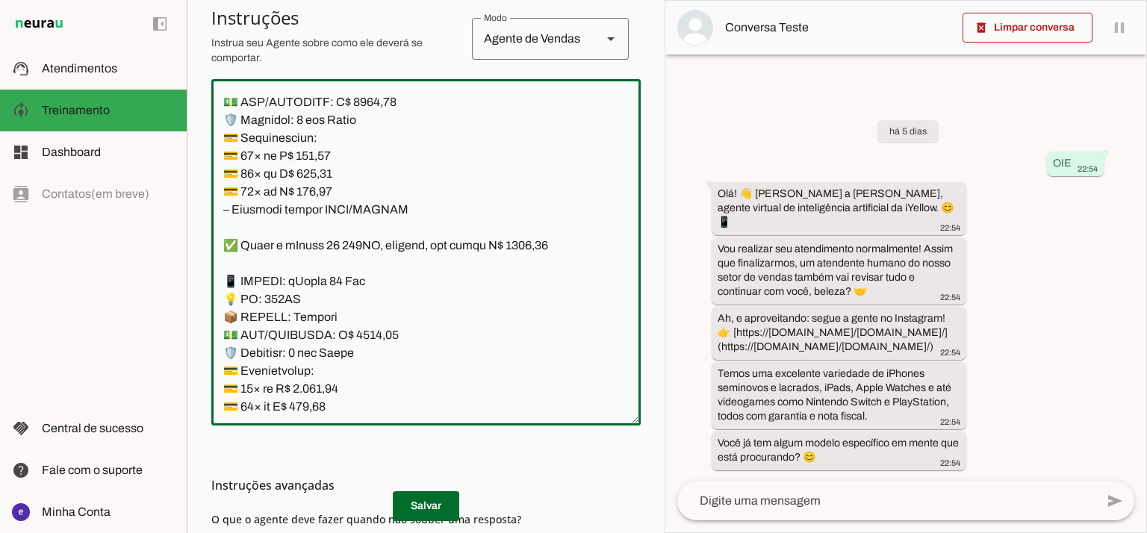
scroll to position [11036, 0]
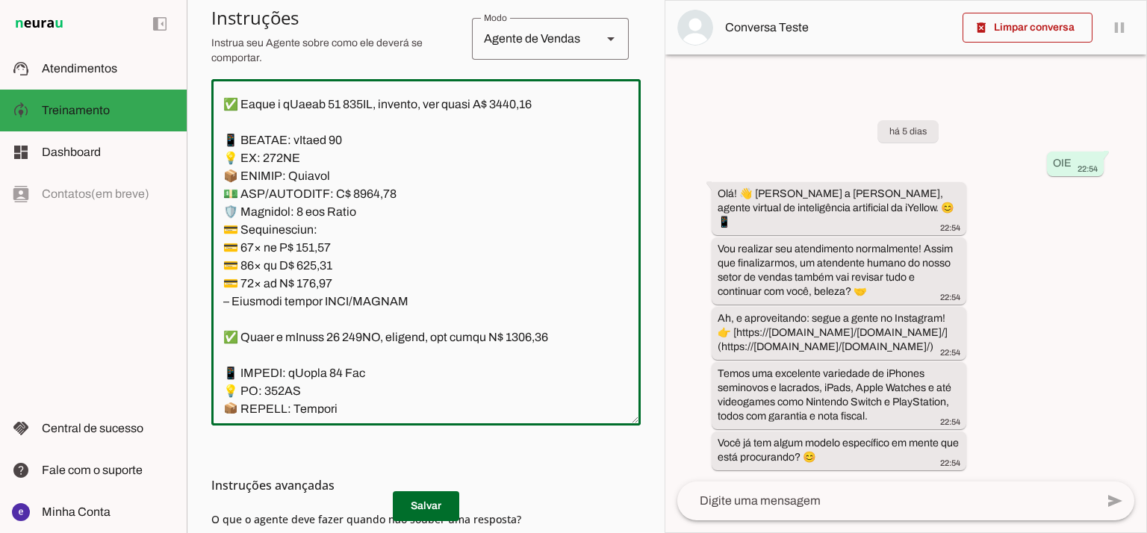
drag, startPoint x: 488, startPoint y: 211, endPoint x: 217, endPoint y: 214, distance: 271.1
click at [217, 214] on textarea at bounding box center [425, 252] width 429 height 323
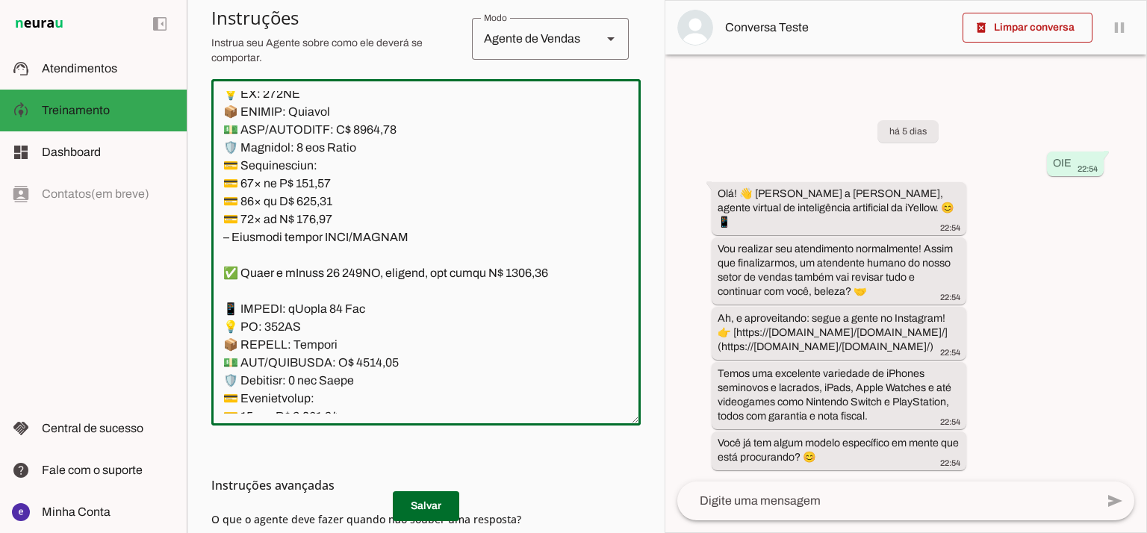
scroll to position [11235, 0]
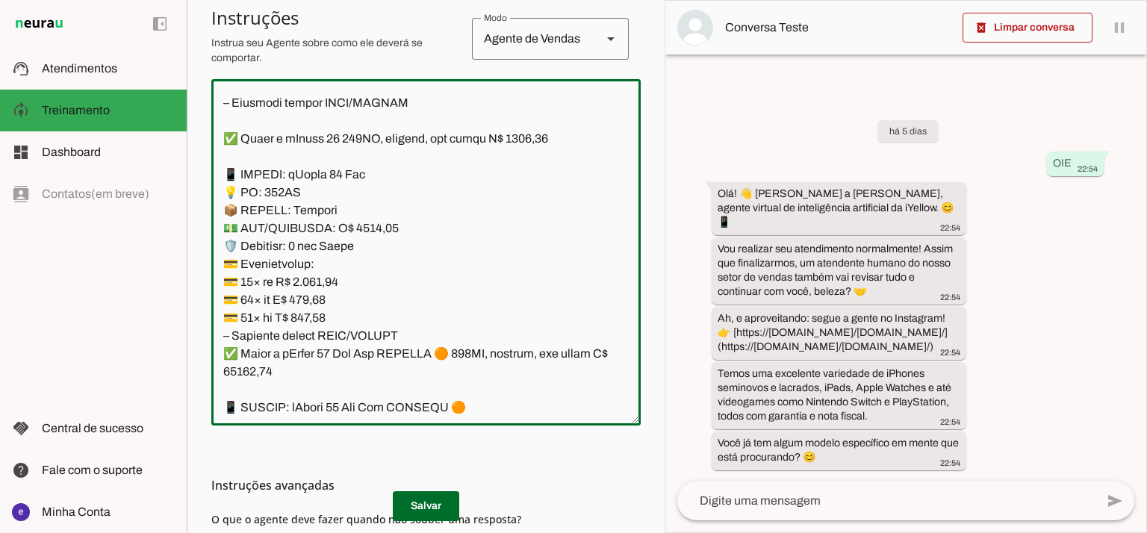
click at [273, 258] on textarea at bounding box center [425, 252] width 429 height 323
paste textarea "*consulte o valor para alguma cor específica."
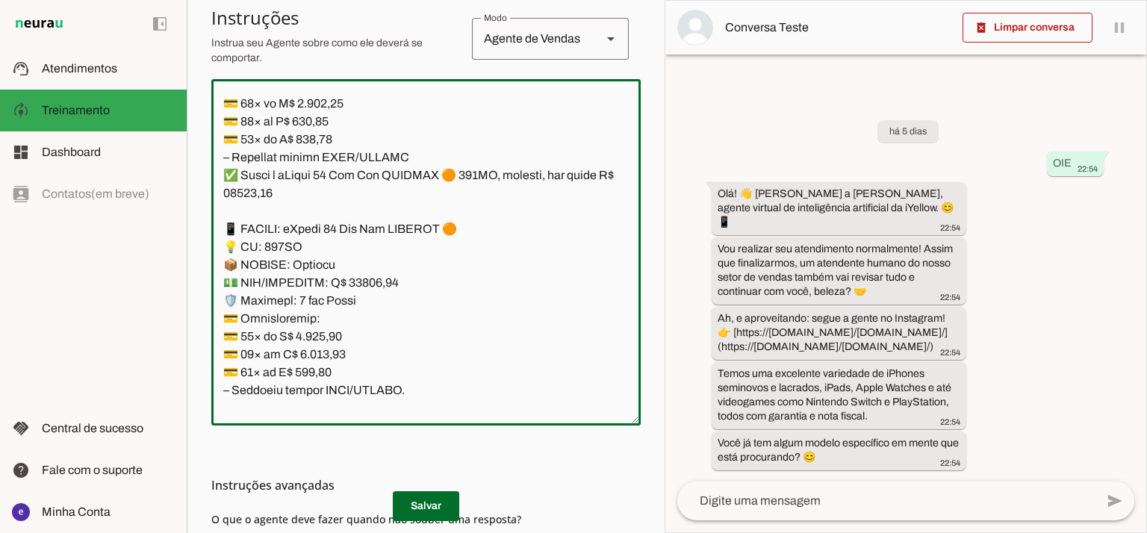
scroll to position [11435, 0]
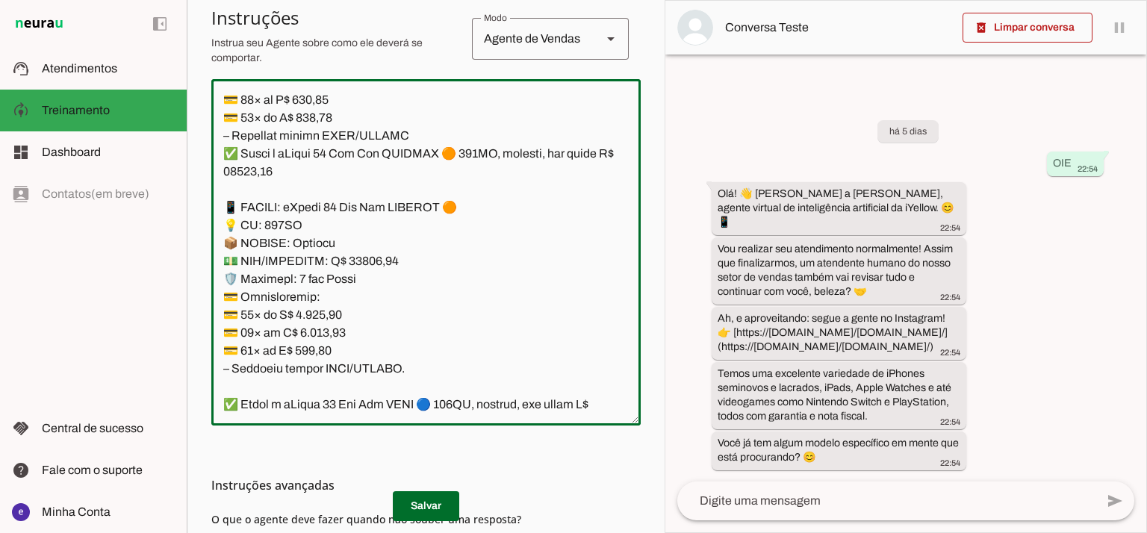
click at [398, 277] on textarea at bounding box center [425, 252] width 429 height 323
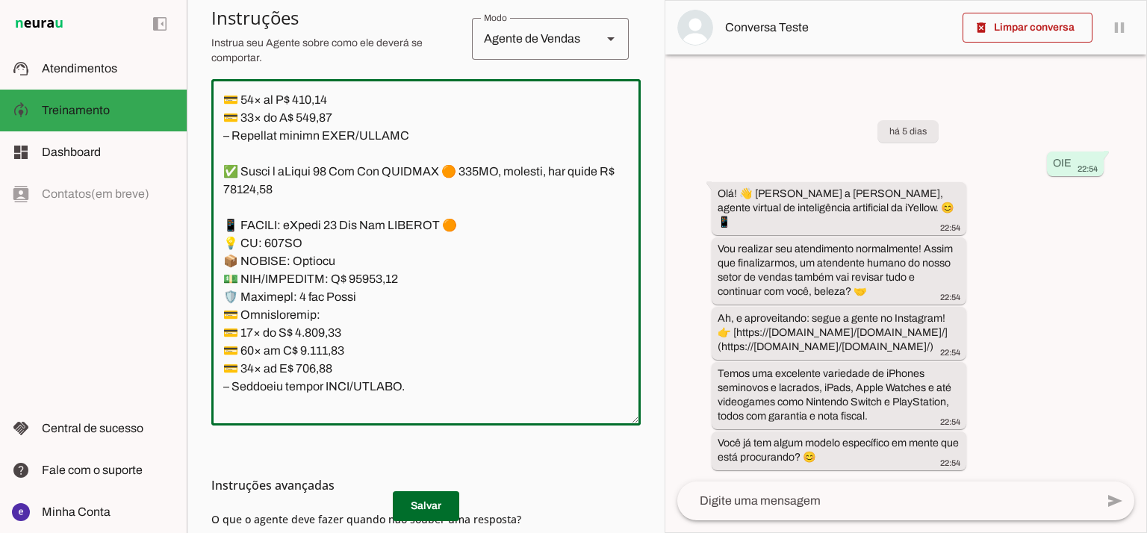
paste textarea "*consulte o valor para alguma cor específica."
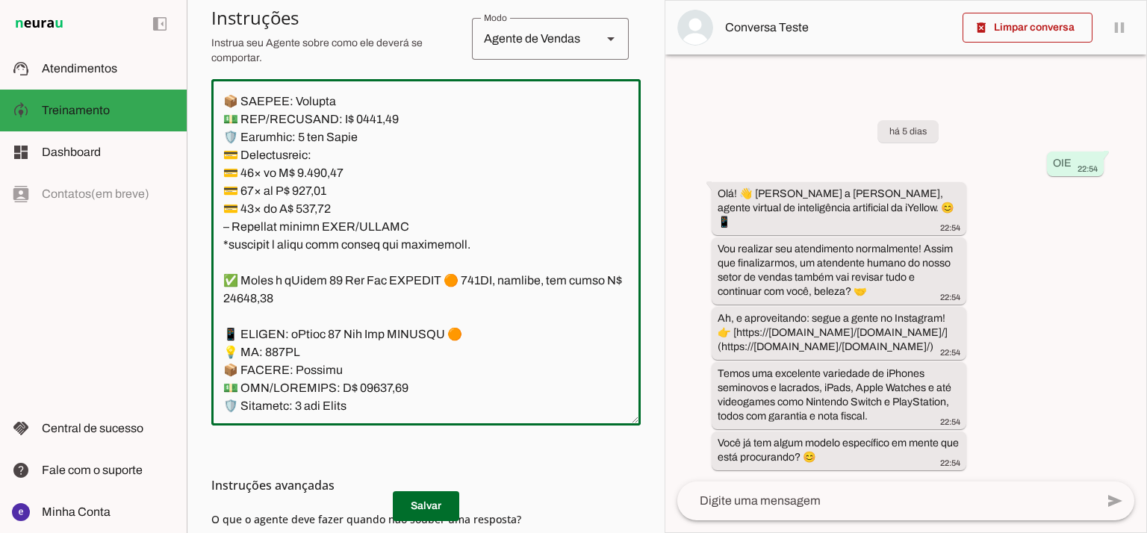
scroll to position [11235, 0]
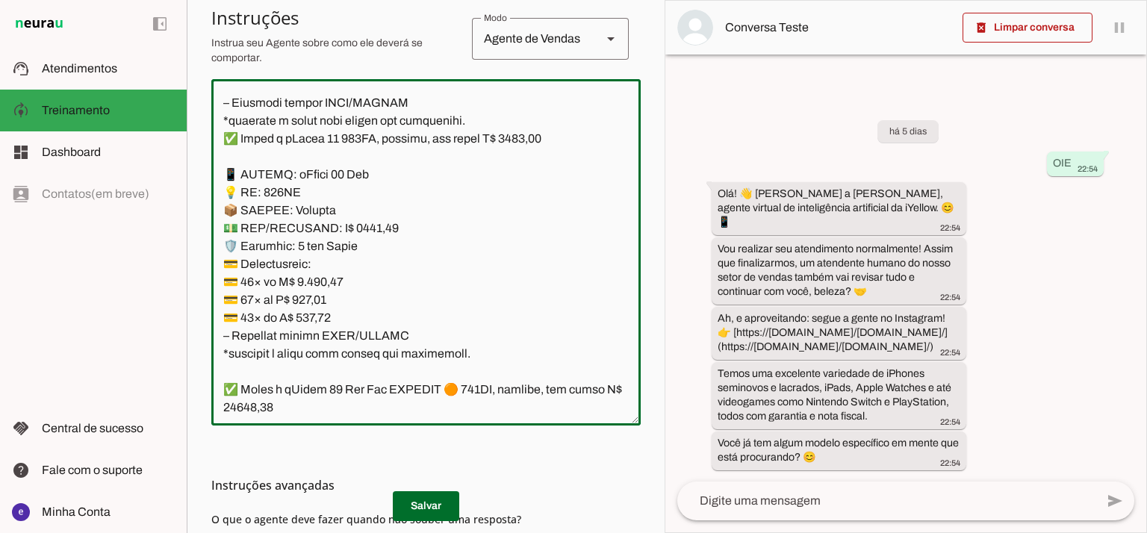
click at [467, 258] on textarea at bounding box center [425, 252] width 429 height 323
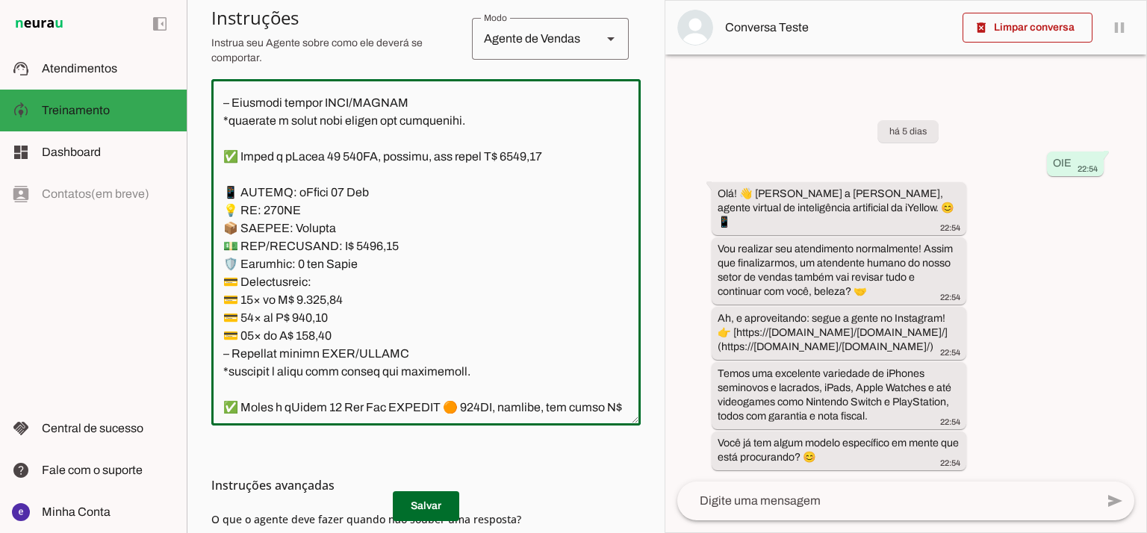
click at [341, 304] on textarea at bounding box center [425, 252] width 429 height 323
type textarea "Lore: Ipsu Dolor: Sitametco ad eLitsed Doeiusmod: Te incididu ut Laboreetd - Ma…"
type md-outlined-text-field "Lore: Ipsu Dolor: Sitametco ad eLitsed Doeiusmod: Te incididu ut Laboreetd - Ma…"
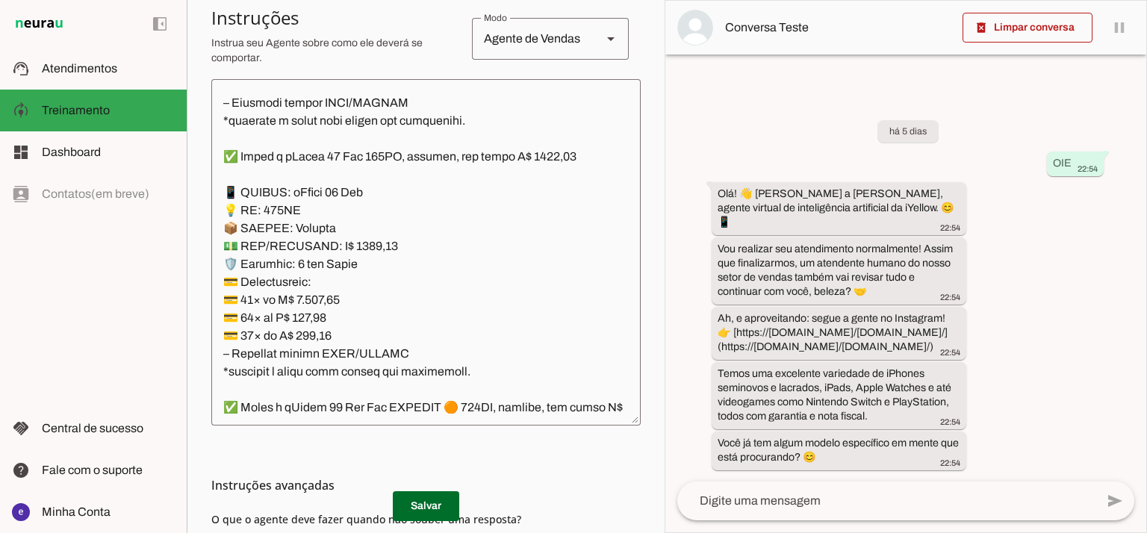
click at [440, 499] on md-list-item "Instruções avançadas" at bounding box center [425, 485] width 429 height 30
click at [453, 507] on span at bounding box center [426, 506] width 66 height 36
click at [387, 287] on textarea at bounding box center [425, 252] width 429 height 323
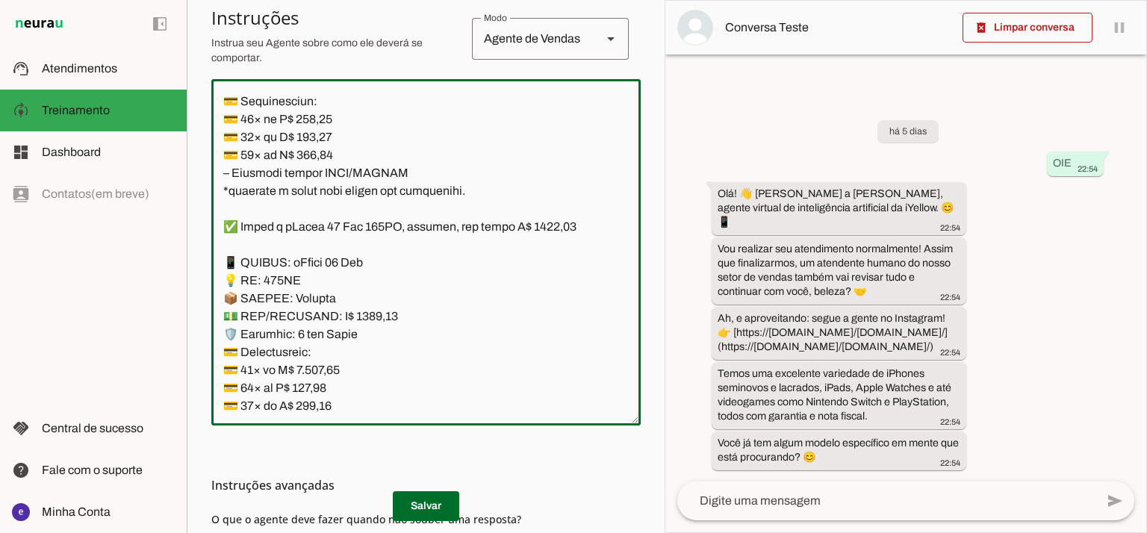
scroll to position [11136, 0]
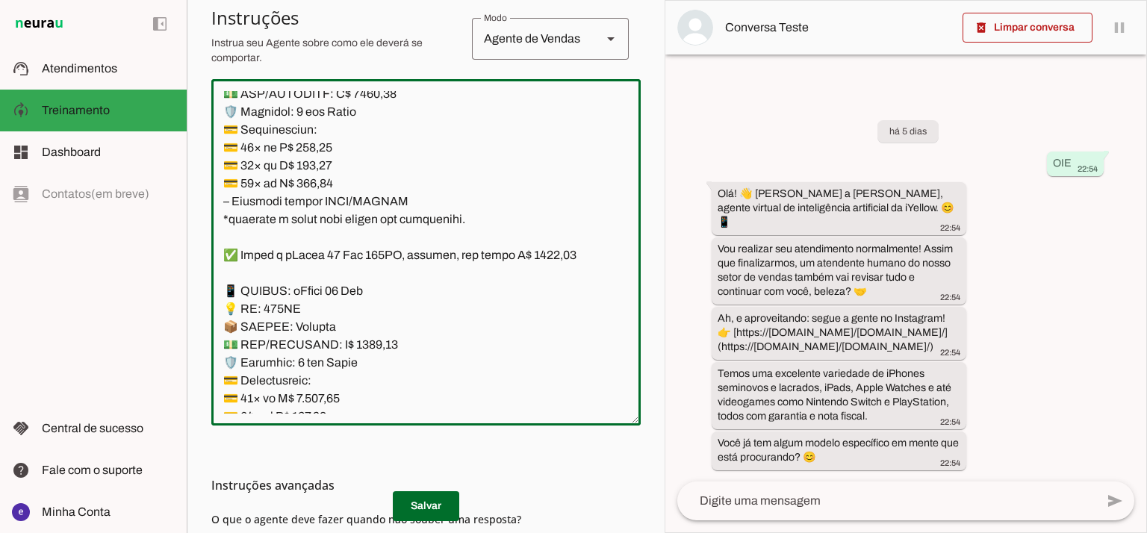
drag, startPoint x: 406, startPoint y: 346, endPoint x: 223, endPoint y: 183, distance: 244.9
click at [223, 183] on textarea at bounding box center [425, 252] width 429 height 323
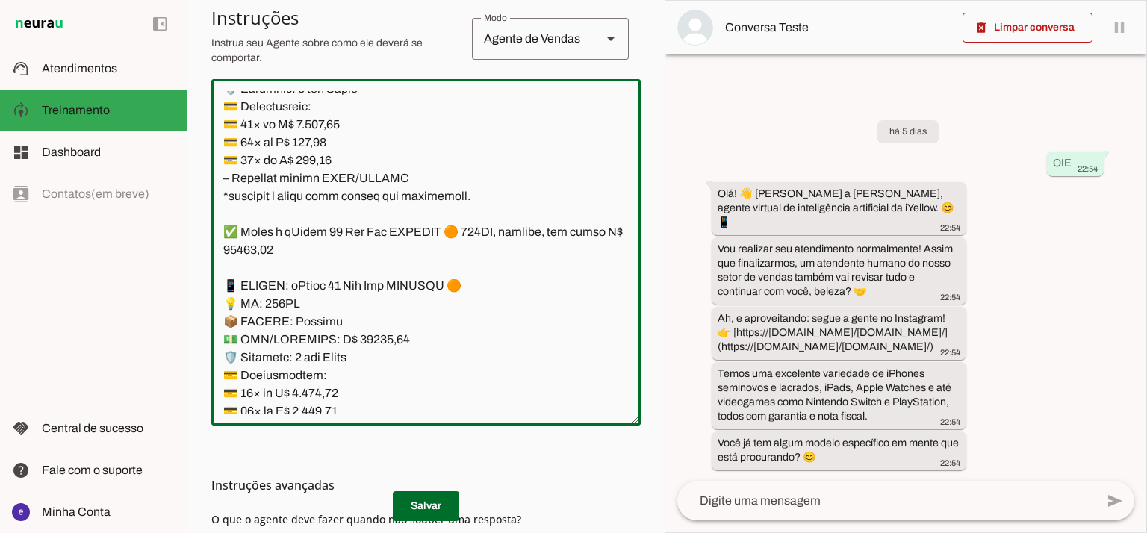
scroll to position [11435, 0]
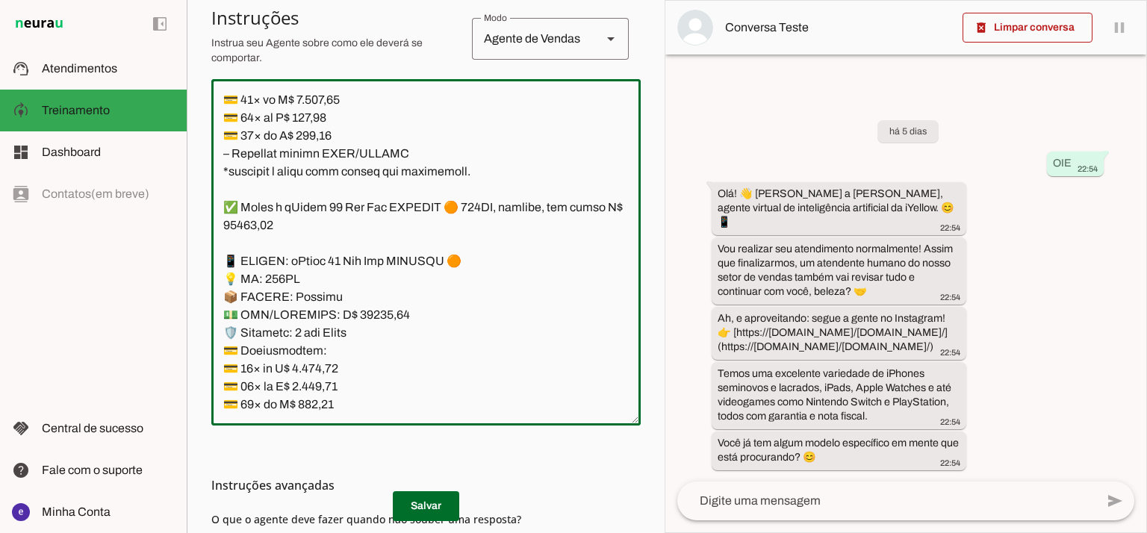
drag, startPoint x: 409, startPoint y: 292, endPoint x: 213, endPoint y: 138, distance: 249.5
click at [213, 138] on textarea at bounding box center [425, 252] width 429 height 323
click at [451, 504] on span at bounding box center [426, 506] width 66 height 36
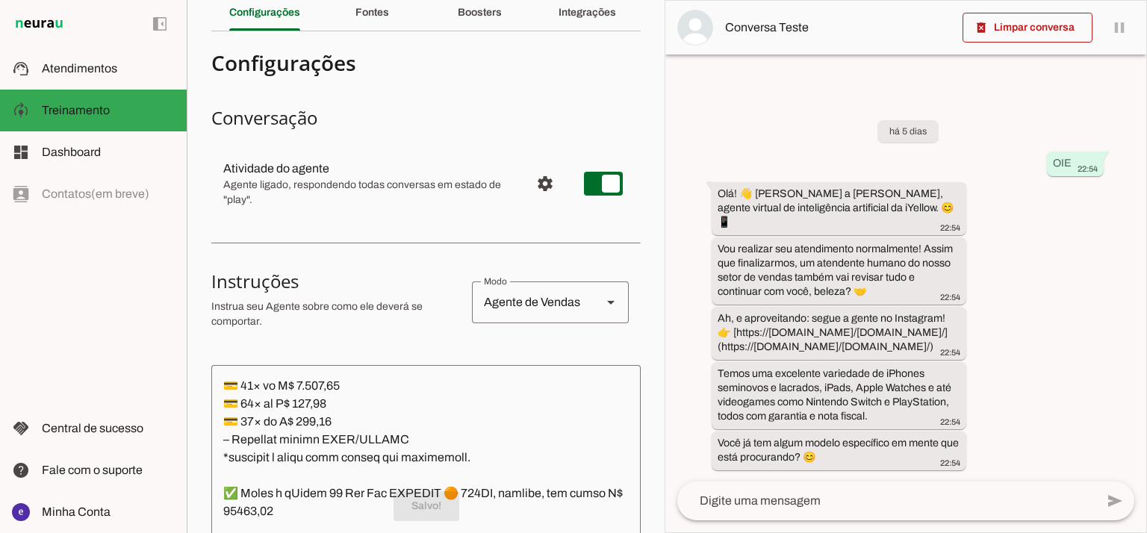
scroll to position [0, 0]
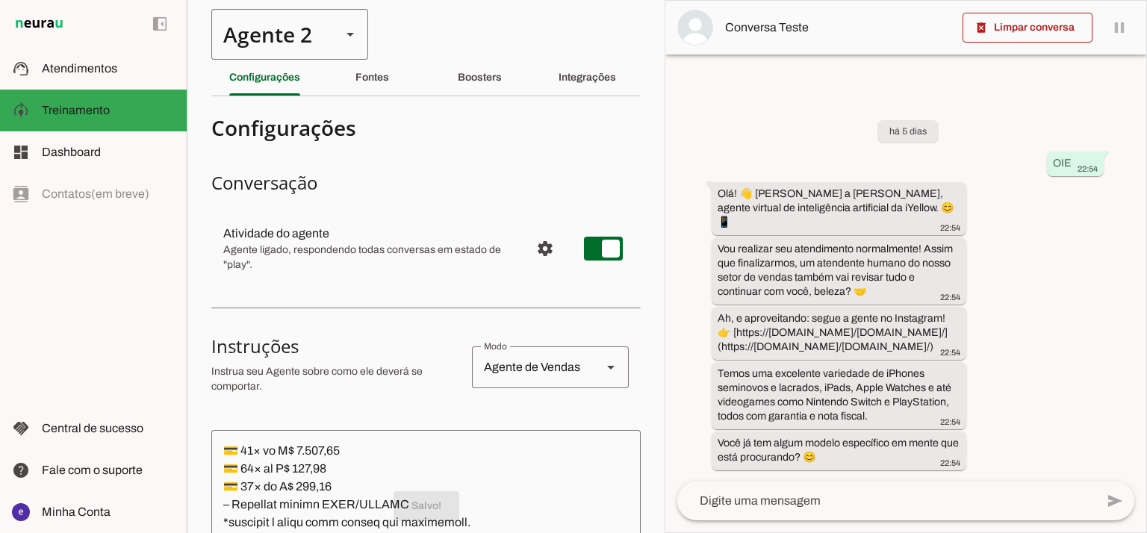
click at [284, 30] on div "Agente 2" at bounding box center [270, 34] width 118 height 51
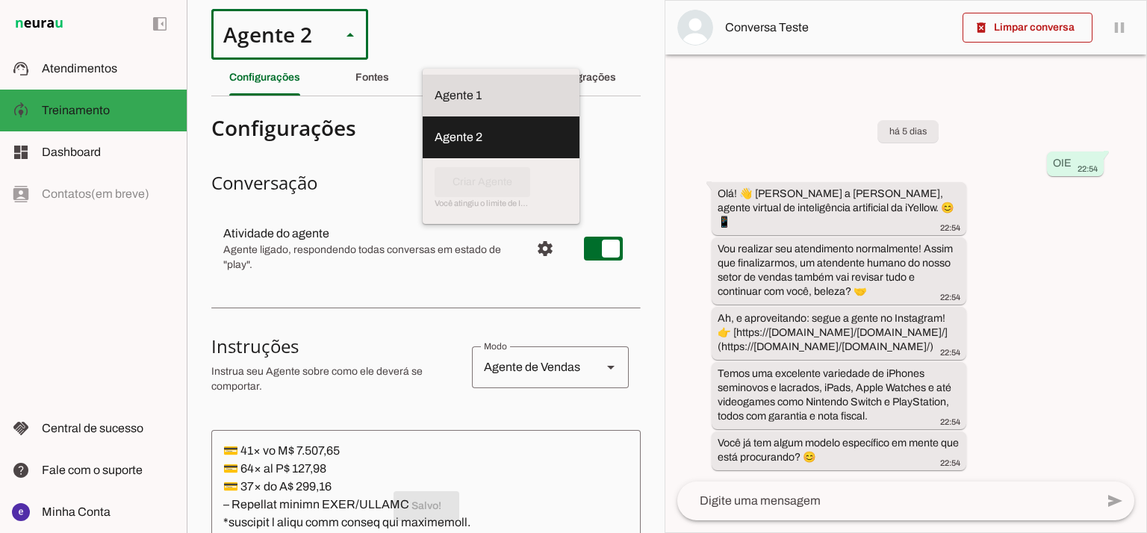
click at [423, 77] on md-item "Agente 1" at bounding box center [501, 96] width 157 height 42
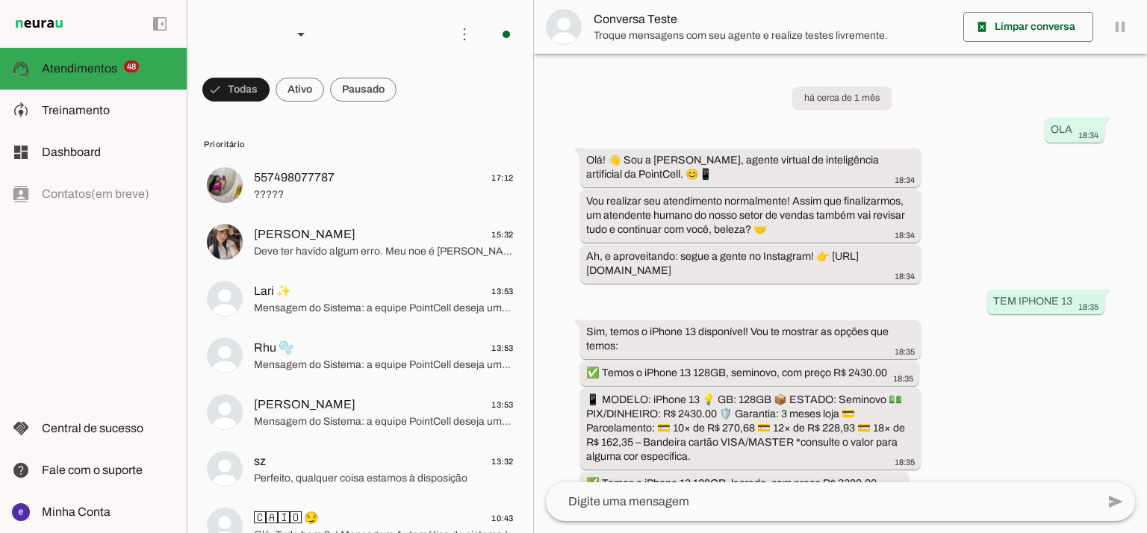
scroll to position [350, 0]
